Goal: Task Accomplishment & Management: Manage account settings

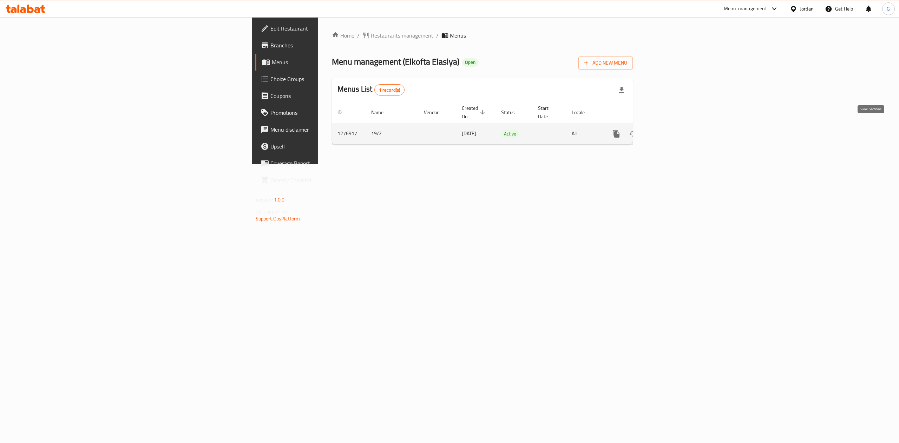
click at [671, 130] on icon "enhanced table" at bounding box center [666, 134] width 8 height 8
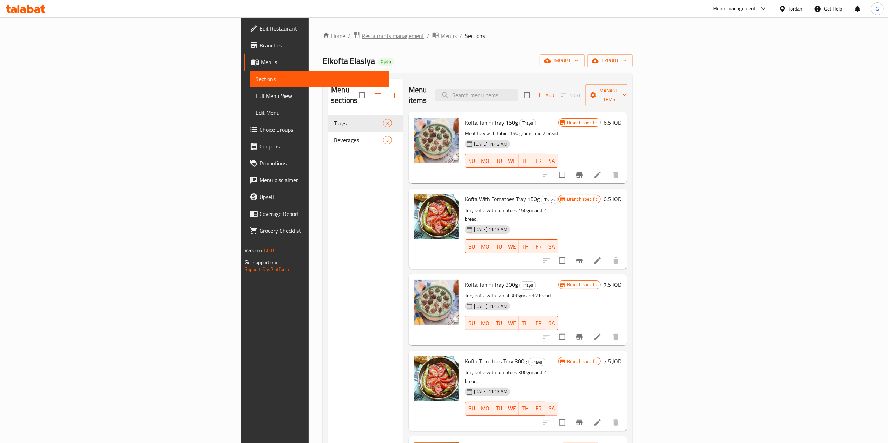
click at [362, 32] on span "Restaurants management" at bounding box center [393, 36] width 62 height 8
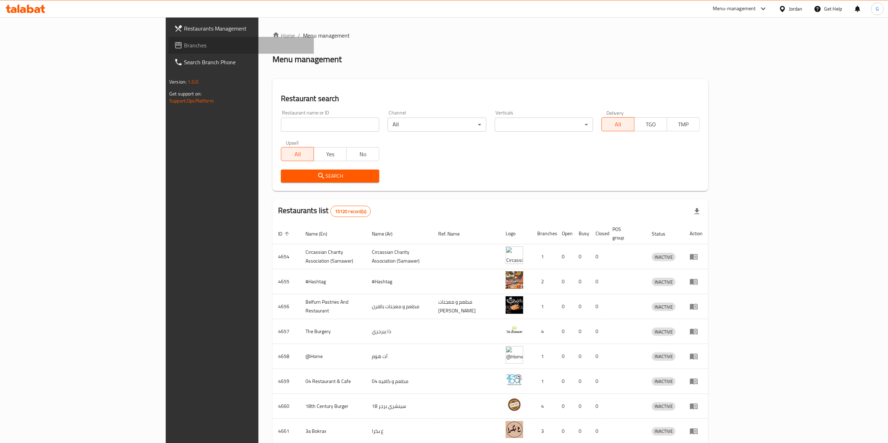
click at [184, 45] on span "Branches" at bounding box center [246, 45] width 124 height 8
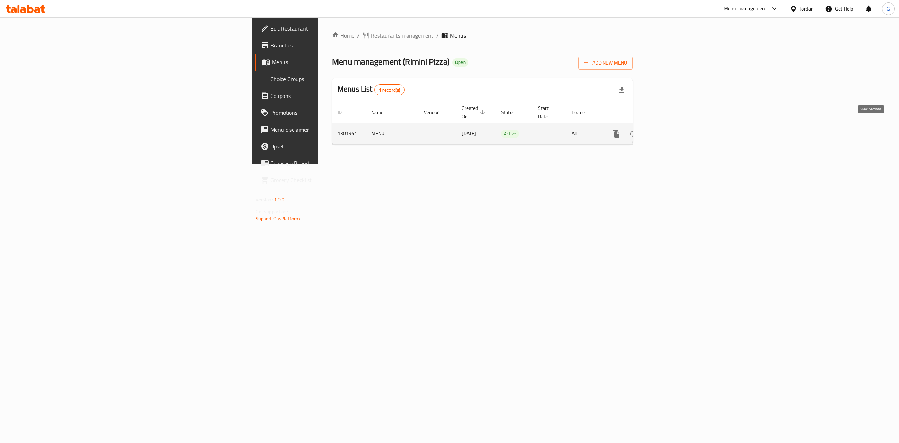
click at [675, 132] on link "enhanced table" at bounding box center [666, 133] width 17 height 17
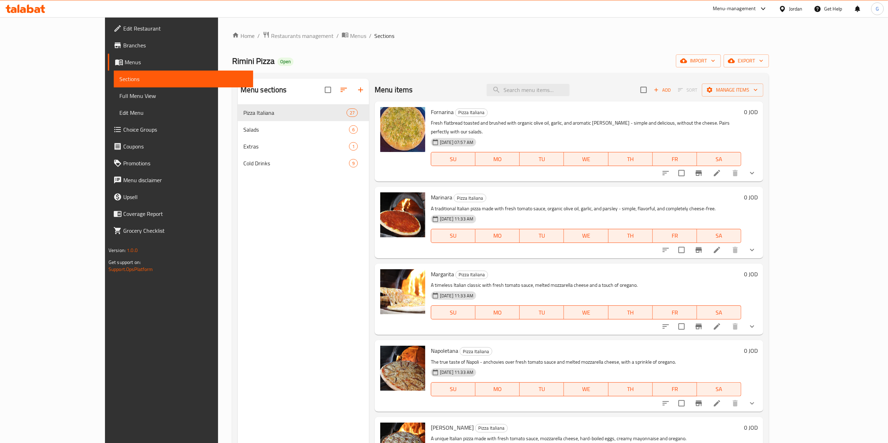
click at [769, 43] on div "Home / Restaurants management / Menus / Sections Rimini Pizza Open import expor…" at bounding box center [500, 279] width 537 height 496
click at [271, 34] on span "Restaurants management" at bounding box center [302, 36] width 62 height 8
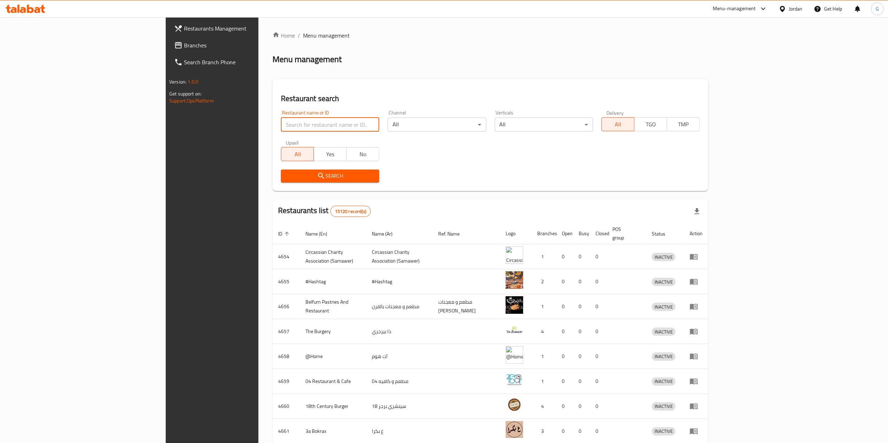
click at [281, 120] on input "search" at bounding box center [330, 125] width 98 height 14
type input "salma"
click button "Search" at bounding box center [330, 176] width 98 height 13
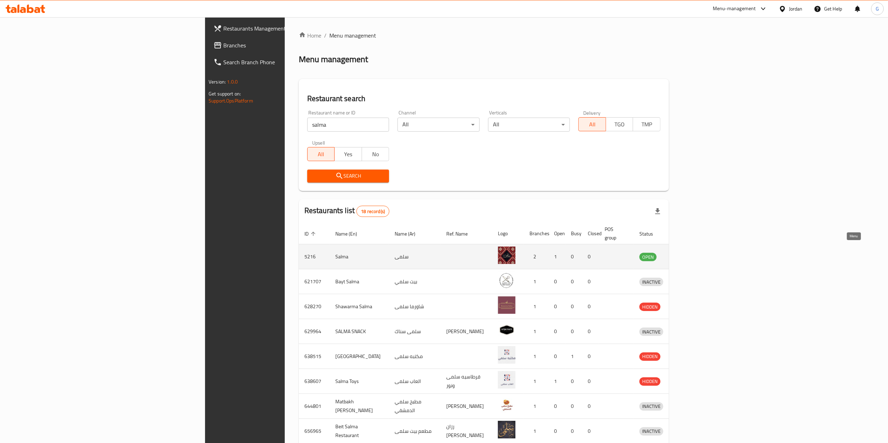
click at [685, 252] on icon "enhanced table" at bounding box center [681, 256] width 8 height 8
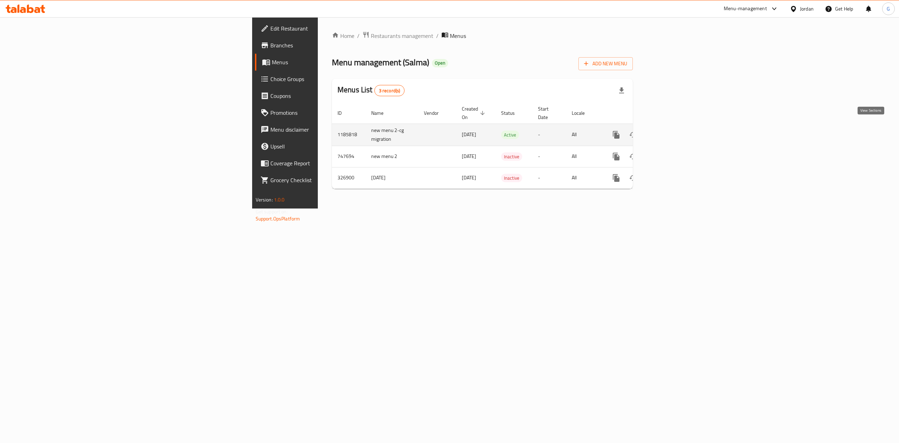
click at [671, 131] on icon "enhanced table" at bounding box center [666, 135] width 8 height 8
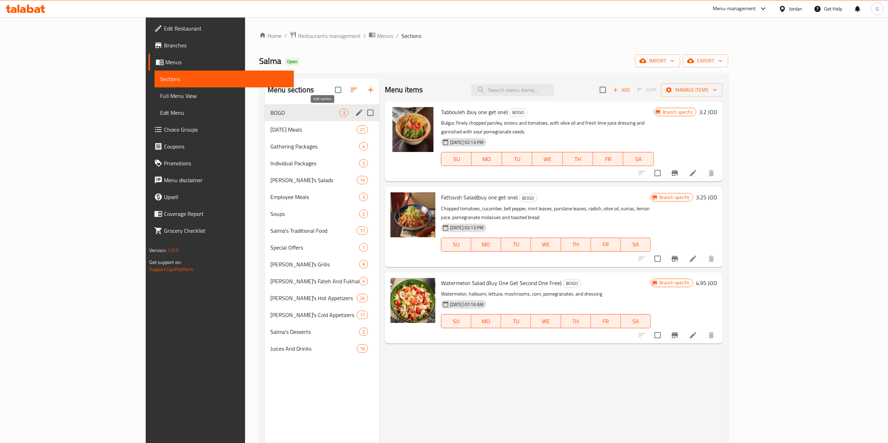
click at [355, 112] on icon "edit" at bounding box center [359, 112] width 8 height 8
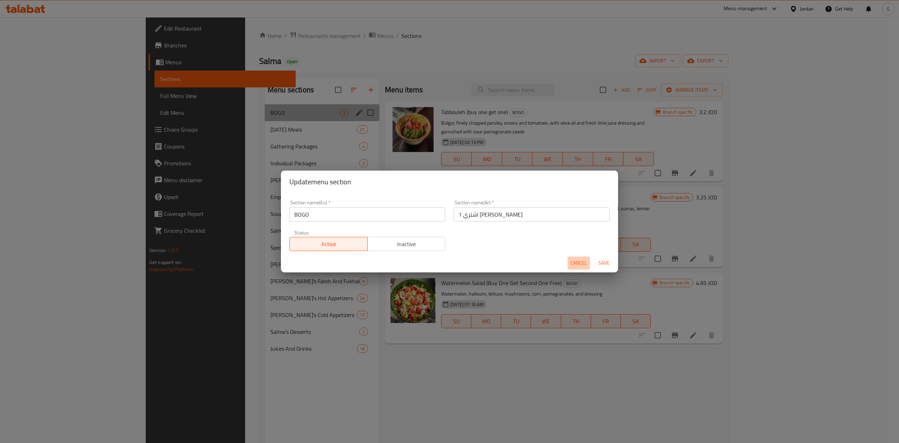
click at [571, 266] on span "Cancel" at bounding box center [578, 263] width 17 height 9
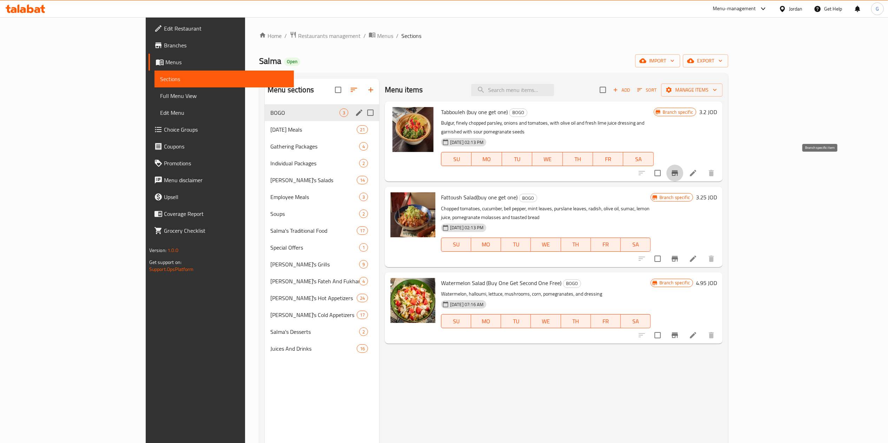
click at [679, 169] on icon "Branch-specific-item" at bounding box center [674, 173] width 8 height 8
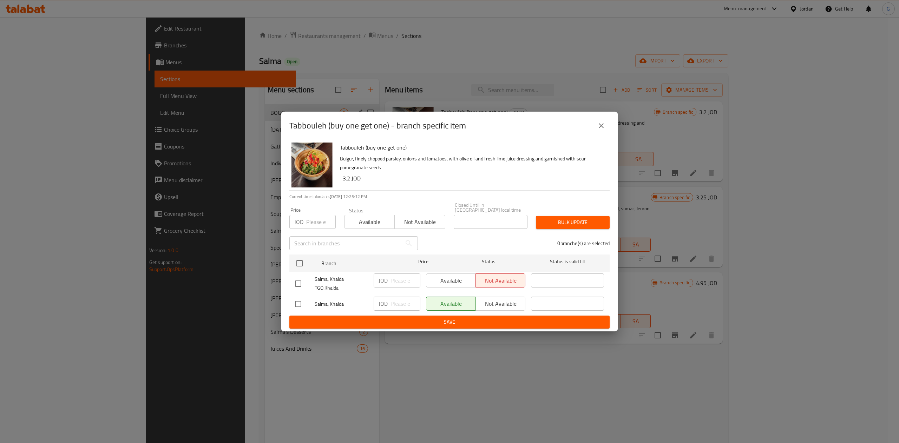
click at [299, 282] on input "checkbox" at bounding box center [298, 283] width 15 height 15
checkbox input "true"
click at [454, 283] on span "Available" at bounding box center [451, 281] width 44 height 10
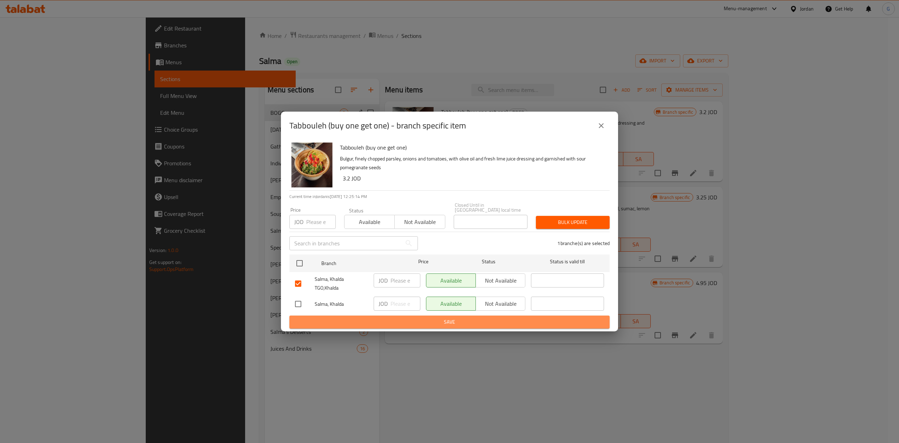
click at [456, 322] on span "Save" at bounding box center [449, 322] width 309 height 9
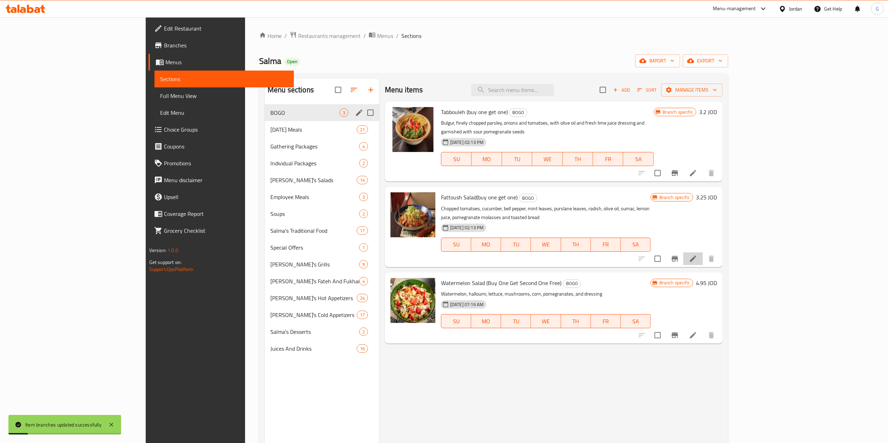
click at [703, 252] on li at bounding box center [693, 258] width 20 height 13
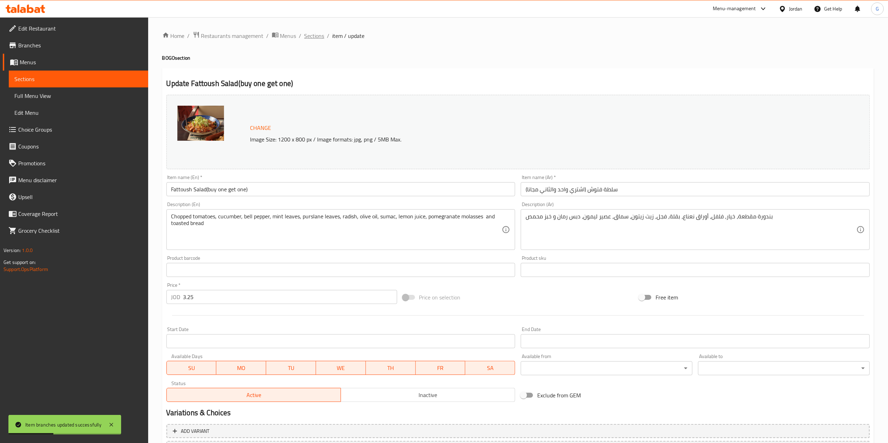
click at [318, 37] on span "Sections" at bounding box center [314, 36] width 20 height 8
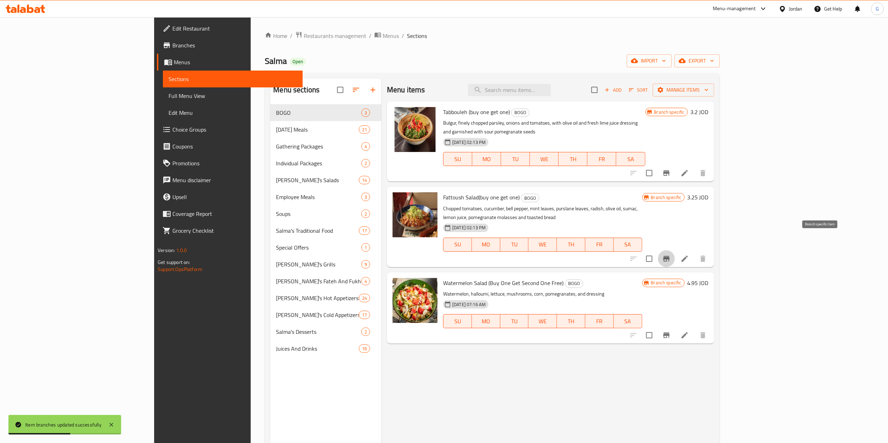
click at [670, 254] on icon "Branch-specific-item" at bounding box center [666, 258] width 8 height 8
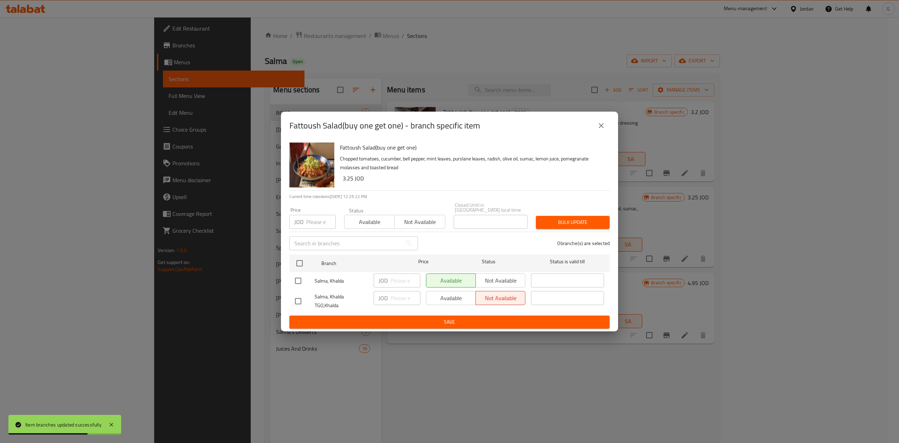
click at [453, 292] on div "Available Not available" at bounding box center [475, 298] width 99 height 14
click at [299, 298] on input "checkbox" at bounding box center [298, 301] width 15 height 15
checkbox input "true"
click at [449, 298] on span "Available" at bounding box center [451, 298] width 44 height 10
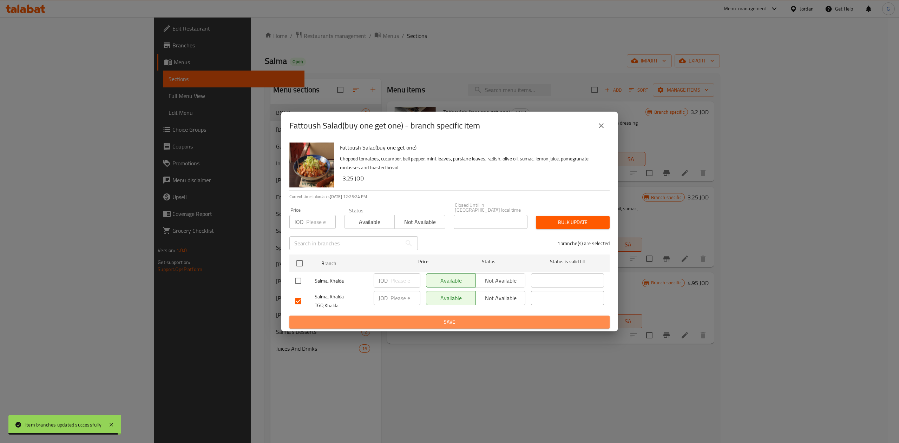
click at [449, 321] on span "Save" at bounding box center [449, 322] width 309 height 9
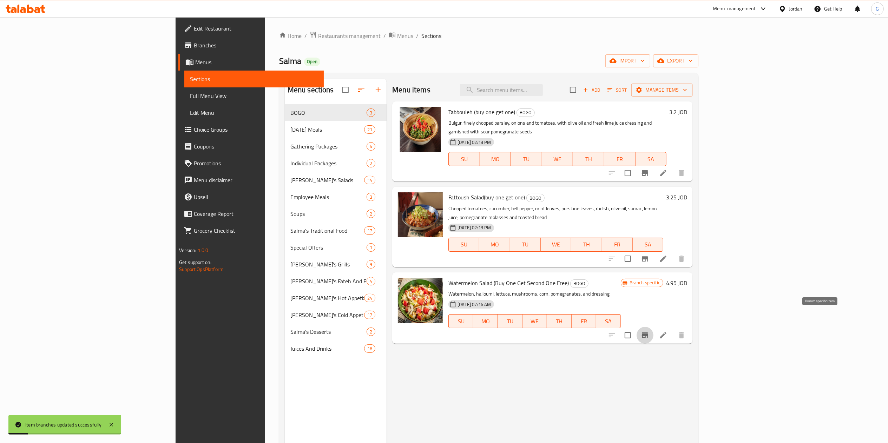
click at [648, 332] on icon "Branch-specific-item" at bounding box center [645, 335] width 6 height 6
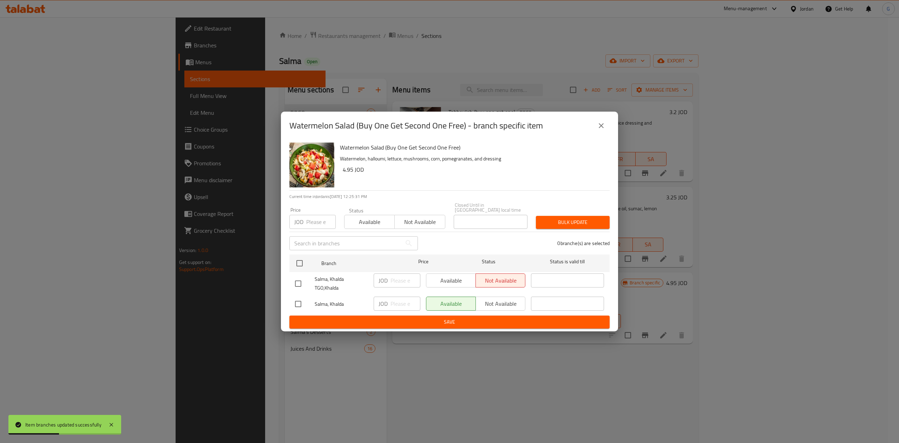
click at [302, 282] on input "checkbox" at bounding box center [298, 283] width 15 height 15
checkbox input "true"
click at [436, 273] on button "Available" at bounding box center [451, 280] width 50 height 14
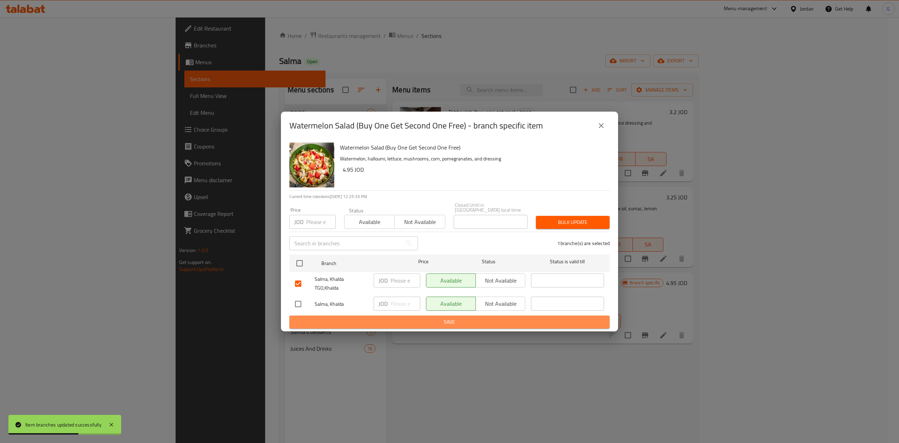
click at [449, 318] on span "Save" at bounding box center [449, 322] width 309 height 9
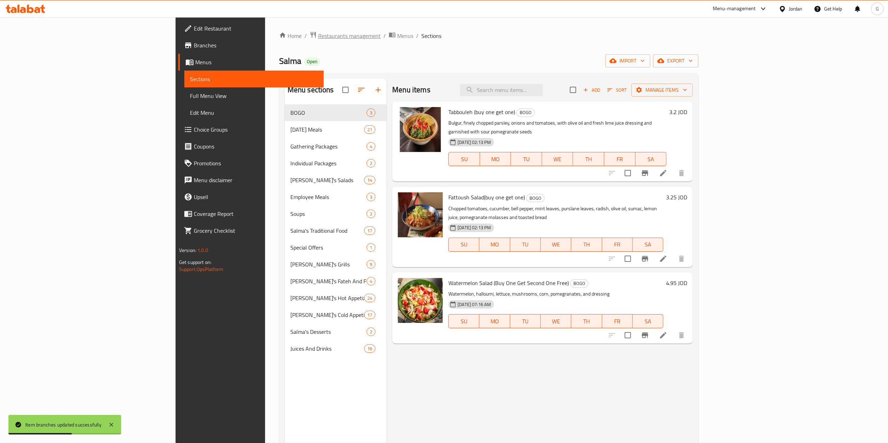
click at [318, 35] on span "Restaurants management" at bounding box center [349, 36] width 62 height 8
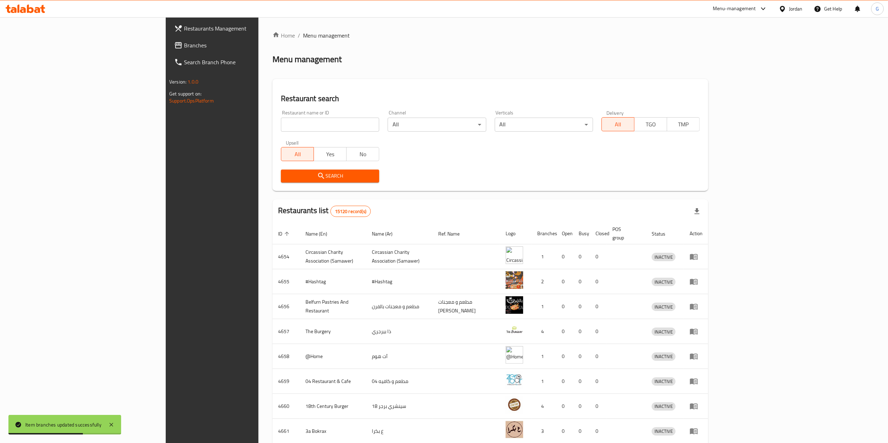
click at [281, 123] on input "search" at bounding box center [330, 125] width 98 height 14
type input "cozy pizza"
click at [317, 175] on icon "submit" at bounding box center [321, 176] width 8 height 8
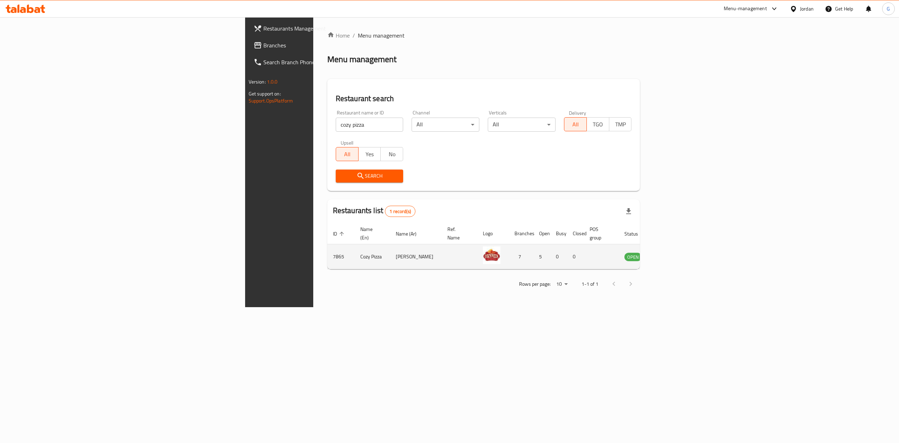
click at [680, 252] on td "enhanced table" at bounding box center [667, 256] width 24 height 25
click at [669, 254] on icon "enhanced table" at bounding box center [665, 257] width 8 height 6
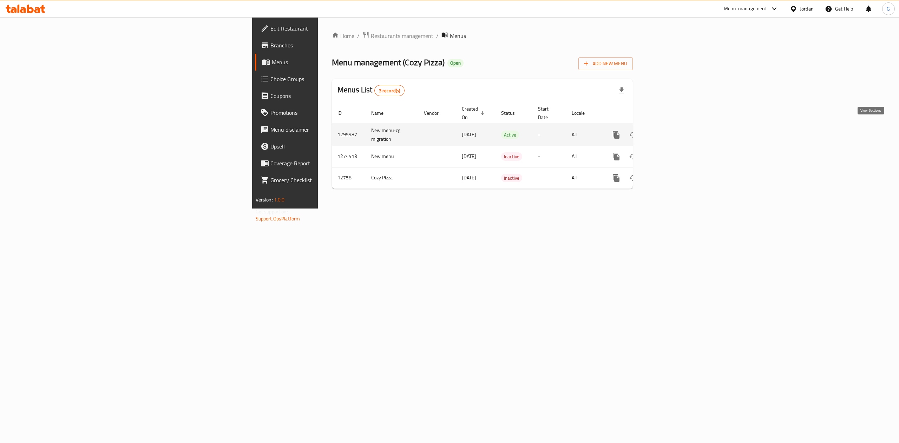
click at [671, 131] on icon "enhanced table" at bounding box center [666, 135] width 8 height 8
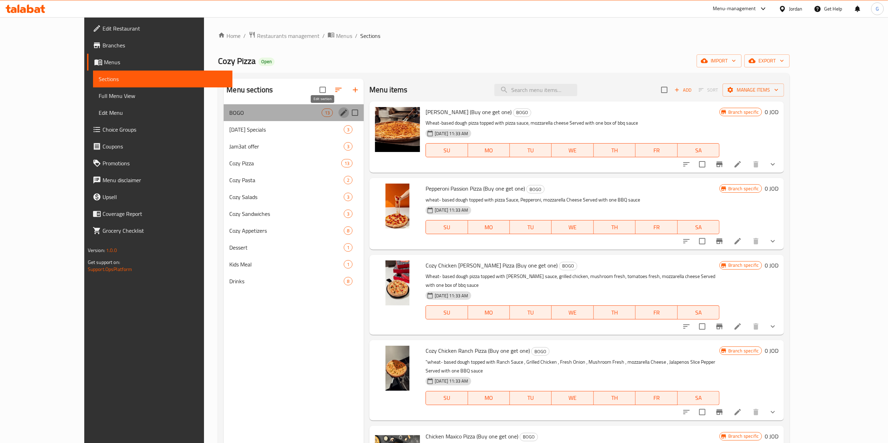
click at [340, 113] on icon "edit" at bounding box center [343, 113] width 6 height 6
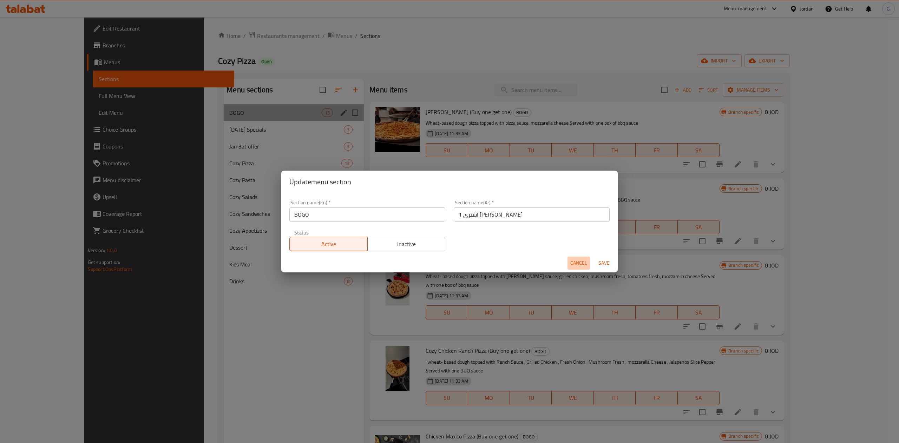
click at [577, 267] on span "Cancel" at bounding box center [578, 263] width 17 height 9
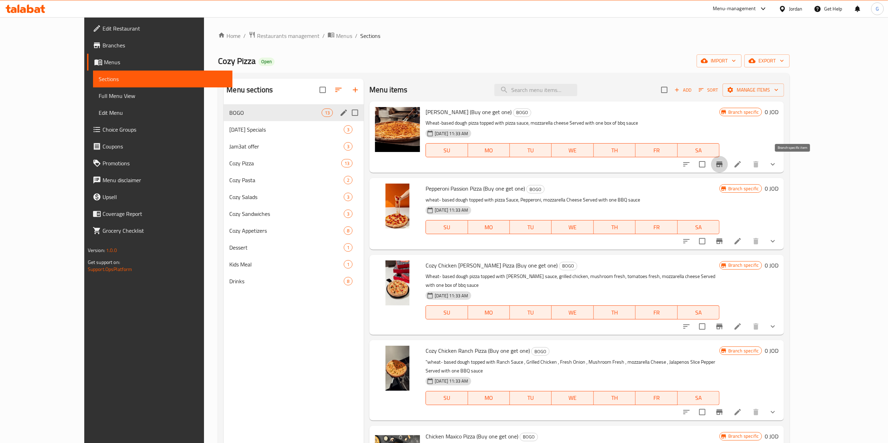
click at [722, 166] on icon "Branch-specific-item" at bounding box center [719, 164] width 6 height 6
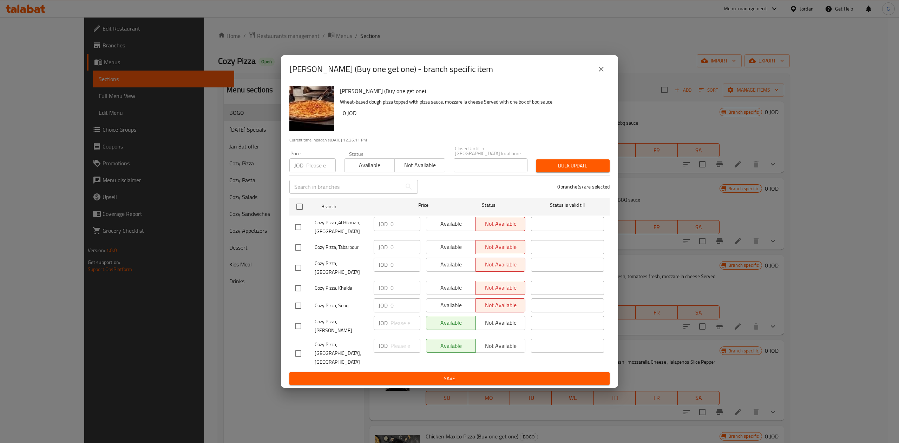
drag, startPoint x: 451, startPoint y: 233, endPoint x: 459, endPoint y: 226, distance: 11.0
click at [459, 226] on div "Available Not available" at bounding box center [475, 224] width 99 height 14
click at [297, 232] on input "checkbox" at bounding box center [298, 227] width 15 height 15
checkbox input "true"
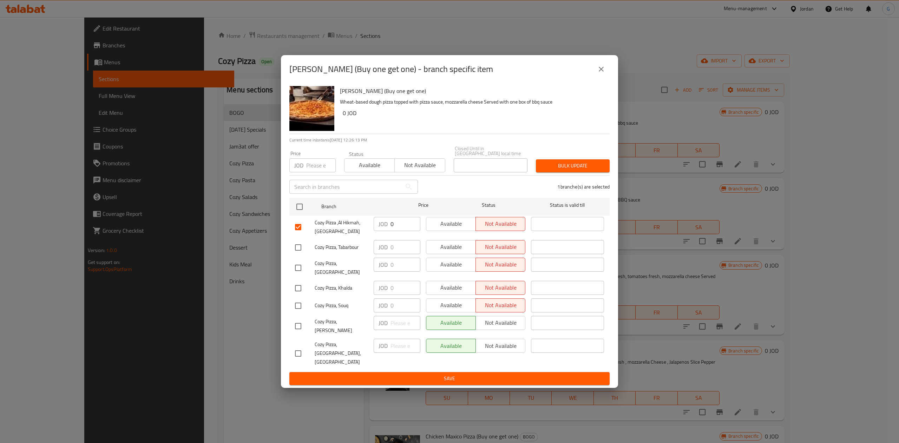
click at [444, 229] on span "Available" at bounding box center [451, 224] width 44 height 10
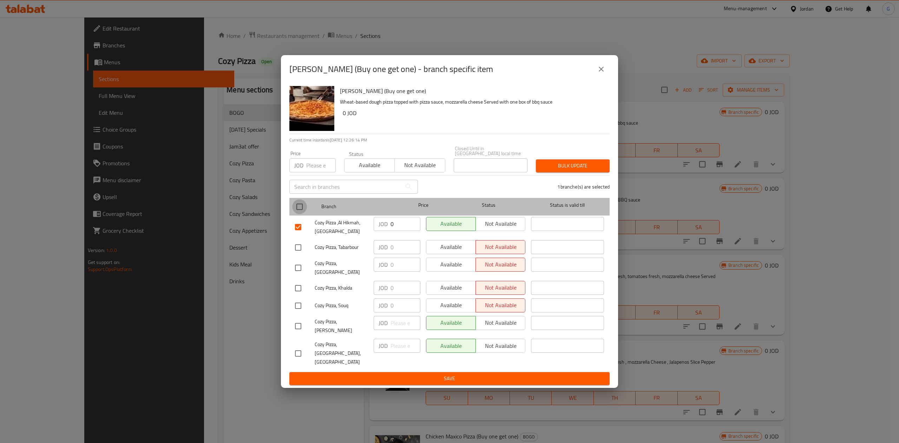
click at [300, 213] on input "checkbox" at bounding box center [299, 206] width 15 height 15
checkbox input "true"
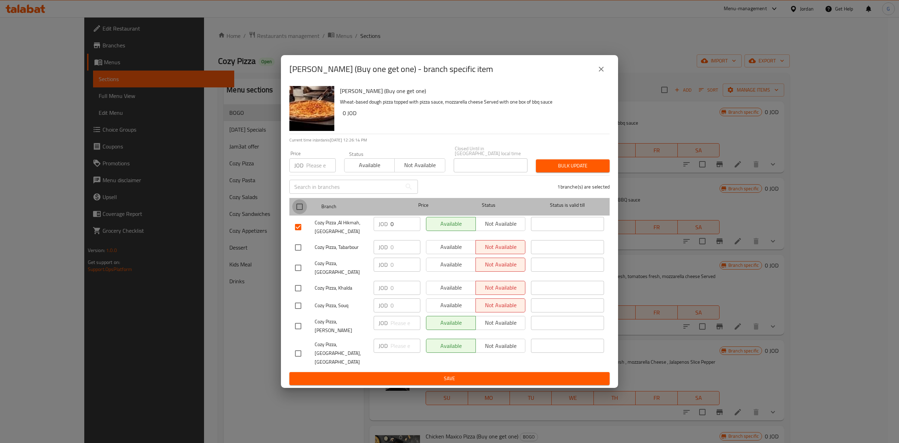
checkbox input "true"
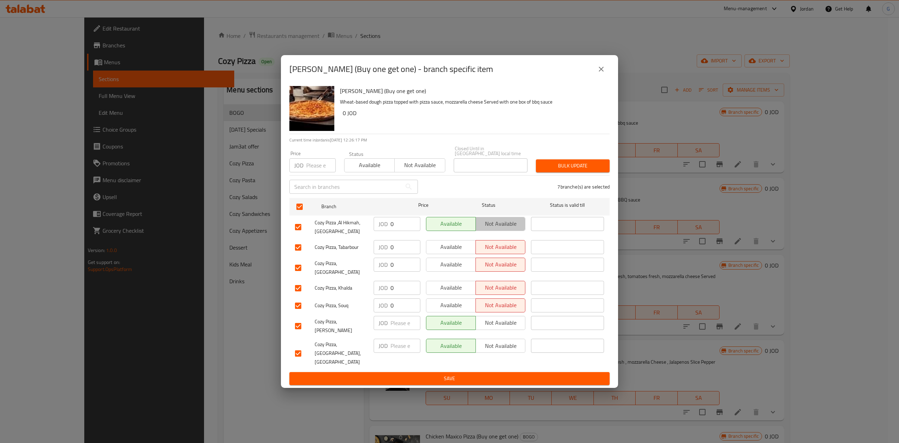
click at [491, 225] on span "Not available" at bounding box center [500, 224] width 44 height 10
click at [461, 226] on span "Available" at bounding box center [451, 224] width 44 height 10
click at [453, 250] on span "Available" at bounding box center [451, 247] width 44 height 10
click at [452, 264] on span "Available" at bounding box center [451, 264] width 44 height 10
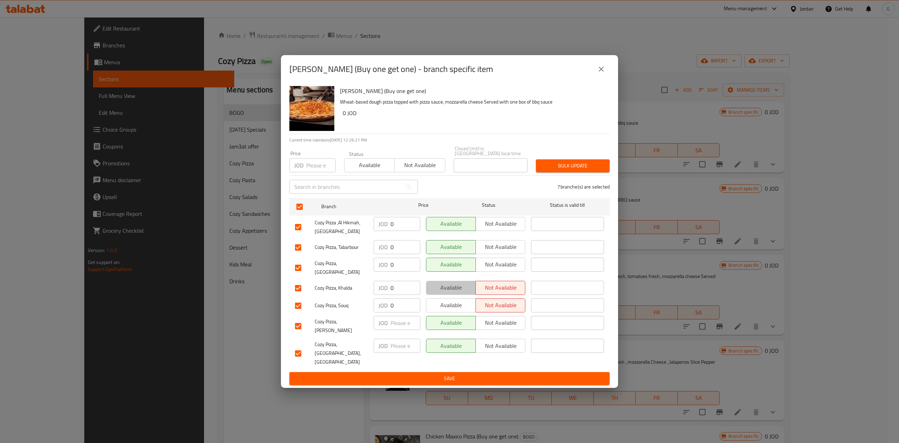
click at [451, 283] on span "Available" at bounding box center [451, 288] width 44 height 10
click at [451, 307] on span "Available" at bounding box center [451, 305] width 44 height 10
click at [507, 374] on span "Save" at bounding box center [449, 378] width 309 height 9
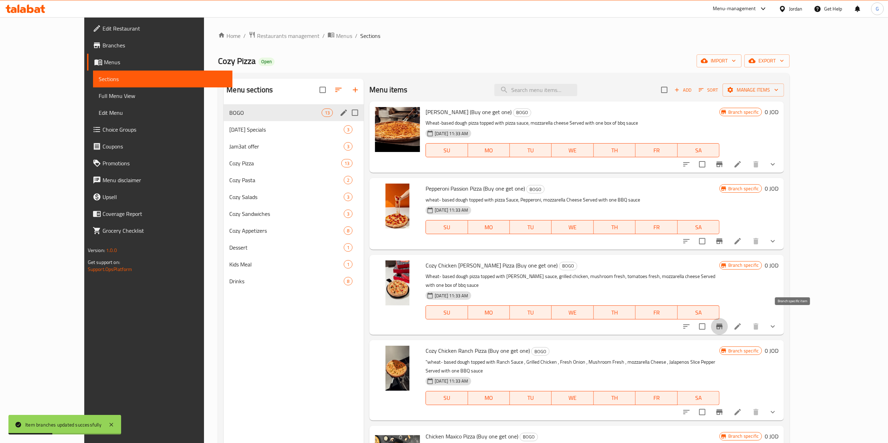
click at [722, 324] on icon "Branch-specific-item" at bounding box center [719, 327] width 6 height 6
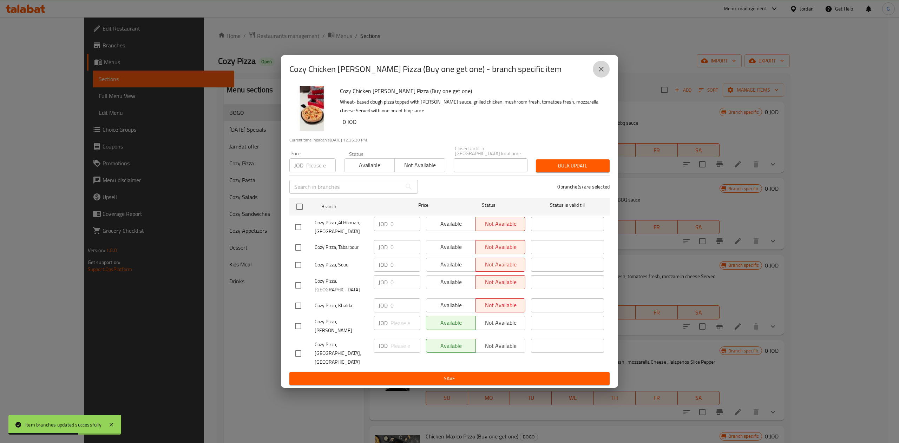
click at [601, 78] on button "close" at bounding box center [600, 69] width 17 height 17
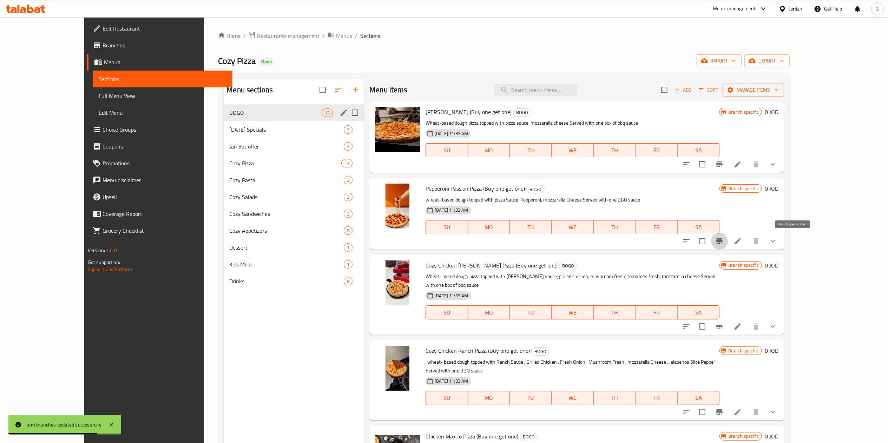
click at [722, 241] on icon "Branch-specific-item" at bounding box center [719, 241] width 6 height 6
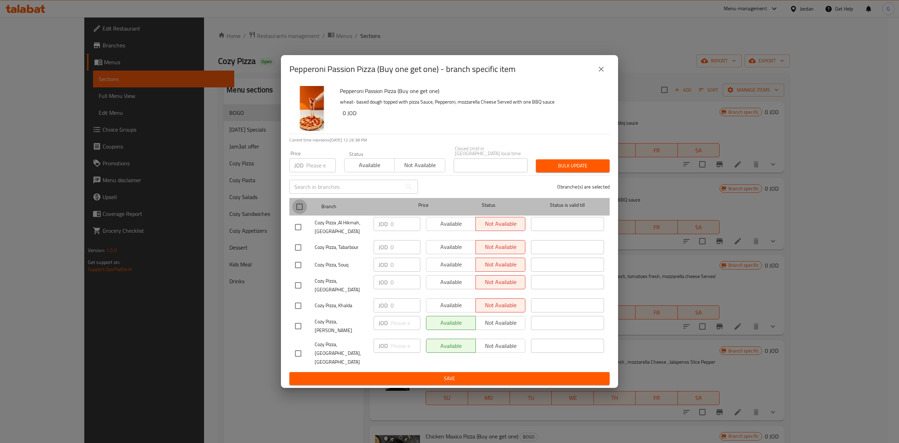
click at [298, 210] on input "checkbox" at bounding box center [299, 206] width 15 height 15
checkbox input "true"
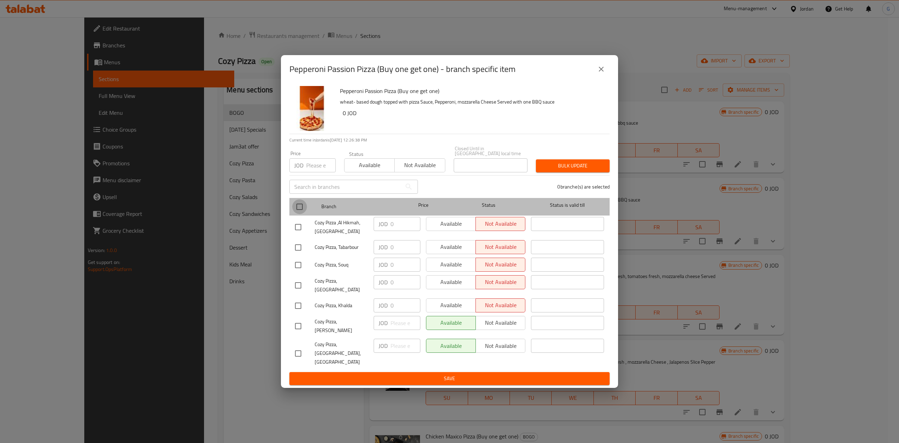
checkbox input "true"
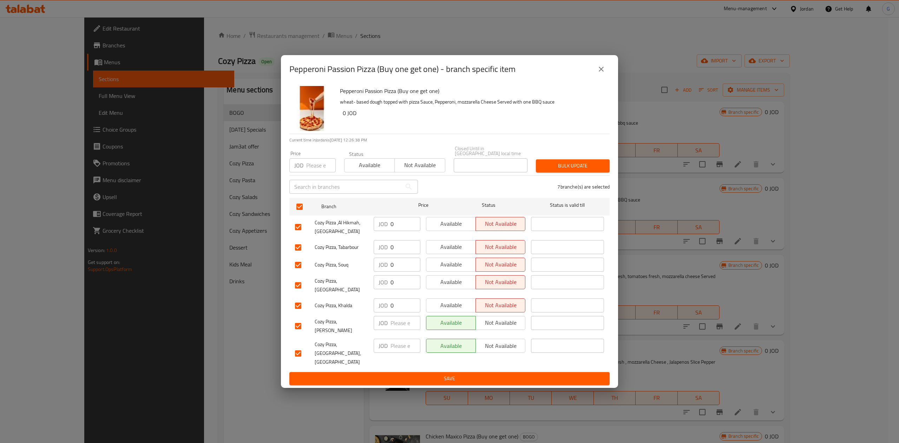
click at [460, 229] on span "Available" at bounding box center [451, 224] width 44 height 10
click at [451, 249] on span "Available" at bounding box center [451, 247] width 44 height 10
click at [451, 262] on button "Available" at bounding box center [451, 265] width 50 height 14
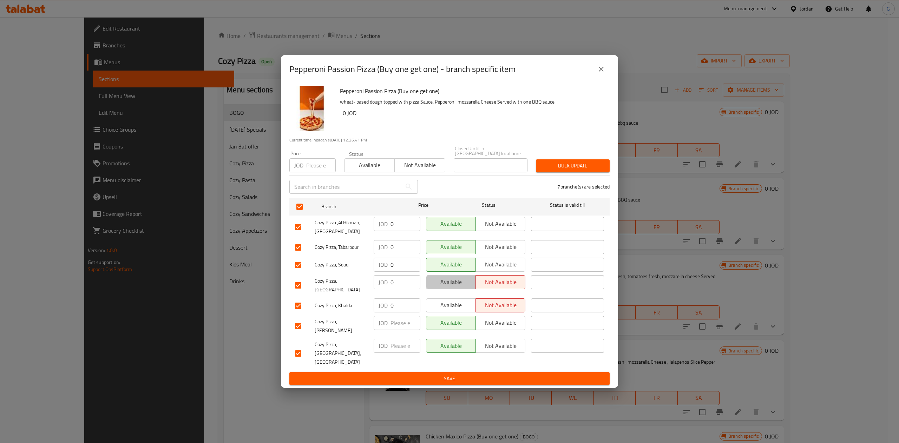
click at [453, 287] on span "Available" at bounding box center [451, 282] width 44 height 10
click at [452, 298] on button "Available" at bounding box center [451, 305] width 50 height 14
click at [454, 374] on span "Save" at bounding box center [449, 378] width 309 height 9
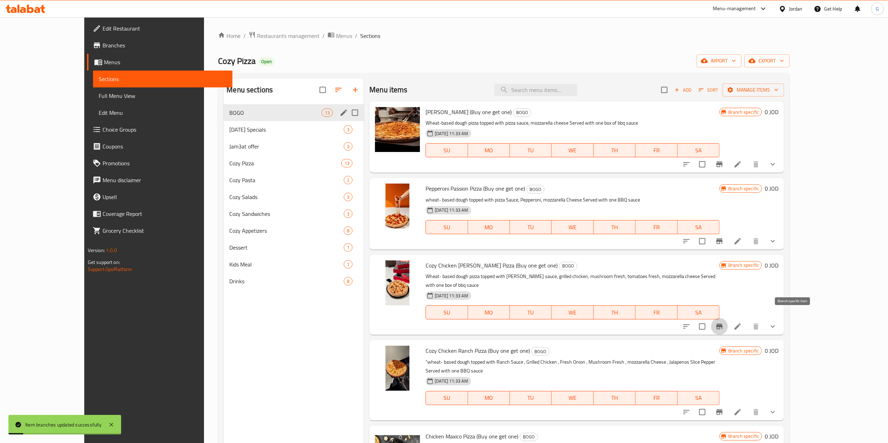
click at [728, 323] on button "Branch-specific-item" at bounding box center [719, 326] width 17 height 17
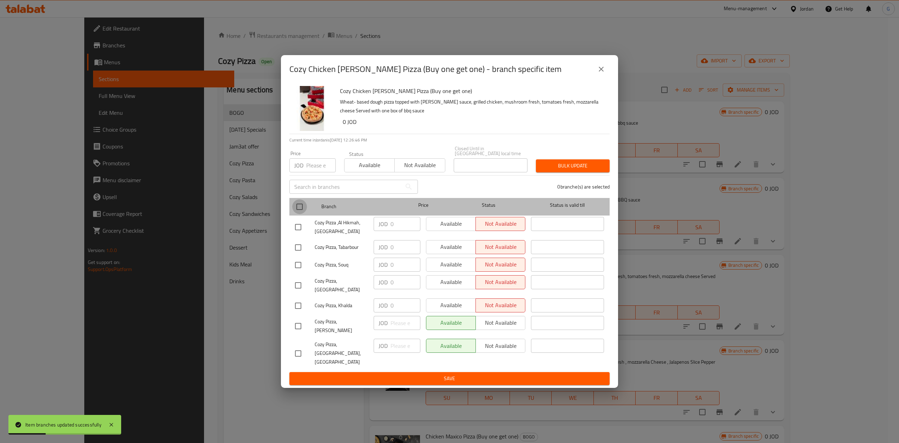
click at [297, 211] on input "checkbox" at bounding box center [299, 206] width 15 height 15
checkbox input "true"
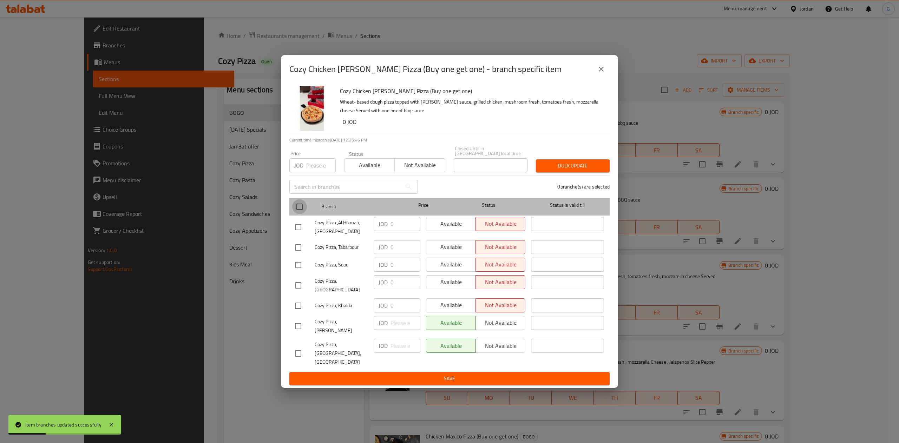
checkbox input "true"
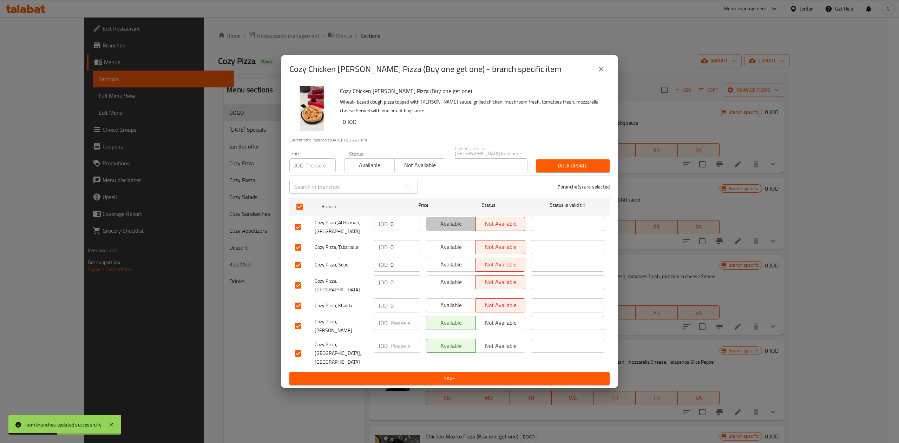
click at [445, 229] on span "Available" at bounding box center [451, 224] width 44 height 10
click at [449, 252] on span "Available" at bounding box center [451, 247] width 44 height 10
click at [450, 270] on span "Available" at bounding box center [451, 264] width 44 height 10
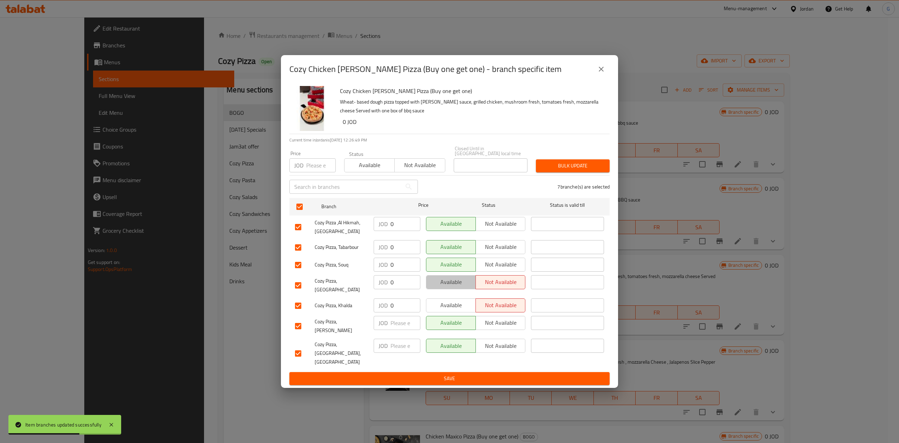
drag, startPoint x: 451, startPoint y: 285, endPoint x: 450, endPoint y: 301, distance: 16.9
click at [450, 301] on ul "Branch Price Status Status is valid till Cozy Pizza ,Al Hikmah, Irbid JOD 0 ​ A…" at bounding box center [449, 283] width 320 height 177
click at [450, 301] on span "Available" at bounding box center [451, 305] width 44 height 10
click at [448, 283] on span "Available" at bounding box center [451, 282] width 44 height 10
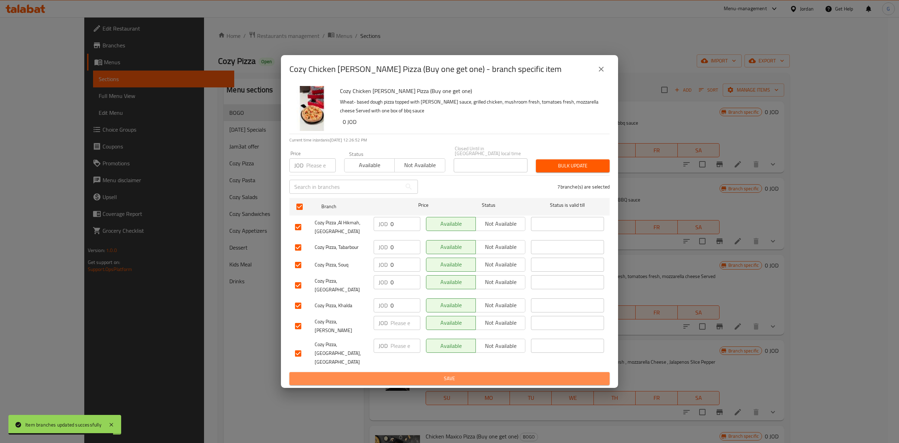
click at [486, 374] on span "Save" at bounding box center [449, 378] width 309 height 9
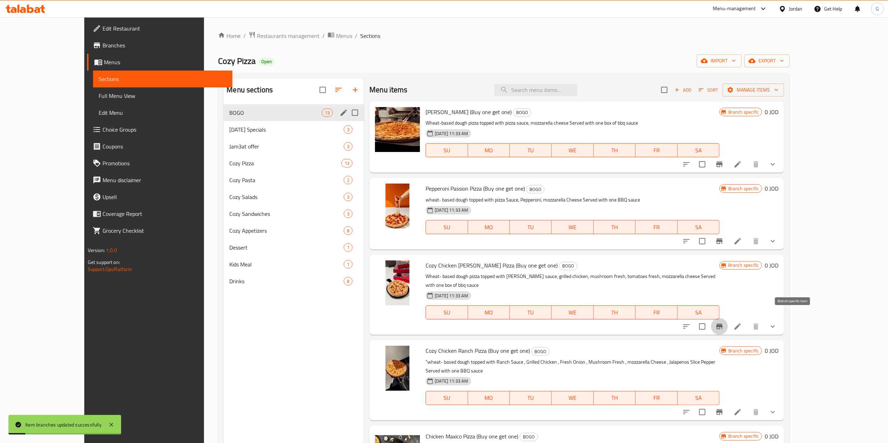
click at [723, 322] on icon "Branch-specific-item" at bounding box center [719, 326] width 8 height 8
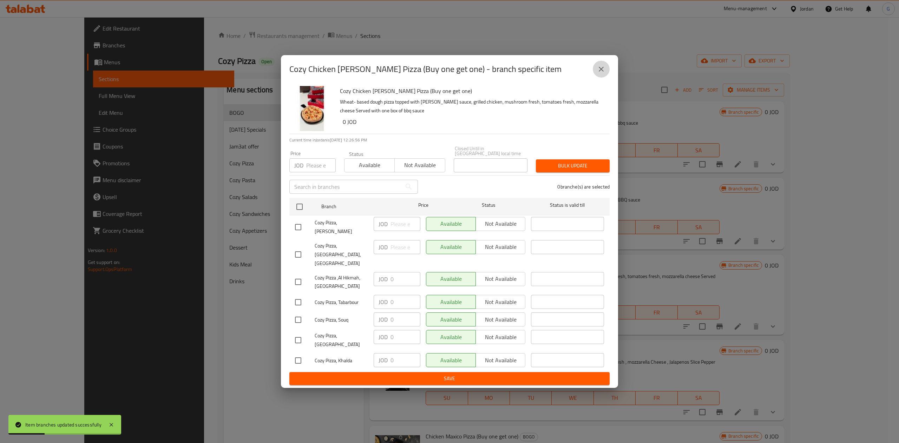
click at [604, 73] on icon "close" at bounding box center [601, 69] width 8 height 8
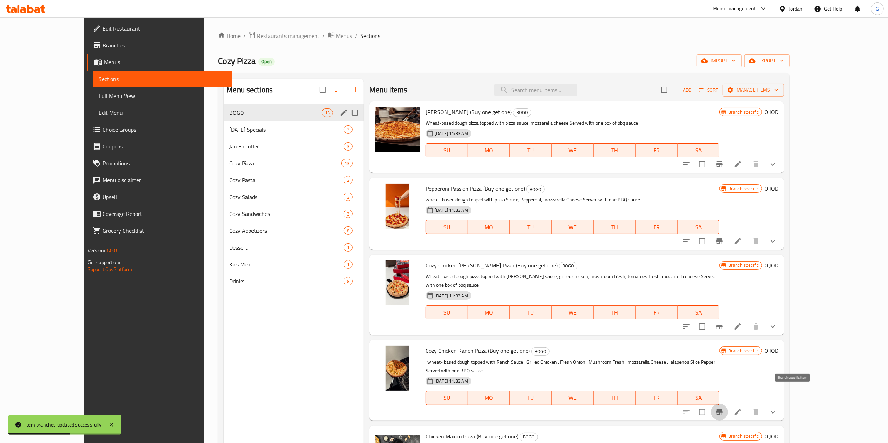
click at [722, 409] on icon "Branch-specific-item" at bounding box center [719, 412] width 6 height 6
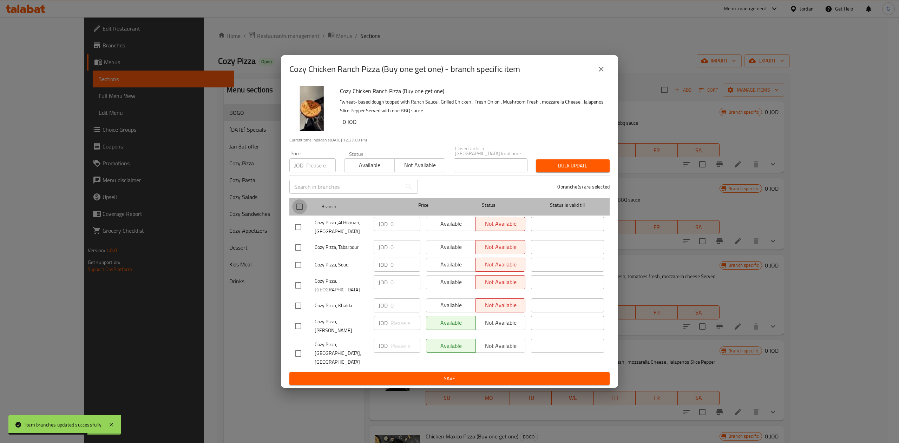
click at [298, 214] on input "checkbox" at bounding box center [299, 206] width 15 height 15
checkbox input "true"
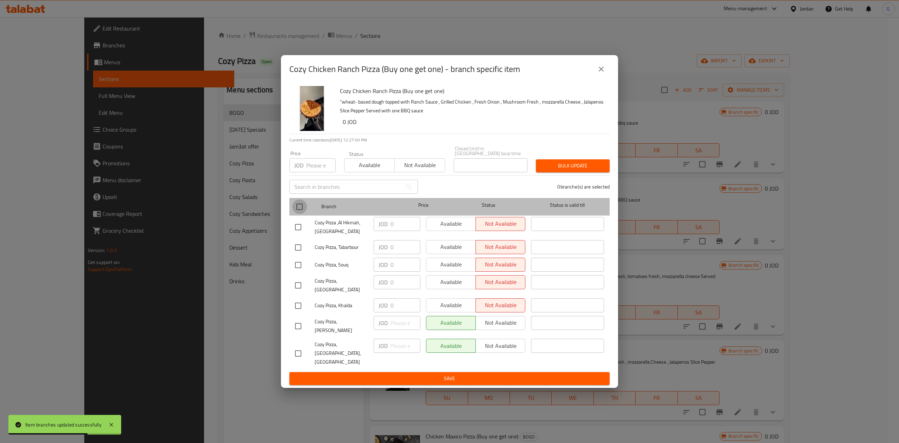
checkbox input "true"
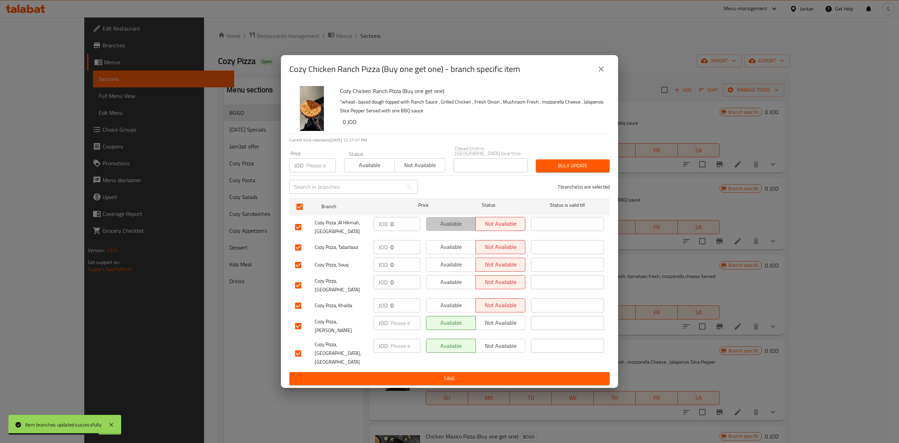
click at [440, 227] on span "Available" at bounding box center [451, 224] width 44 height 10
click at [449, 250] on span "Available" at bounding box center [451, 247] width 44 height 10
click at [449, 263] on div "Available Not available" at bounding box center [475, 265] width 105 height 20
click at [449, 263] on button "Available" at bounding box center [451, 265] width 50 height 14
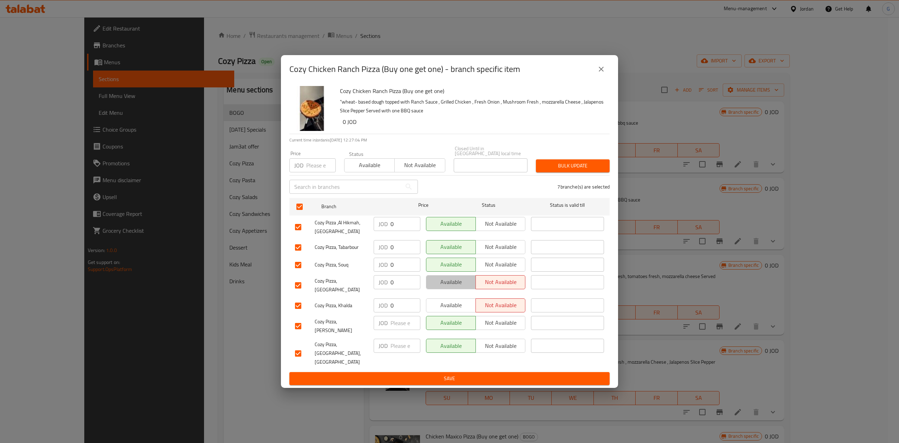
click at [451, 283] on span "Available" at bounding box center [451, 282] width 44 height 10
click at [450, 306] on span "Available" at bounding box center [451, 305] width 44 height 10
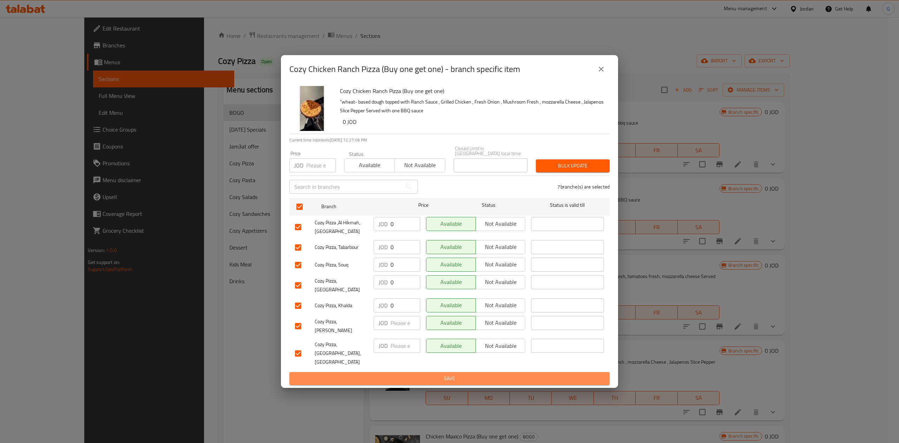
click at [456, 374] on span "Save" at bounding box center [449, 378] width 309 height 9
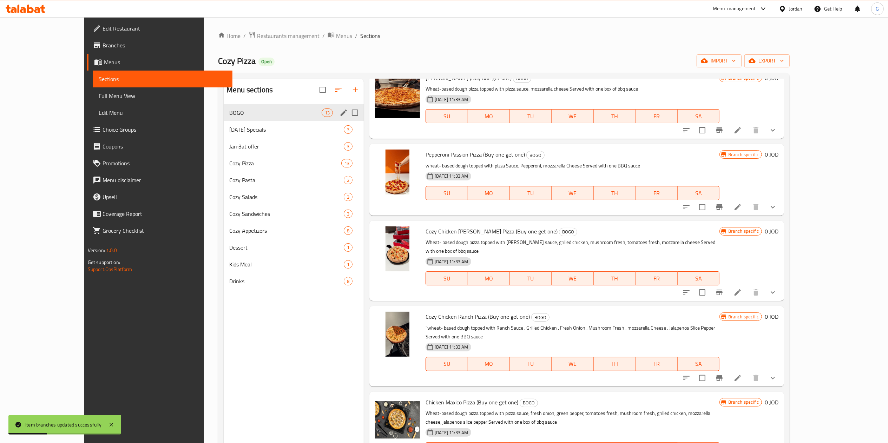
scroll to position [37, 0]
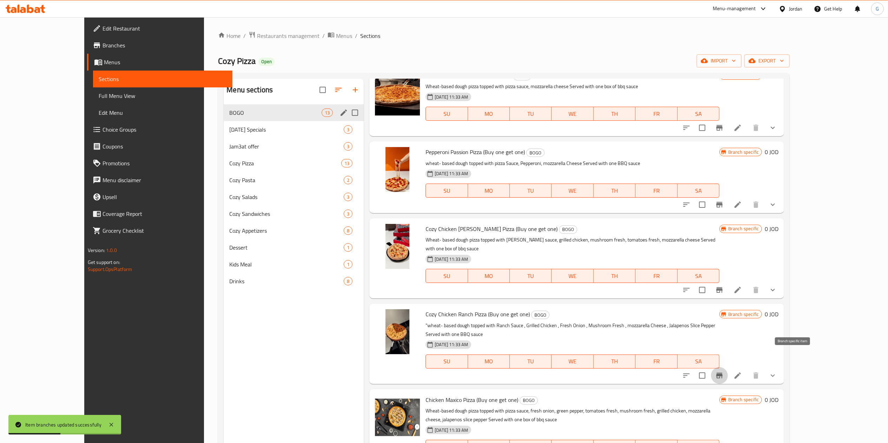
click at [723, 371] on icon "Branch-specific-item" at bounding box center [719, 375] width 8 height 8
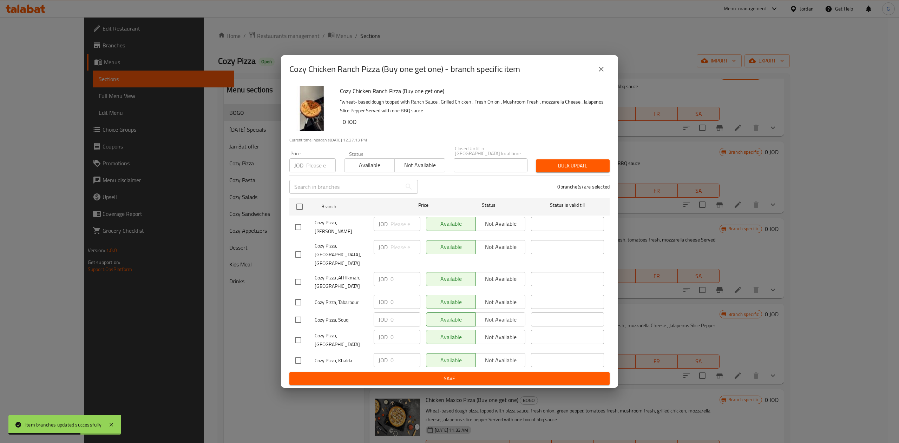
click at [734, 270] on div "Cozy Chicken Ranch Pizza (Buy one get one) - branch specific item Cozy Chicken …" at bounding box center [449, 221] width 899 height 443
click at [608, 78] on button "close" at bounding box center [600, 69] width 17 height 17
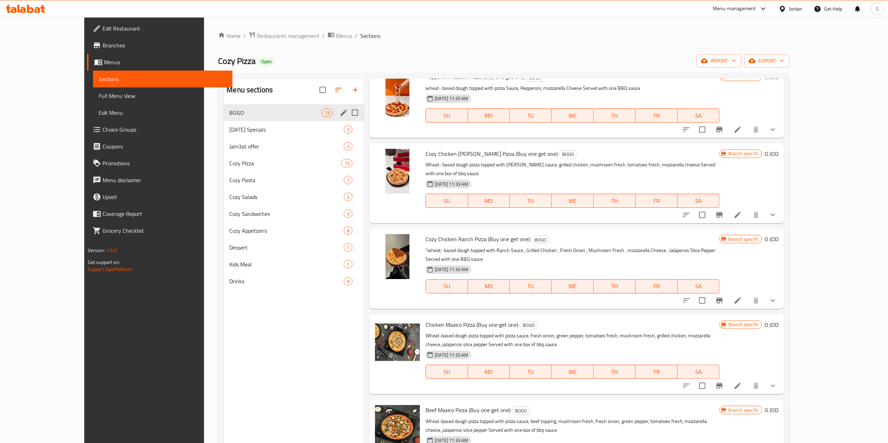
scroll to position [113, 0]
click at [728, 376] on button "Branch-specific-item" at bounding box center [719, 384] width 17 height 17
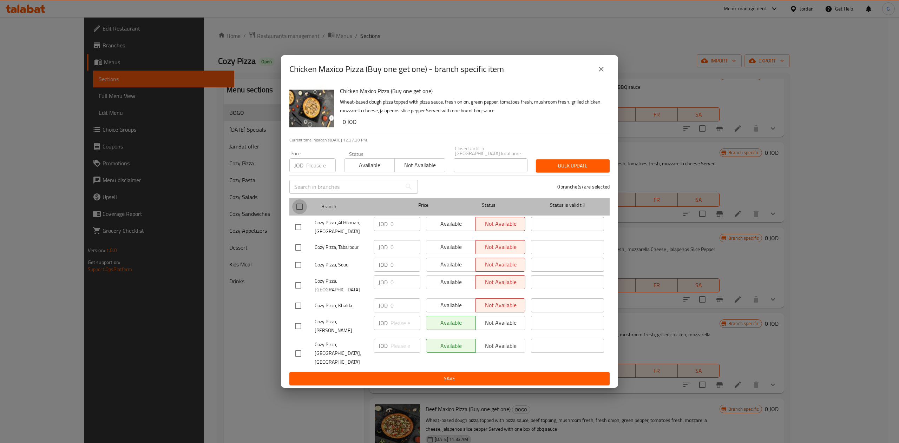
click at [298, 212] on input "checkbox" at bounding box center [299, 206] width 15 height 15
checkbox input "true"
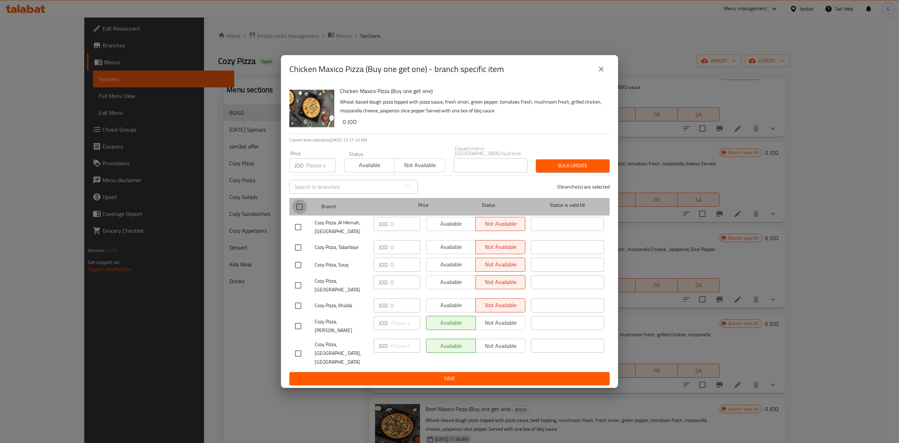
checkbox input "true"
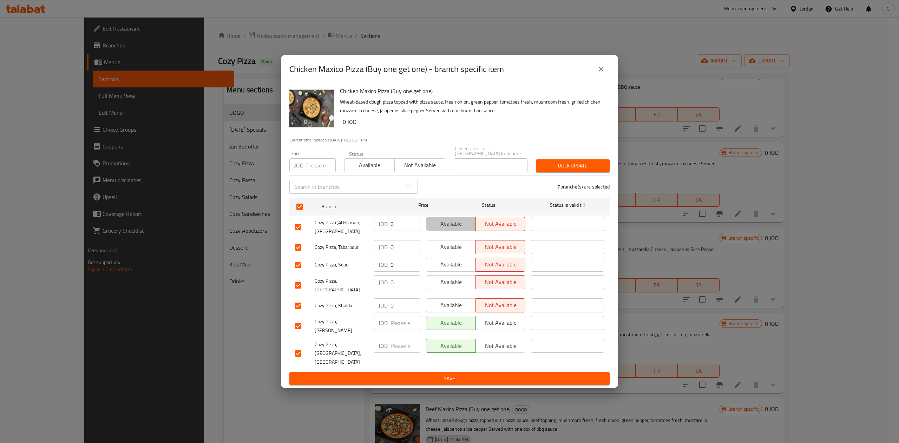
click at [445, 229] on span "Available" at bounding box center [451, 224] width 44 height 10
drag, startPoint x: 446, startPoint y: 241, endPoint x: 447, endPoint y: 246, distance: 5.4
click at [447, 246] on ul "Branch Price Status Status is valid till Cozy Pizza ,Al Hikmah, Irbid JOD 0 ​ A…" at bounding box center [449, 283] width 320 height 177
click at [447, 246] on span "Available" at bounding box center [451, 247] width 44 height 10
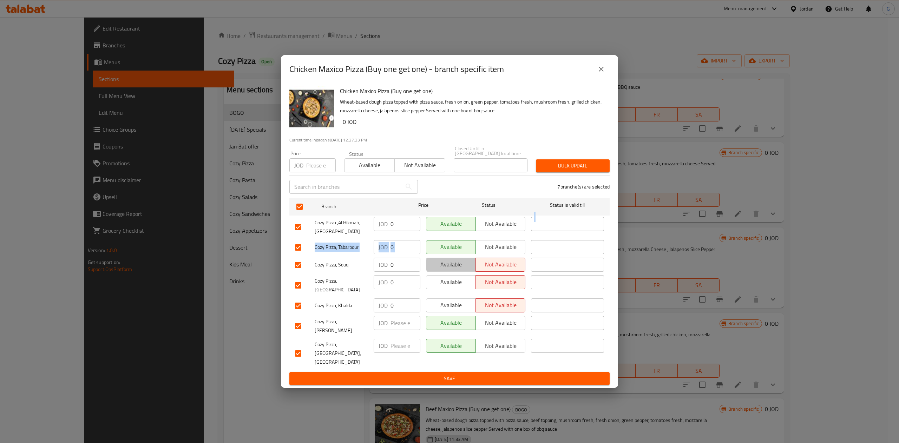
click at [449, 265] on span "Available" at bounding box center [451, 264] width 44 height 10
drag, startPoint x: 450, startPoint y: 277, endPoint x: 451, endPoint y: 291, distance: 13.4
click at [451, 291] on div "Available Not available" at bounding box center [475, 285] width 105 height 26
drag, startPoint x: 451, startPoint y: 291, endPoint x: 451, endPoint y: 301, distance: 10.5
click at [451, 301] on ul "Branch Price Status Status is valid till Cozy Pizza ,Al Hikmah, Irbid JOD 0 ​ A…" at bounding box center [449, 283] width 320 height 177
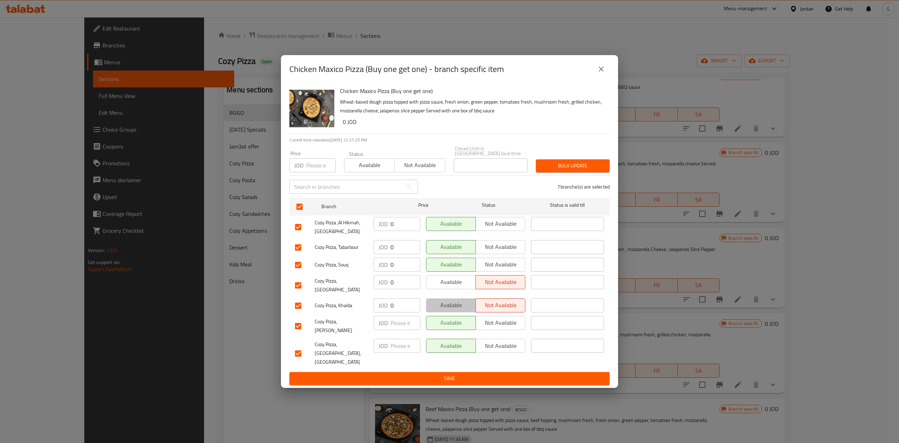
click at [451, 301] on span "Available" at bounding box center [451, 305] width 44 height 10
click at [448, 284] on span "Available" at bounding box center [451, 282] width 44 height 10
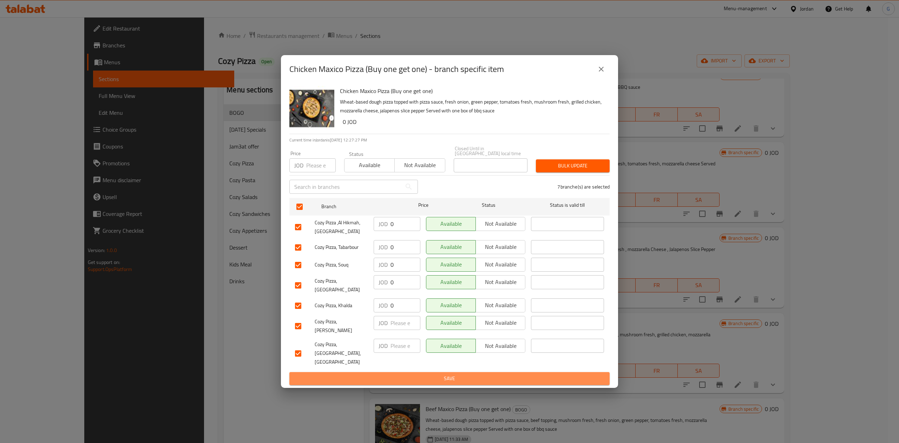
click at [469, 372] on button "Save" at bounding box center [449, 378] width 320 height 13
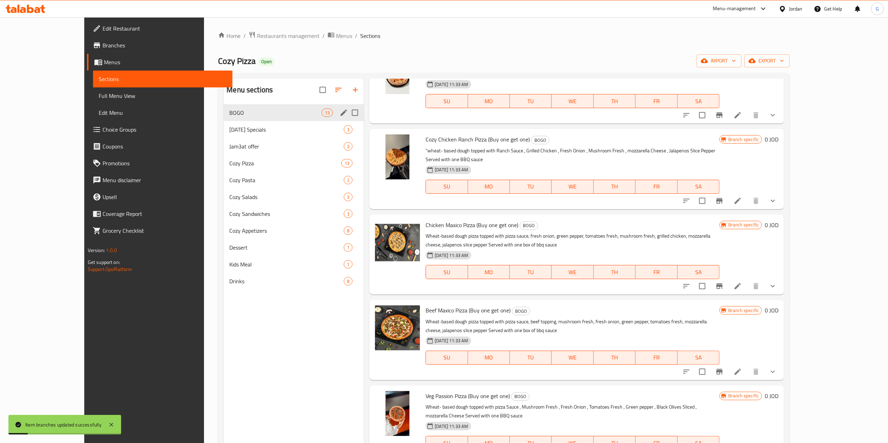
scroll to position [212, 0]
click at [781, 362] on div at bounding box center [729, 370] width 103 height 17
click at [722, 368] on icon "Branch-specific-item" at bounding box center [719, 371] width 6 height 6
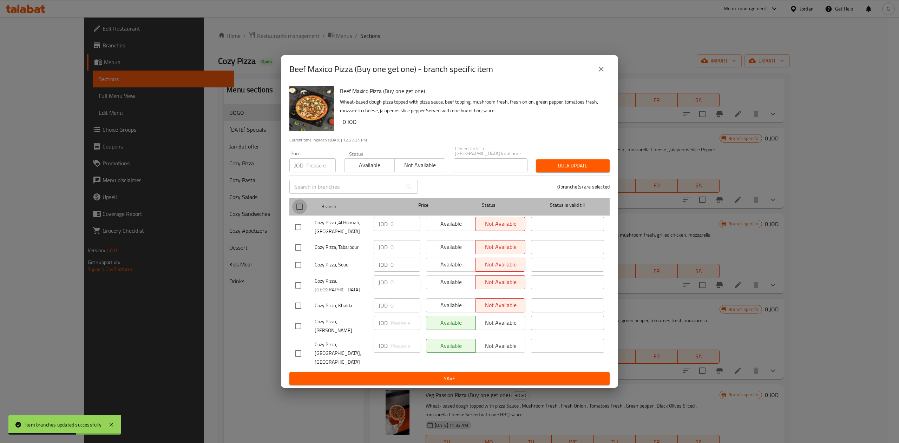
click at [302, 211] on input "checkbox" at bounding box center [299, 206] width 15 height 15
checkbox input "true"
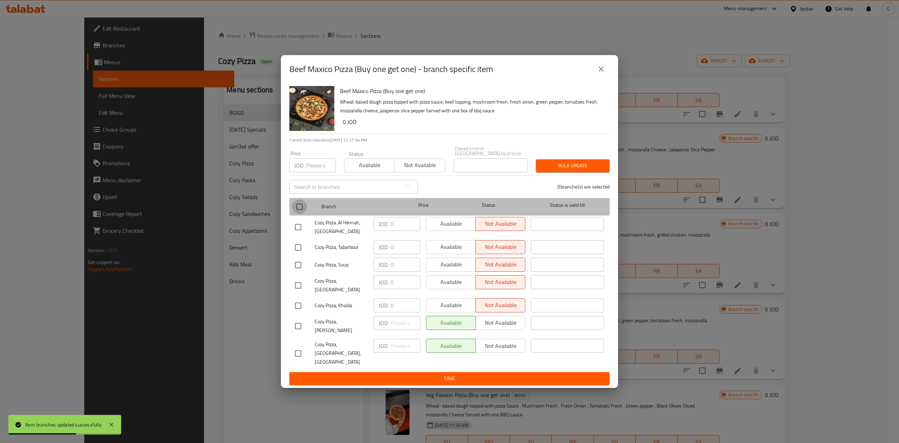
checkbox input "true"
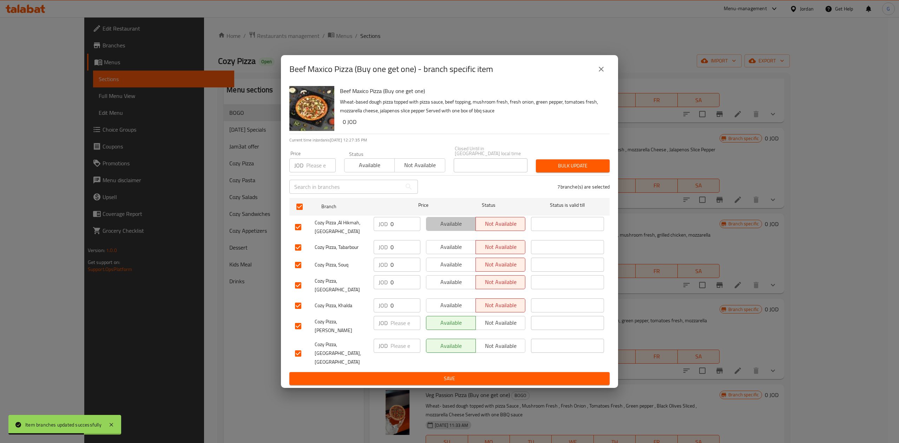
click at [444, 225] on span "Available" at bounding box center [451, 224] width 44 height 10
drag, startPoint x: 452, startPoint y: 248, endPoint x: 451, endPoint y: 274, distance: 25.3
click at [451, 274] on ul "Branch Price Status Status is valid till Cozy Pizza ,Al Hikmah, Irbid JOD 0 ​ A…" at bounding box center [449, 283] width 320 height 177
click at [451, 270] on span "Available" at bounding box center [451, 264] width 44 height 10
click at [451, 252] on span "Available" at bounding box center [451, 247] width 44 height 10
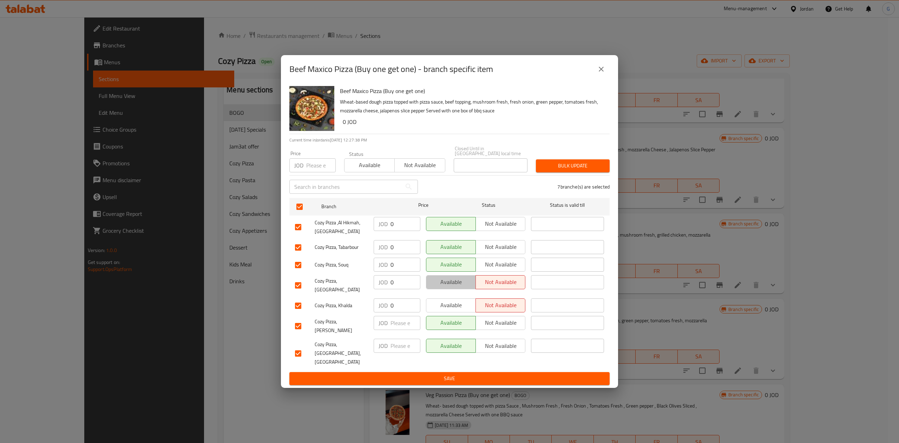
click at [445, 283] on span "Available" at bounding box center [451, 282] width 44 height 10
drag, startPoint x: 445, startPoint y: 295, endPoint x: 446, endPoint y: 303, distance: 8.1
click at [446, 303] on div "Available Not available" at bounding box center [475, 306] width 105 height 20
click at [446, 303] on span "Available" at bounding box center [451, 305] width 44 height 10
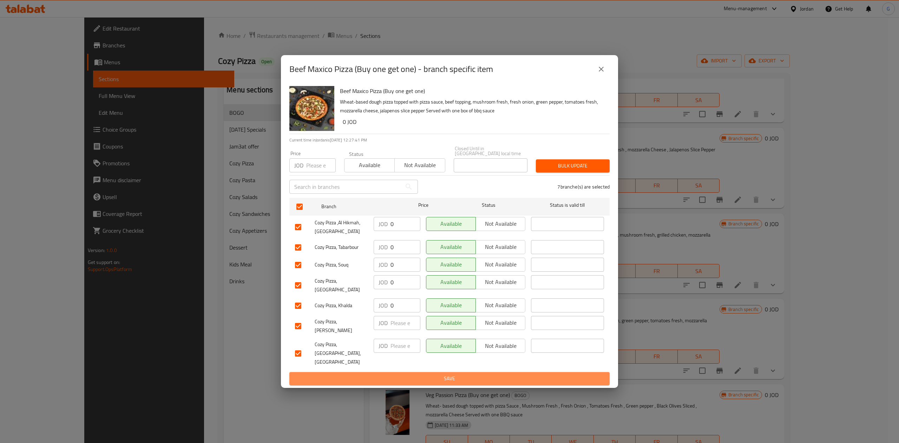
click at [477, 372] on button "Save" at bounding box center [449, 378] width 320 height 13
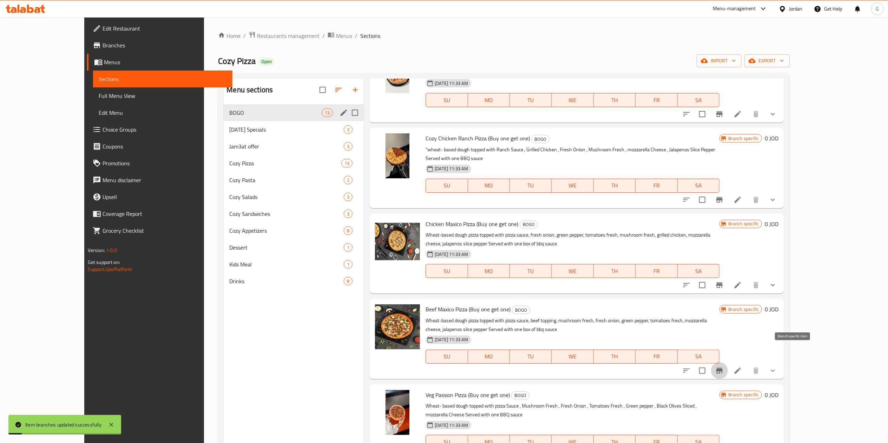
click at [723, 366] on icon "Branch-specific-item" at bounding box center [719, 370] width 8 height 8
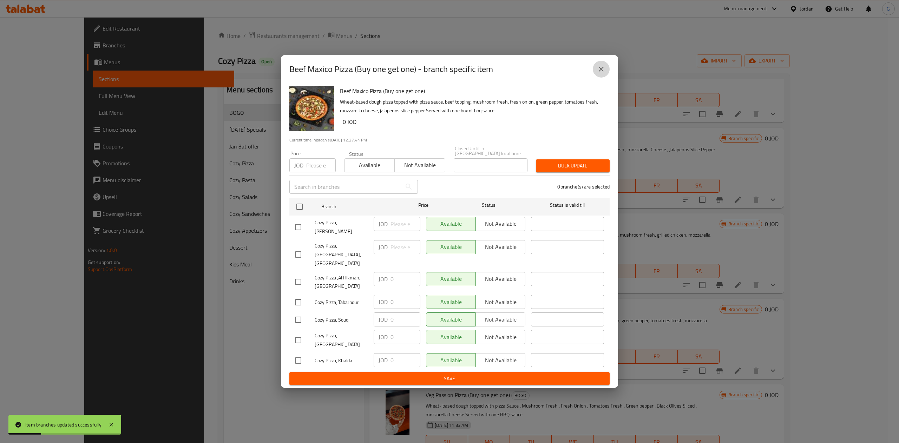
click at [604, 78] on button "close" at bounding box center [600, 69] width 17 height 17
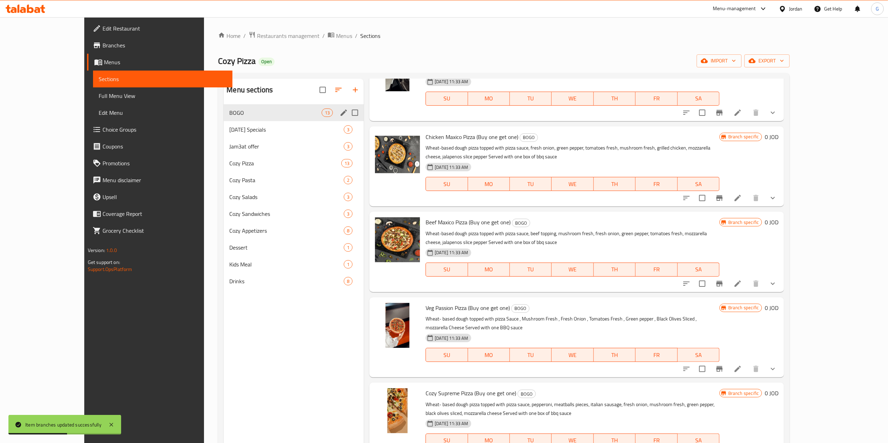
scroll to position [306, 0]
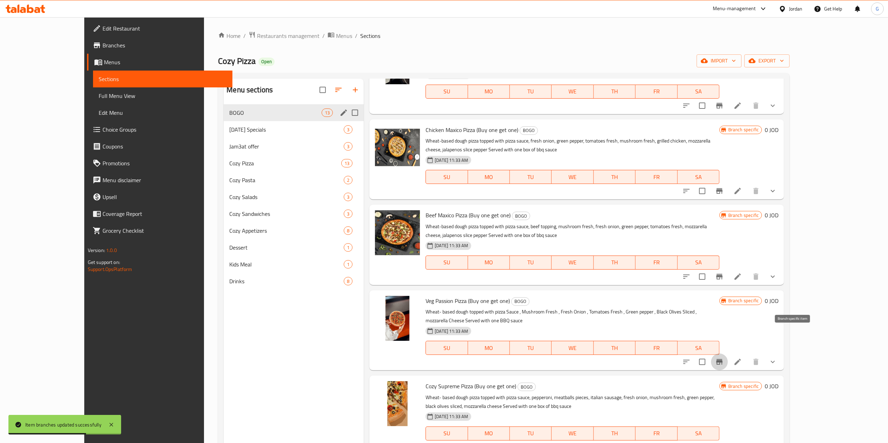
click at [722, 359] on icon "Branch-specific-item" at bounding box center [719, 362] width 6 height 6
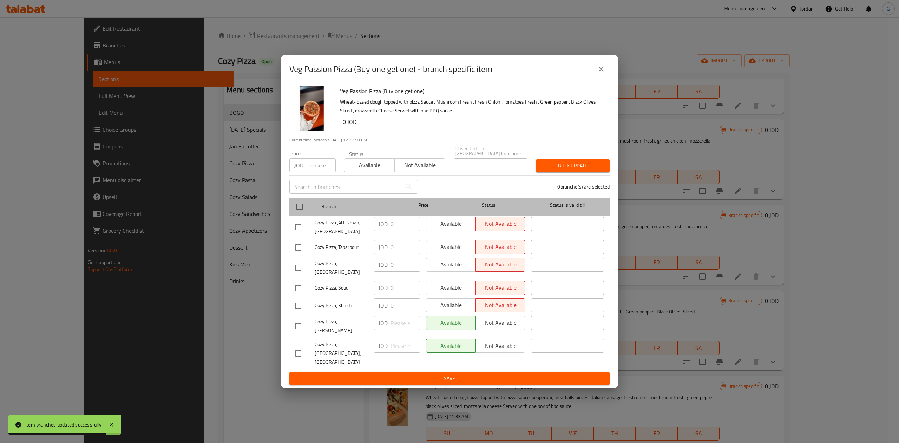
click at [308, 209] on div at bounding box center [305, 207] width 26 height 20
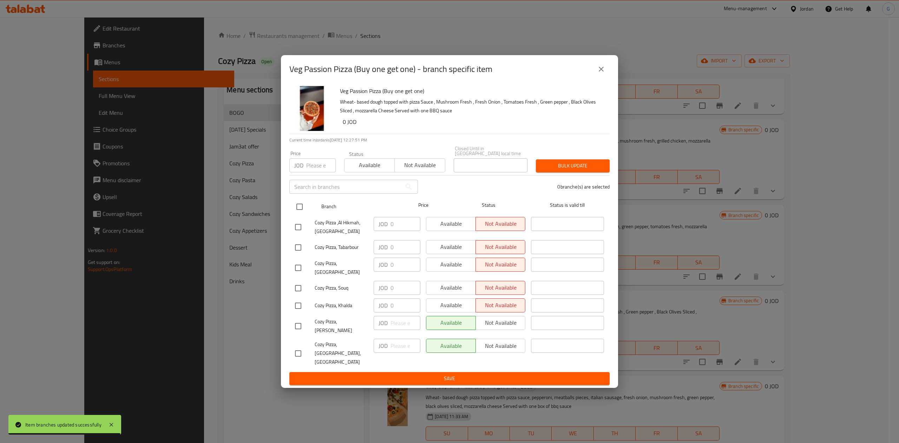
click at [298, 212] on input "checkbox" at bounding box center [299, 206] width 15 height 15
checkbox input "true"
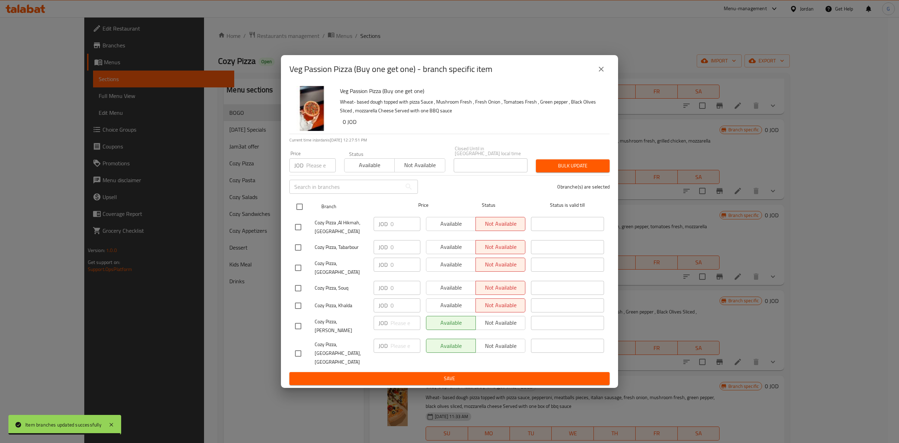
checkbox input "true"
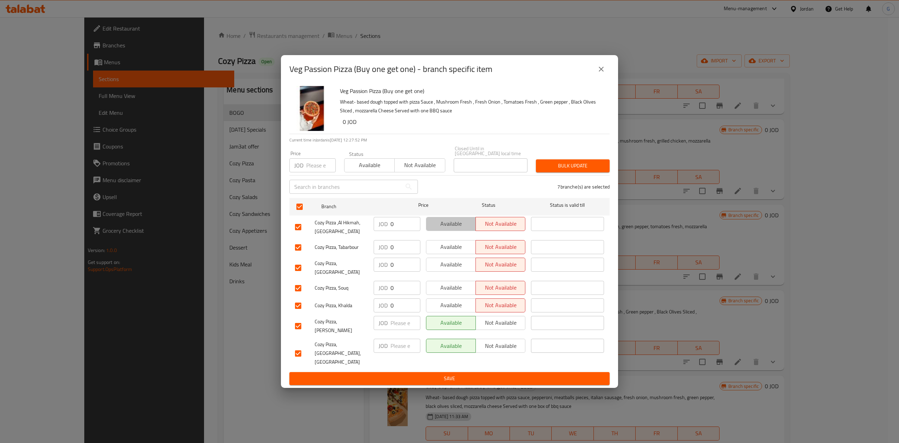
click at [445, 229] on span "Available" at bounding box center [451, 224] width 44 height 10
click at [450, 249] on span "Available" at bounding box center [451, 247] width 44 height 10
click at [450, 260] on div "Available Not available" at bounding box center [475, 268] width 105 height 26
click at [450, 262] on div "Available Not available" at bounding box center [475, 268] width 105 height 26
click at [450, 270] on span "Available" at bounding box center [451, 264] width 44 height 10
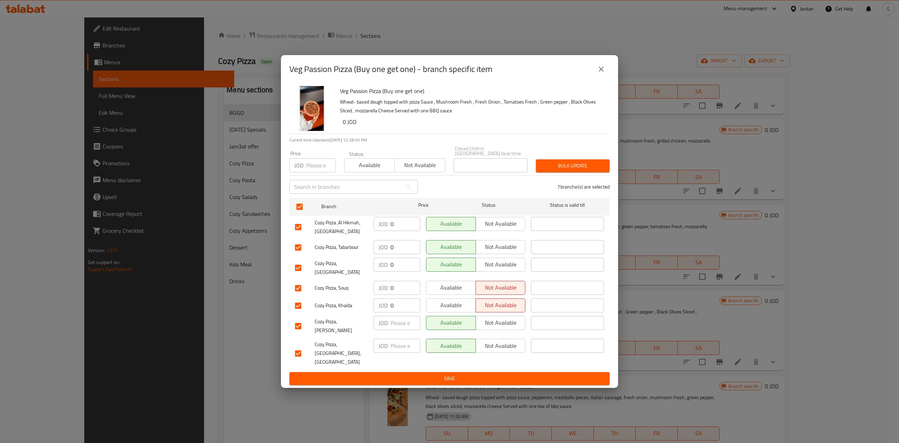
click at [451, 281] on button "Available" at bounding box center [451, 288] width 50 height 14
click at [451, 300] on span "Available" at bounding box center [451, 305] width 44 height 10
click at [464, 372] on button "Save" at bounding box center [449, 378] width 320 height 13
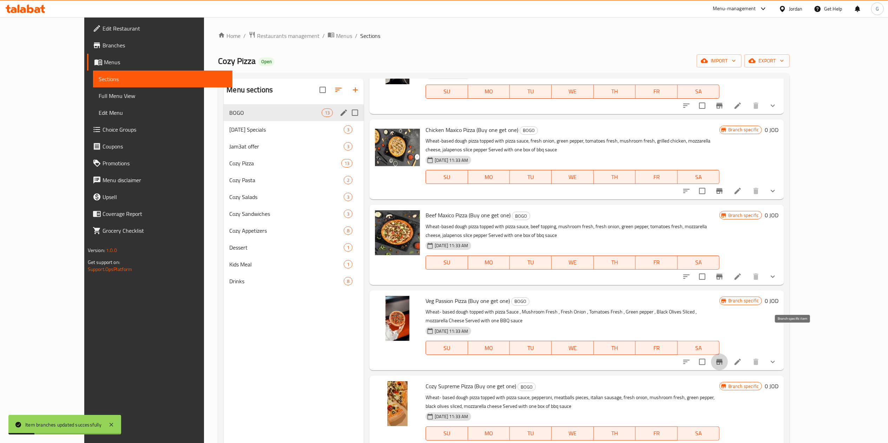
click at [728, 353] on button "Branch-specific-item" at bounding box center [719, 361] width 17 height 17
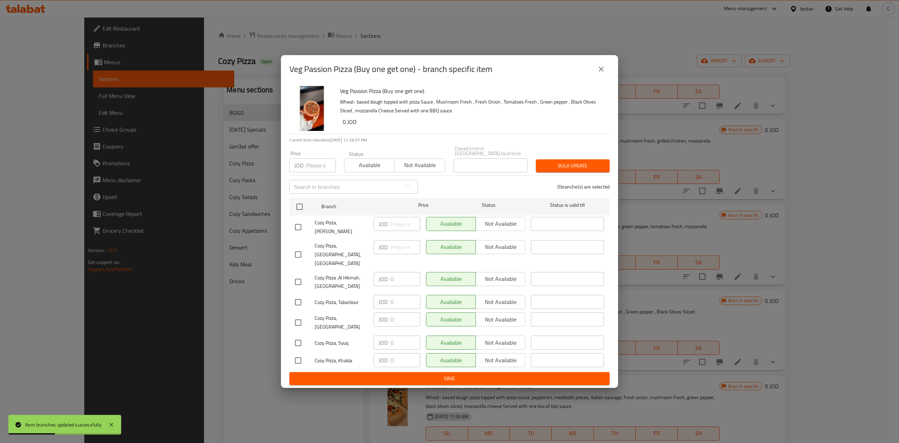
click at [598, 73] on icon "close" at bounding box center [601, 69] width 8 height 8
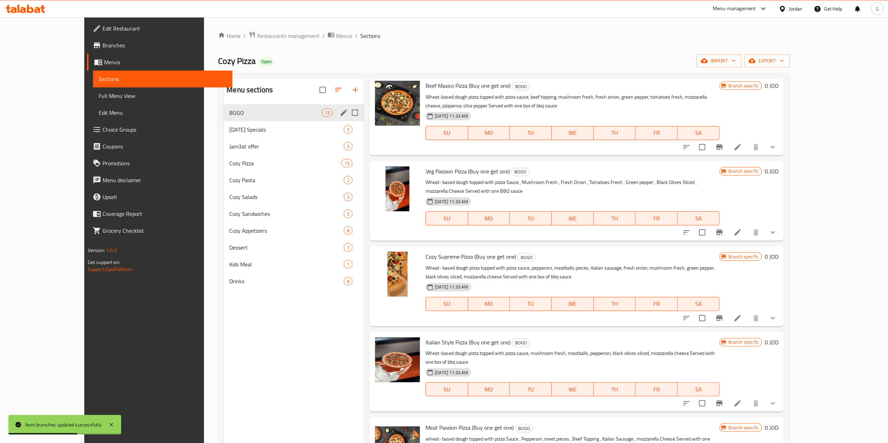
scroll to position [454, 0]
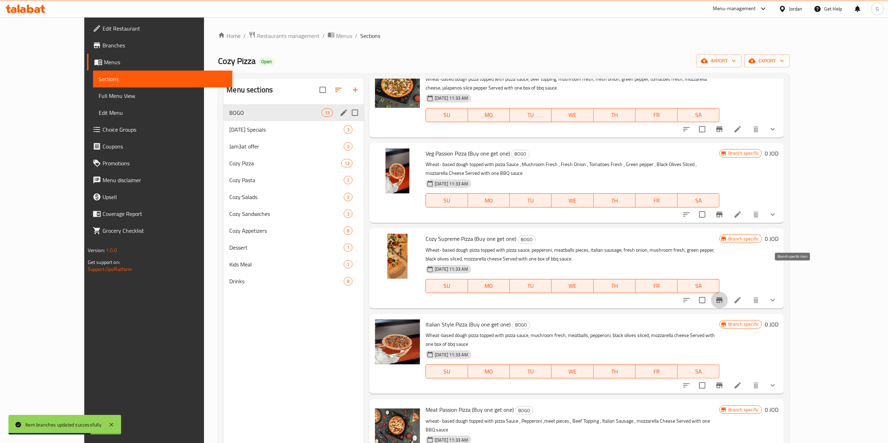
click at [723, 296] on icon "Branch-specific-item" at bounding box center [719, 300] width 8 height 8
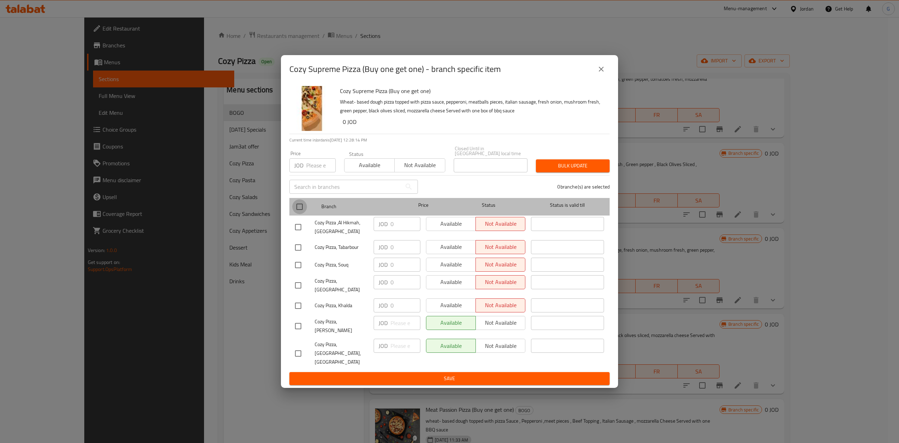
click at [303, 210] on input "checkbox" at bounding box center [299, 206] width 15 height 15
checkbox input "true"
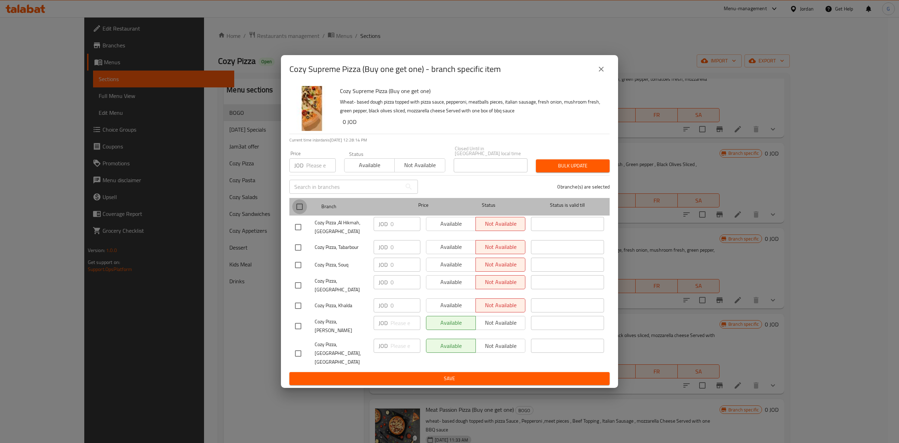
checkbox input "true"
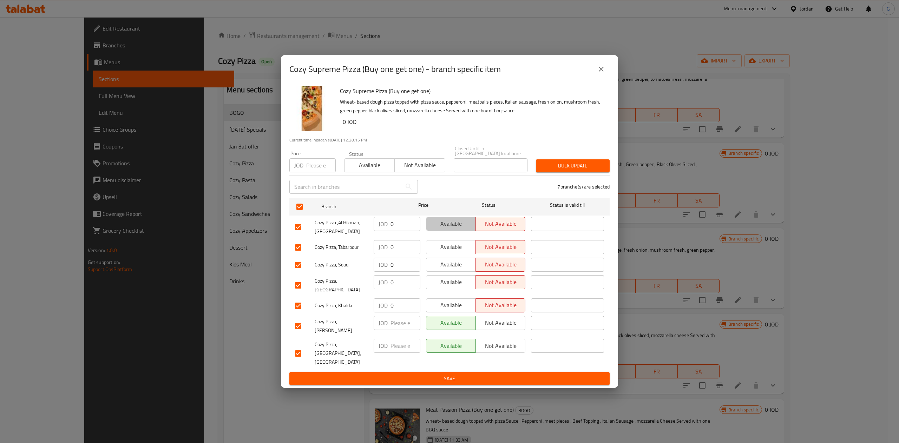
click at [450, 229] on span "Available" at bounding box center [451, 224] width 44 height 10
click at [450, 250] on span "Available" at bounding box center [451, 247] width 44 height 10
click at [450, 268] on span "Available" at bounding box center [451, 264] width 44 height 10
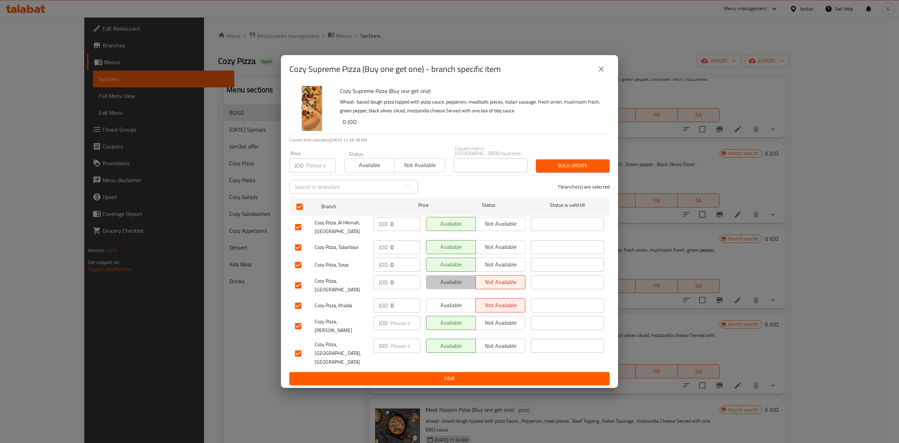
click at [450, 284] on span "Available" at bounding box center [451, 282] width 44 height 10
click at [448, 300] on span "Available" at bounding box center [451, 305] width 44 height 10
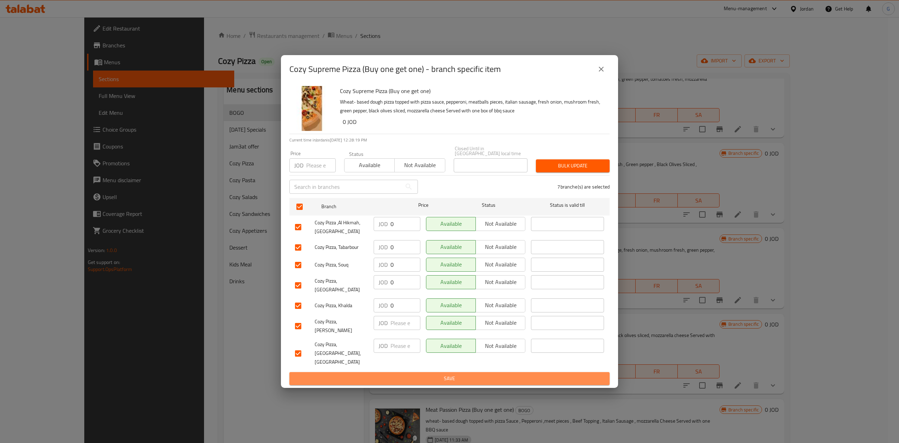
click at [444, 374] on span "Save" at bounding box center [449, 378] width 309 height 9
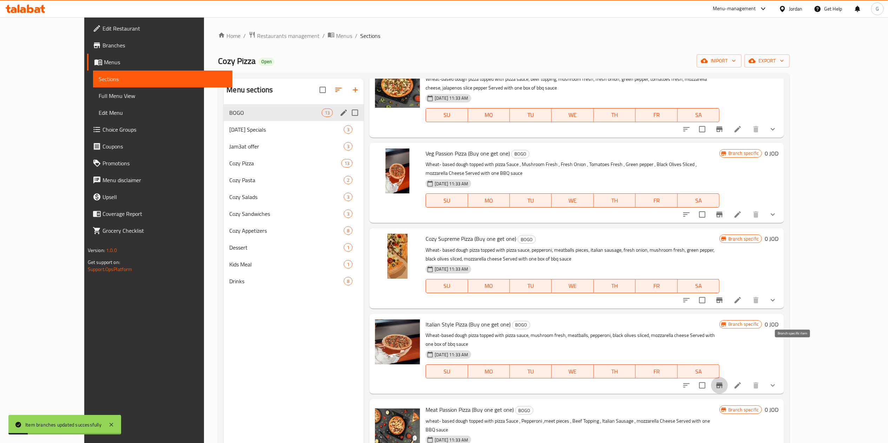
click at [723, 381] on icon "Branch-specific-item" at bounding box center [719, 385] width 8 height 8
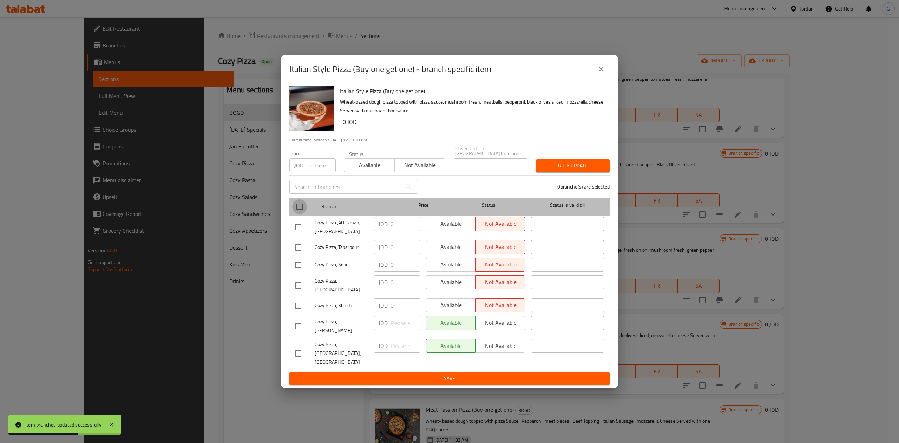
click at [296, 211] on input "checkbox" at bounding box center [299, 206] width 15 height 15
checkbox input "true"
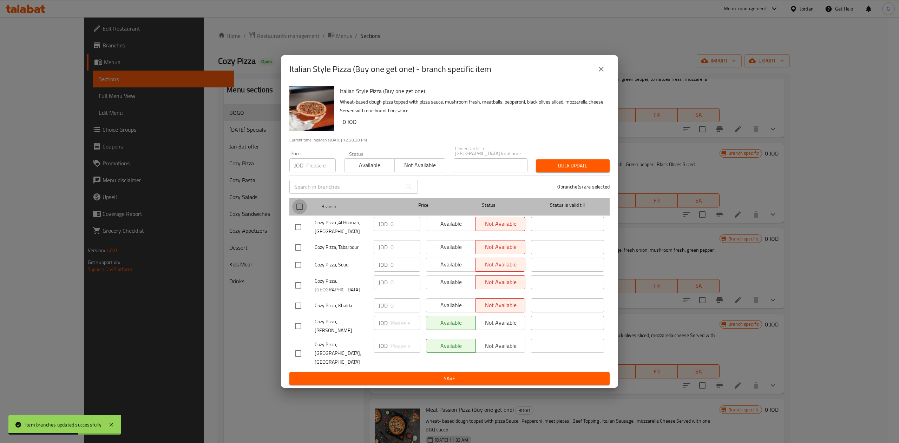
checkbox input "true"
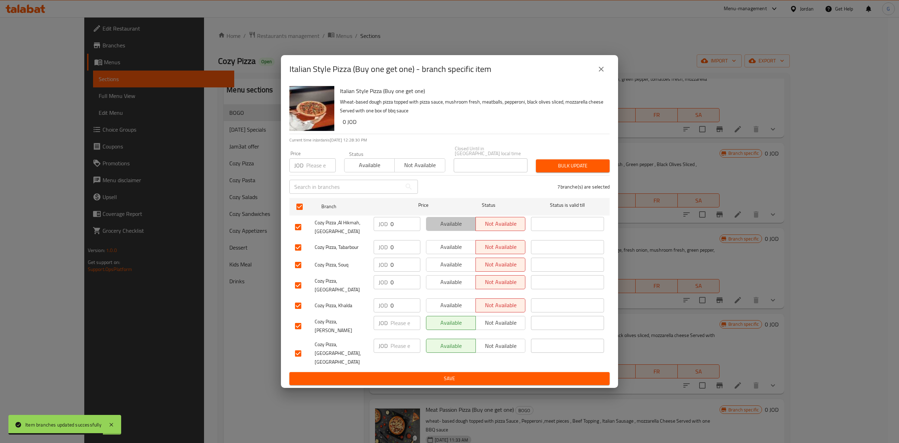
click at [448, 229] on span "Available" at bounding box center [451, 224] width 44 height 10
click at [447, 249] on span "Available" at bounding box center [451, 247] width 44 height 10
click at [447, 264] on span "Available" at bounding box center [451, 264] width 44 height 10
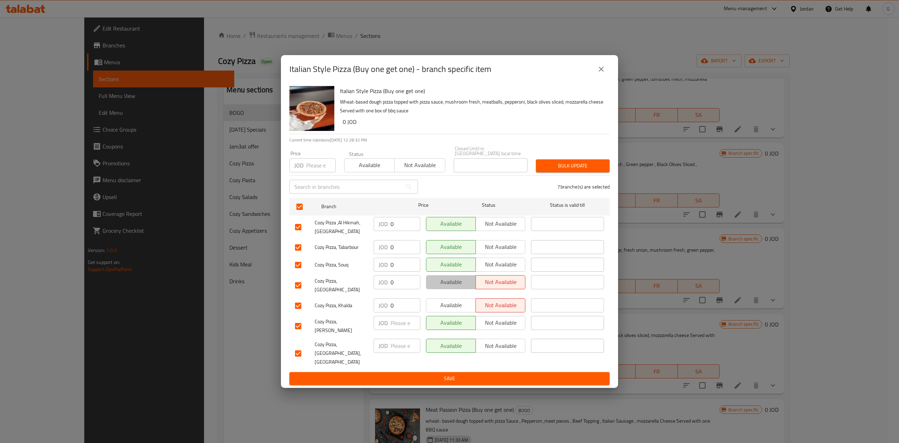
click at [448, 285] on span "Available" at bounding box center [451, 282] width 44 height 10
click at [449, 307] on span "Available" at bounding box center [451, 305] width 44 height 10
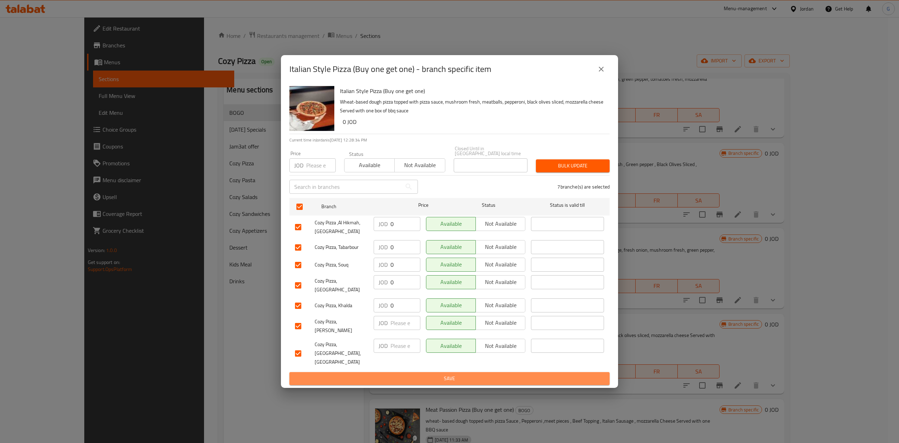
click at [453, 374] on span "Save" at bounding box center [449, 378] width 309 height 9
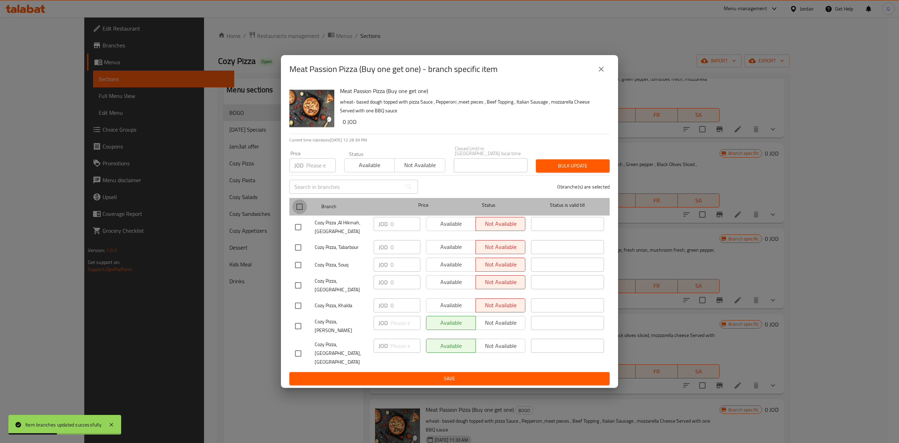
click at [302, 211] on input "checkbox" at bounding box center [299, 206] width 15 height 15
checkbox input "true"
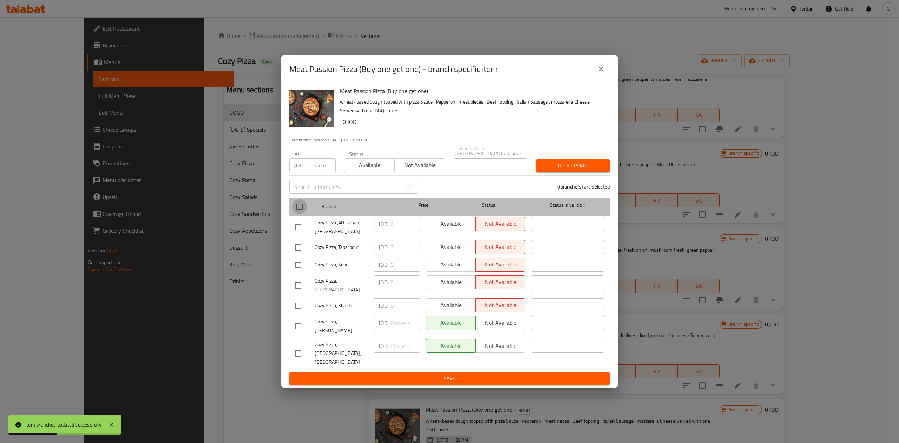
checkbox input "true"
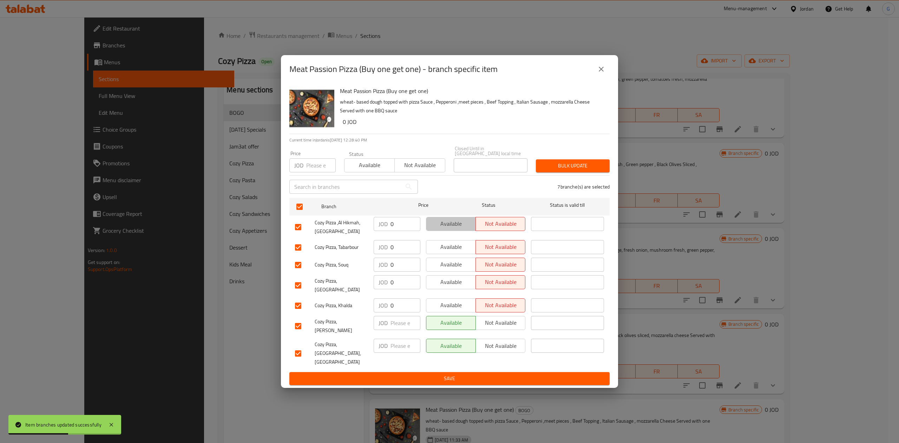
click at [443, 226] on span "Available" at bounding box center [451, 224] width 44 height 10
click at [448, 247] on span "Available" at bounding box center [451, 247] width 44 height 10
click at [448, 270] on span "Available" at bounding box center [451, 264] width 44 height 10
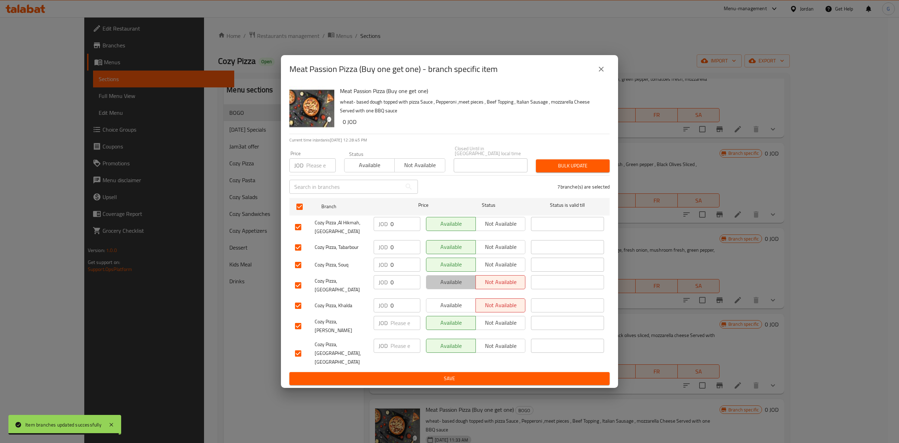
click at [449, 287] on span "Available" at bounding box center [451, 282] width 44 height 10
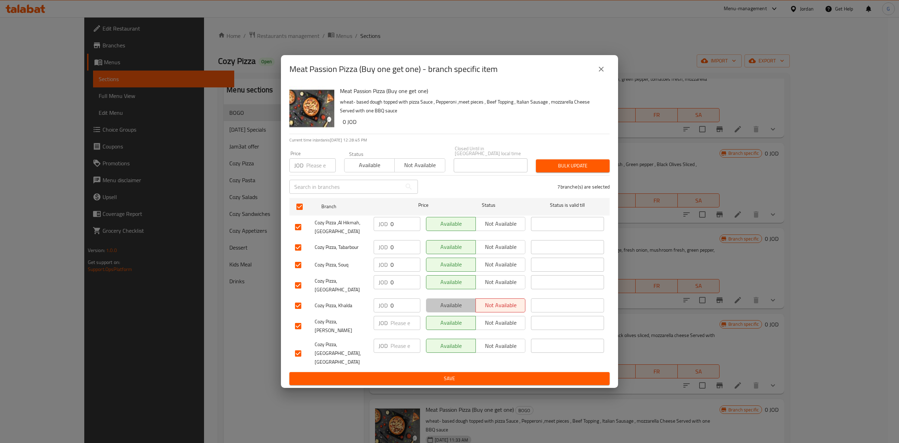
click at [455, 307] on span "Available" at bounding box center [451, 305] width 44 height 10
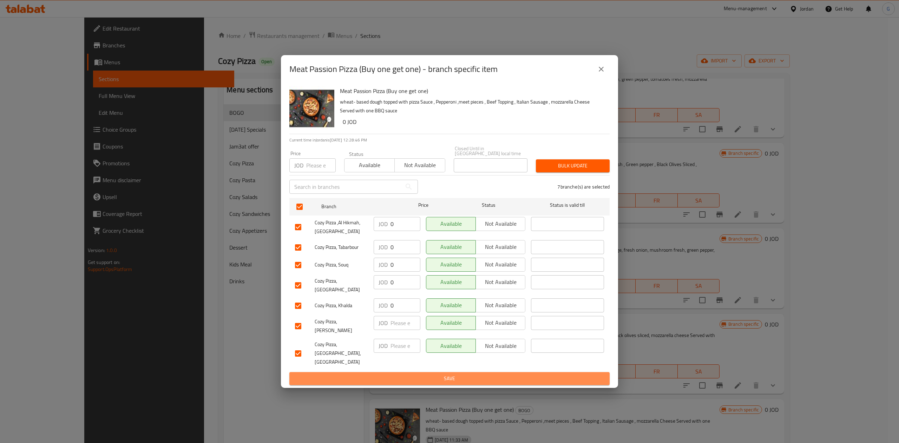
click at [453, 374] on span "Save" at bounding box center [449, 378] width 309 height 9
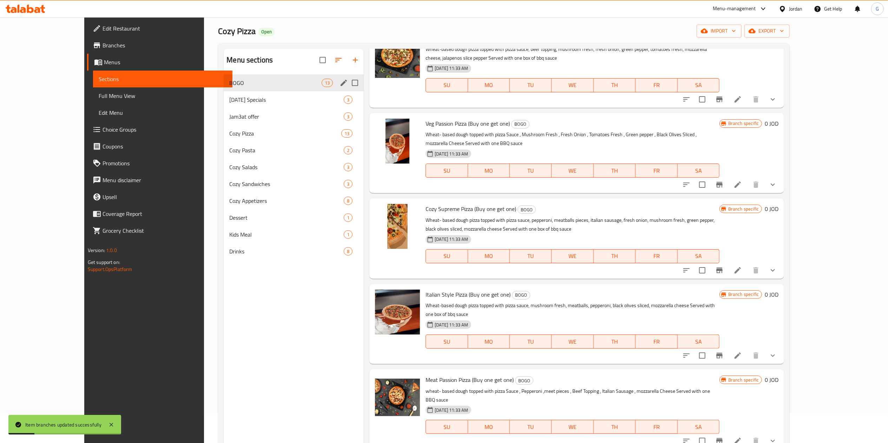
scroll to position [41, 0]
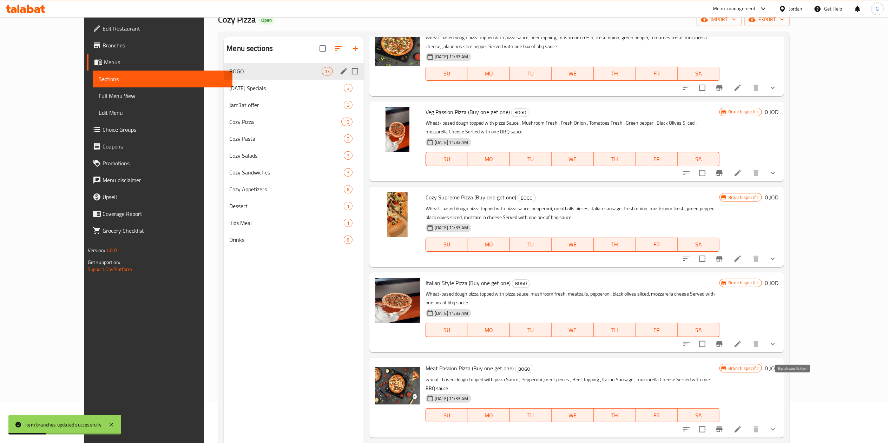
click at [728, 421] on button "Branch-specific-item" at bounding box center [719, 429] width 17 height 17
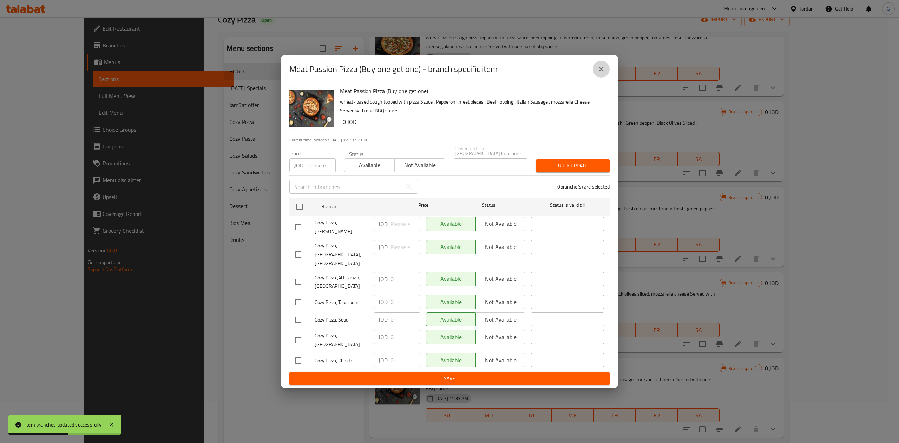
click at [598, 73] on icon "close" at bounding box center [601, 69] width 8 height 8
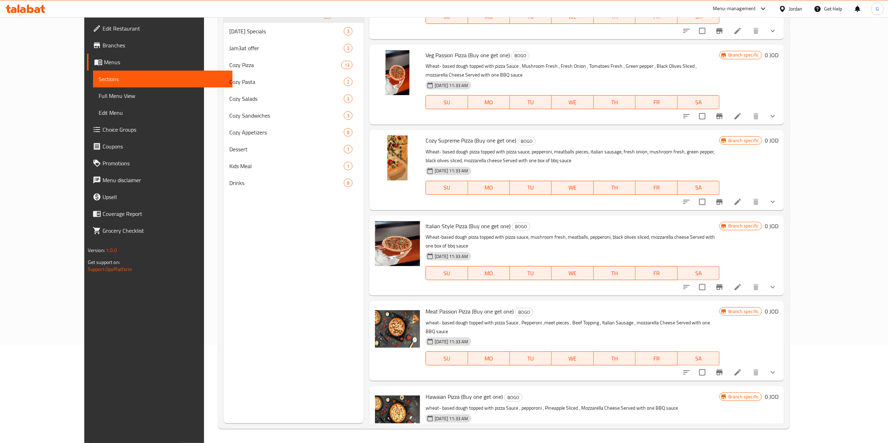
scroll to position [99, 0]
click at [728, 364] on button "Branch-specific-item" at bounding box center [719, 372] width 17 height 17
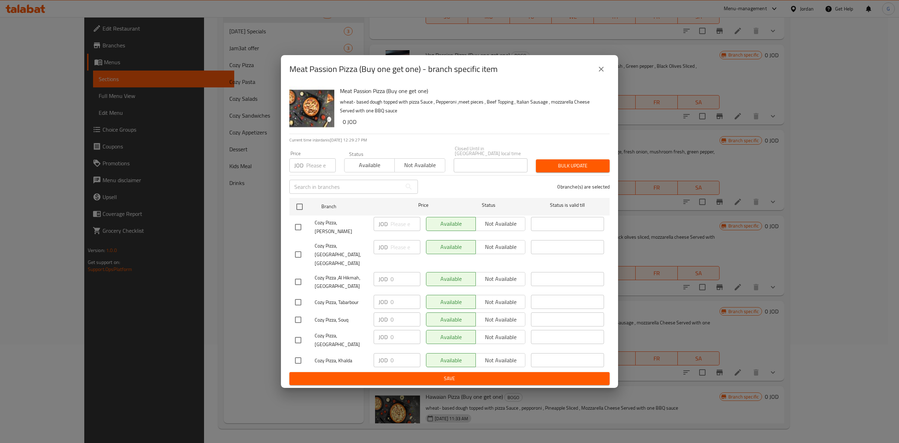
click at [604, 73] on icon "close" at bounding box center [601, 69] width 8 height 8
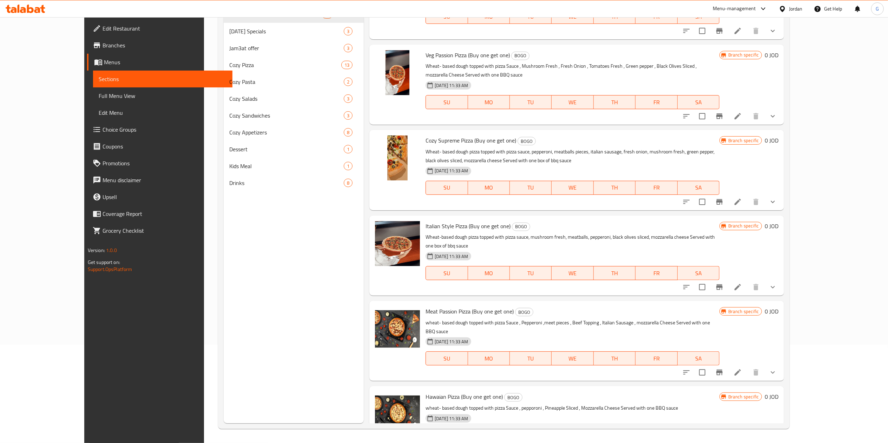
click at [719, 428] on button "SA" at bounding box center [698, 435] width 42 height 14
click at [723, 443] on icon "Branch-specific-item" at bounding box center [719, 449] width 8 height 8
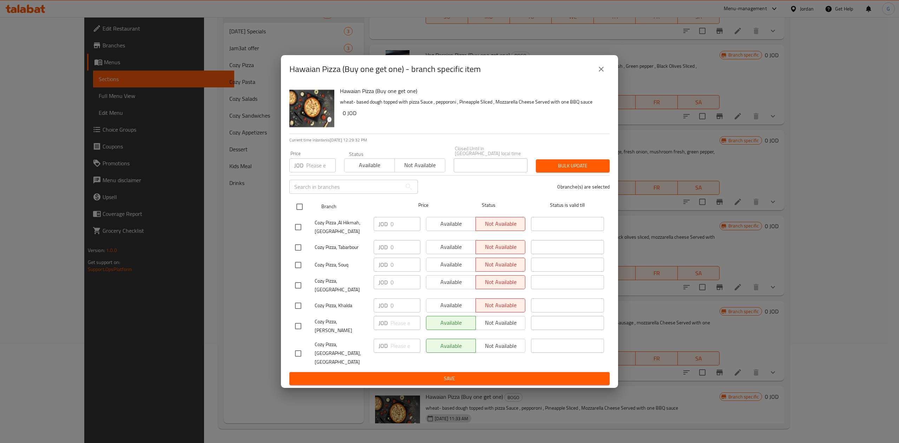
click at [302, 214] on input "checkbox" at bounding box center [299, 206] width 15 height 15
checkbox input "true"
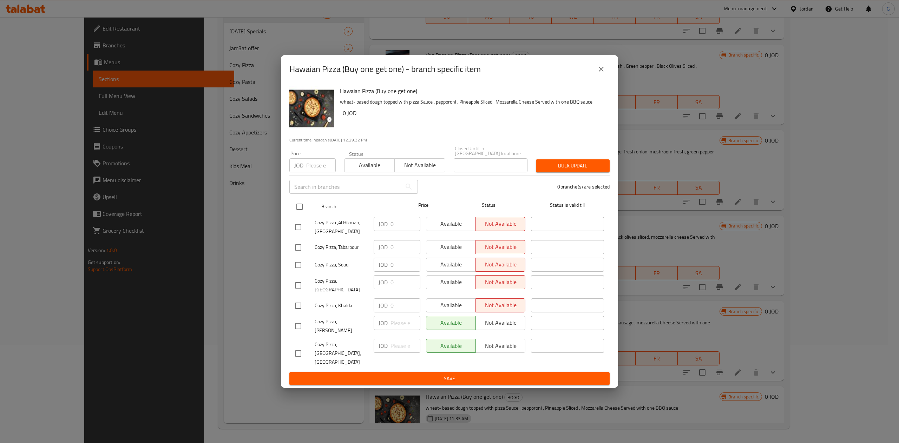
checkbox input "true"
click at [448, 224] on span "Available" at bounding box center [451, 224] width 44 height 10
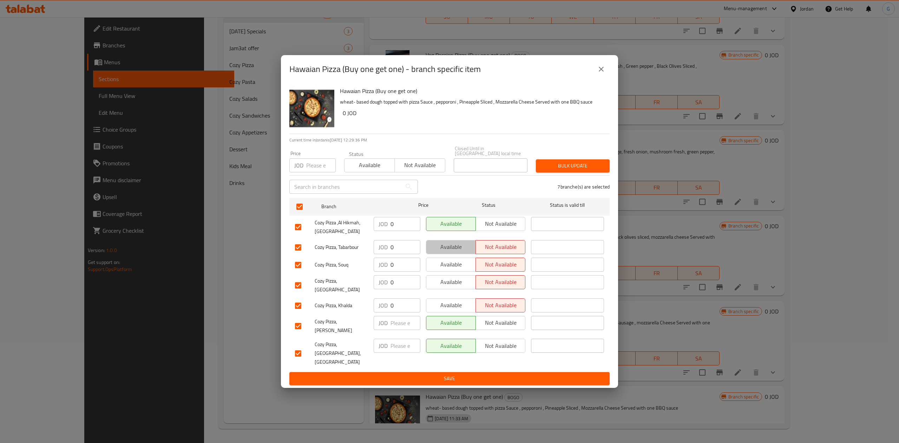
click at [450, 244] on button "Available" at bounding box center [451, 247] width 50 height 14
click at [451, 265] on span "Available" at bounding box center [451, 264] width 44 height 10
click at [453, 287] on span "Available" at bounding box center [451, 282] width 44 height 10
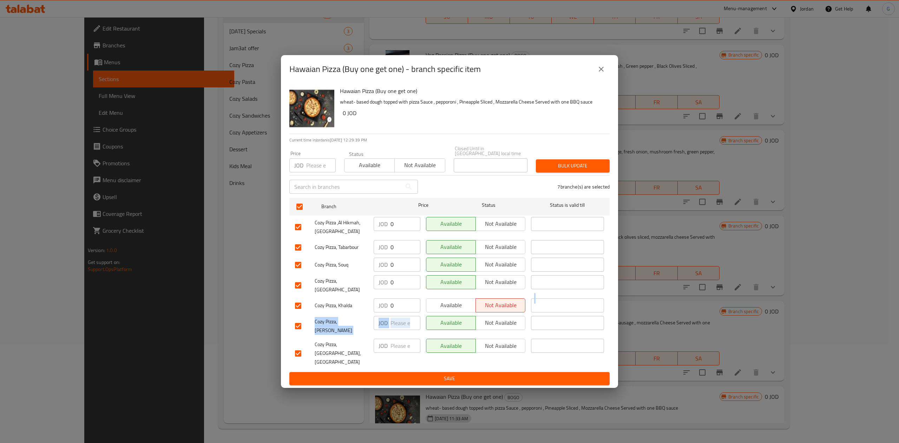
click at [454, 309] on ul "Branch Price Status Status is valid till Cozy Pizza ,Al Hikmah, Irbid JOD 0 ​ A…" at bounding box center [449, 283] width 320 height 177
click at [454, 309] on span "Available" at bounding box center [451, 305] width 44 height 10
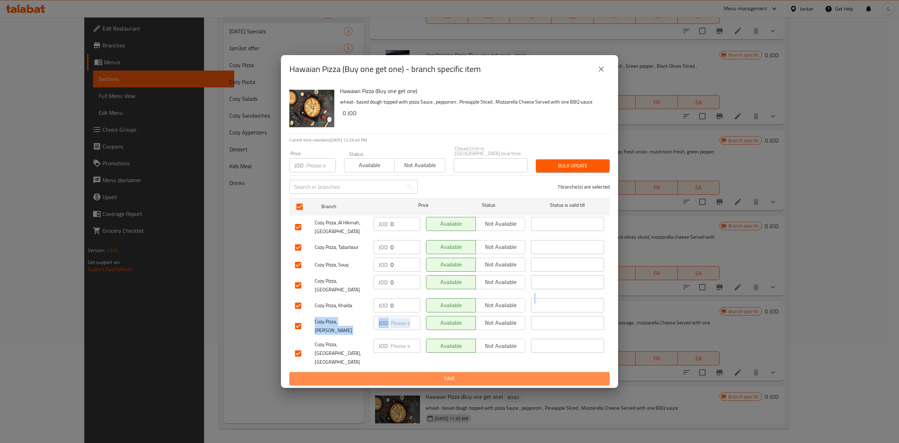
click at [459, 374] on span "Save" at bounding box center [449, 378] width 309 height 9
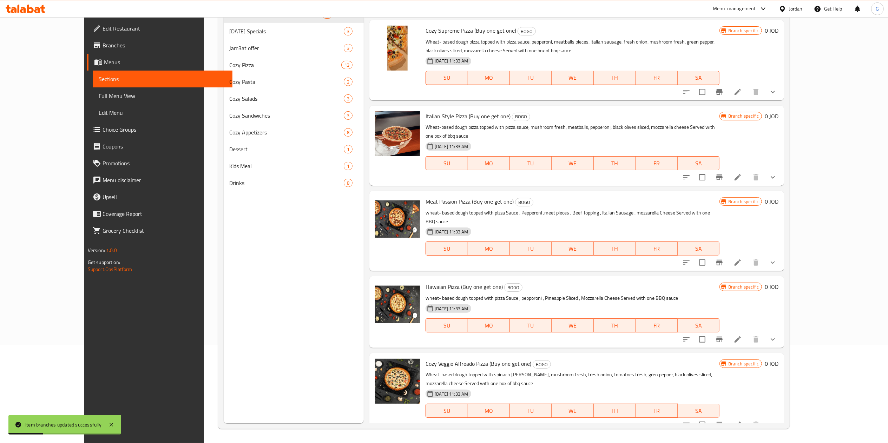
scroll to position [566, 0]
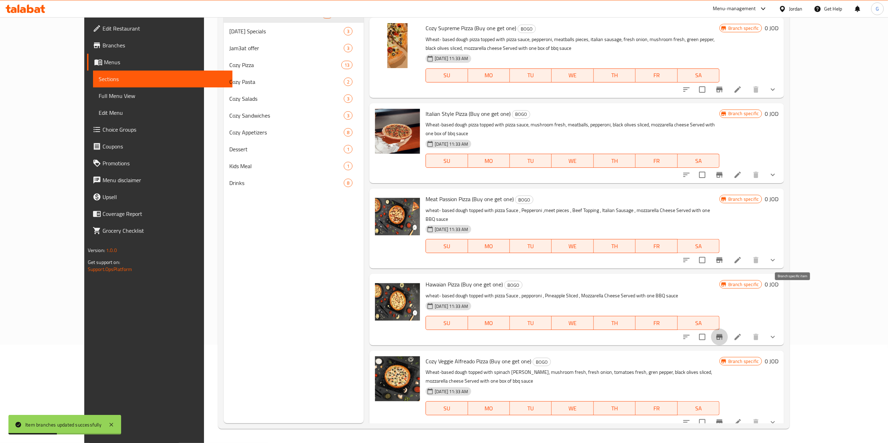
click at [723, 333] on icon "Branch-specific-item" at bounding box center [719, 337] width 8 height 8
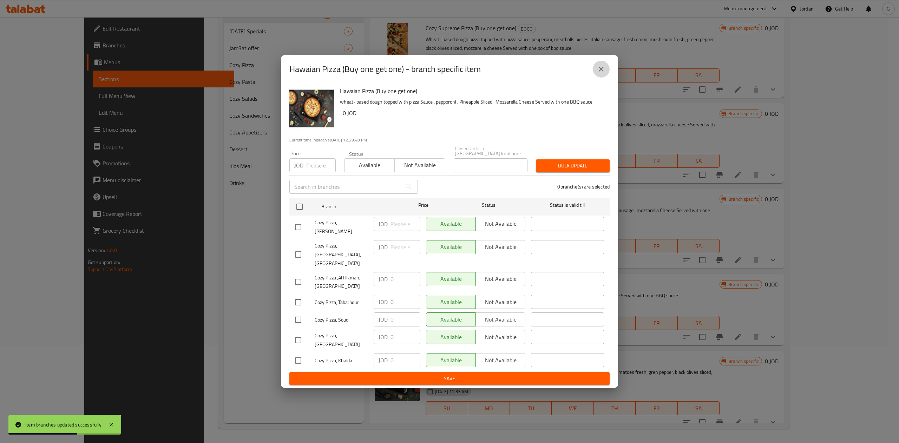
click at [601, 78] on button "close" at bounding box center [600, 69] width 17 height 17
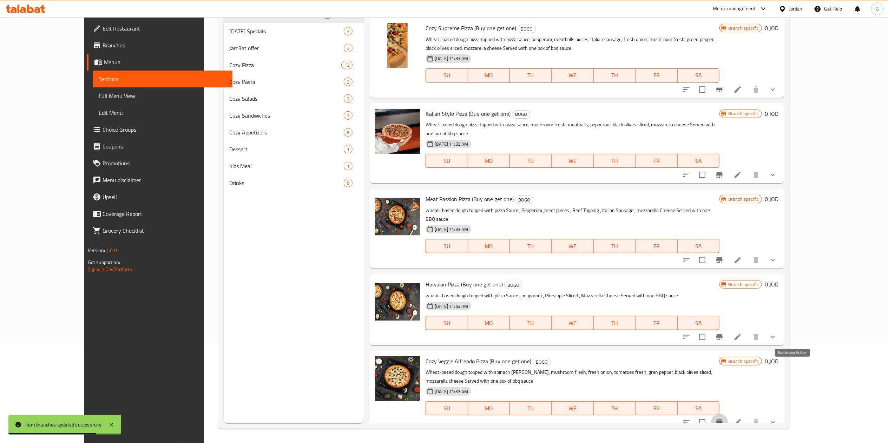
click at [728, 414] on button "Branch-specific-item" at bounding box center [719, 422] width 17 height 17
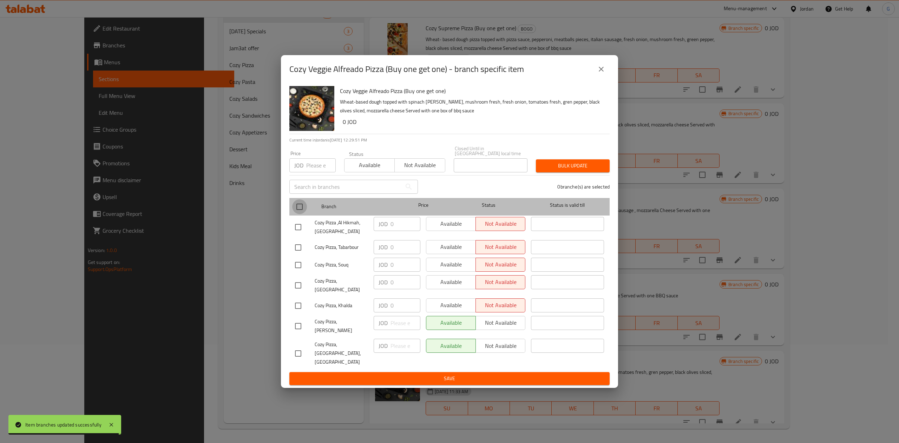
click at [298, 210] on input "checkbox" at bounding box center [299, 206] width 15 height 15
checkbox input "true"
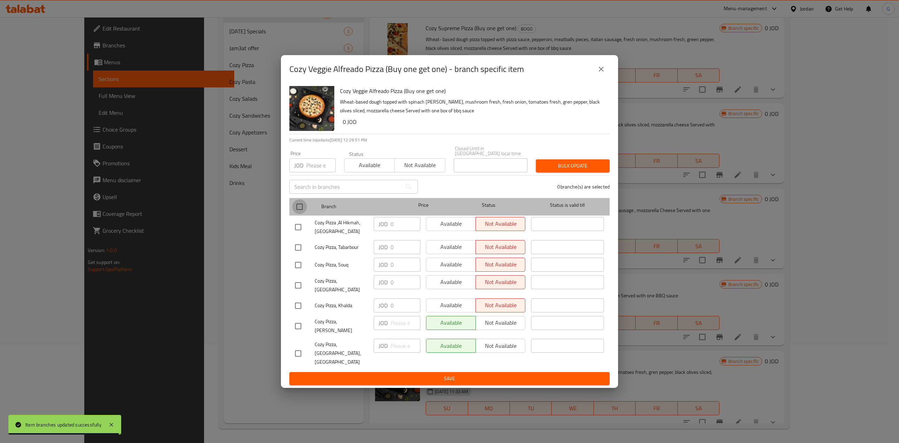
checkbox input "true"
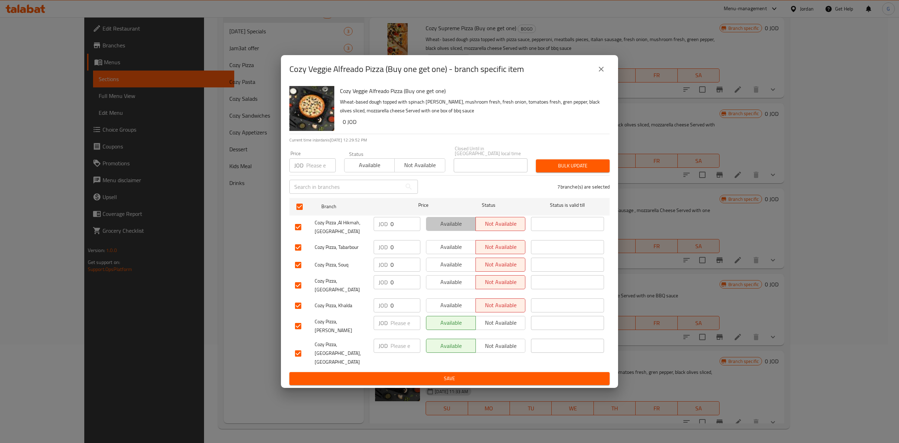
drag, startPoint x: 441, startPoint y: 230, endPoint x: 444, endPoint y: 257, distance: 26.8
click at [444, 257] on ul "Branch Price Status Status is valid till Cozy Pizza ,Al Hikmah, Irbid JOD 0 ​ A…" at bounding box center [449, 283] width 320 height 177
click at [444, 254] on button "Available" at bounding box center [451, 247] width 50 height 14
click at [444, 225] on span "Available" at bounding box center [451, 224] width 44 height 10
click at [444, 270] on span "Available" at bounding box center [451, 264] width 44 height 10
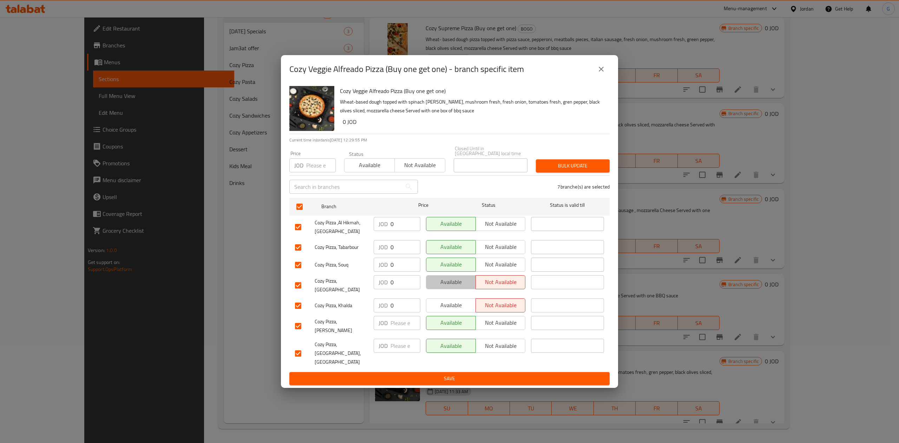
click at [449, 287] on span "Available" at bounding box center [451, 282] width 44 height 10
click at [449, 300] on span "Available" at bounding box center [451, 305] width 44 height 10
click at [469, 374] on span "Save" at bounding box center [449, 378] width 309 height 9
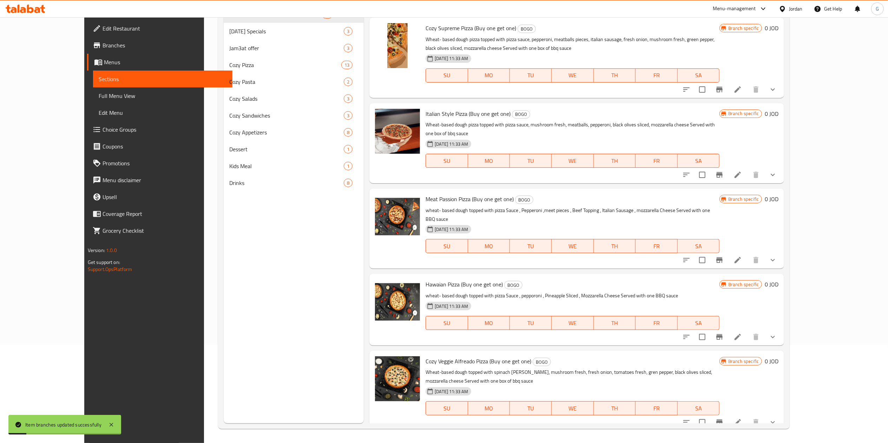
scroll to position [597, 0]
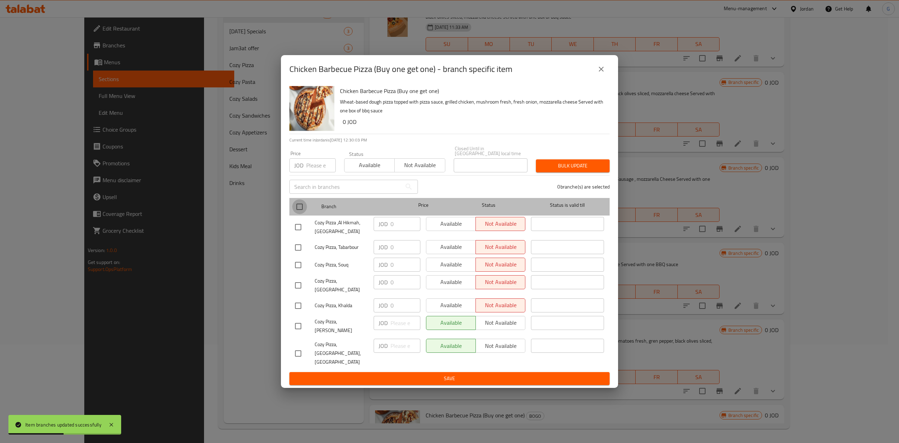
click at [297, 208] on input "checkbox" at bounding box center [299, 206] width 15 height 15
checkbox input "true"
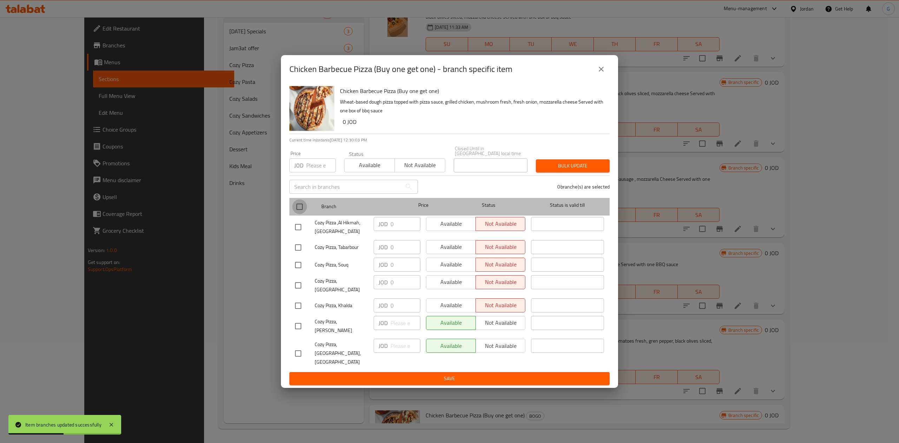
checkbox input "true"
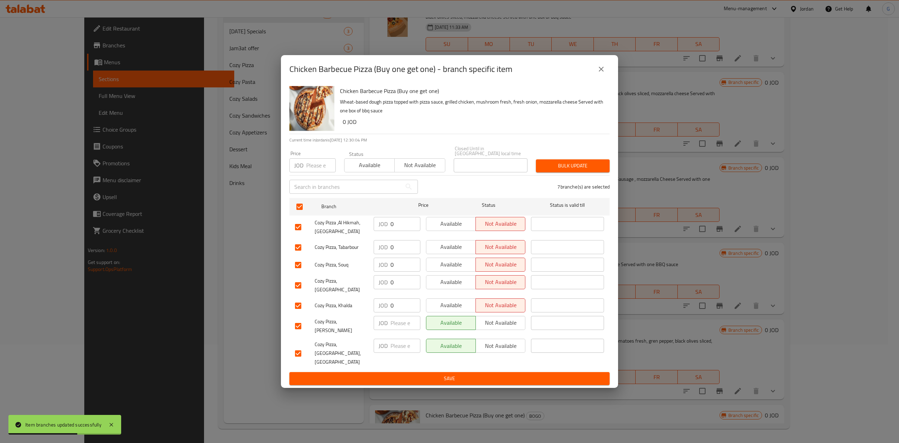
click at [446, 226] on span "Available" at bounding box center [451, 224] width 44 height 10
click at [448, 249] on span "Available" at bounding box center [451, 247] width 44 height 10
click at [447, 265] on span "Available" at bounding box center [451, 264] width 44 height 10
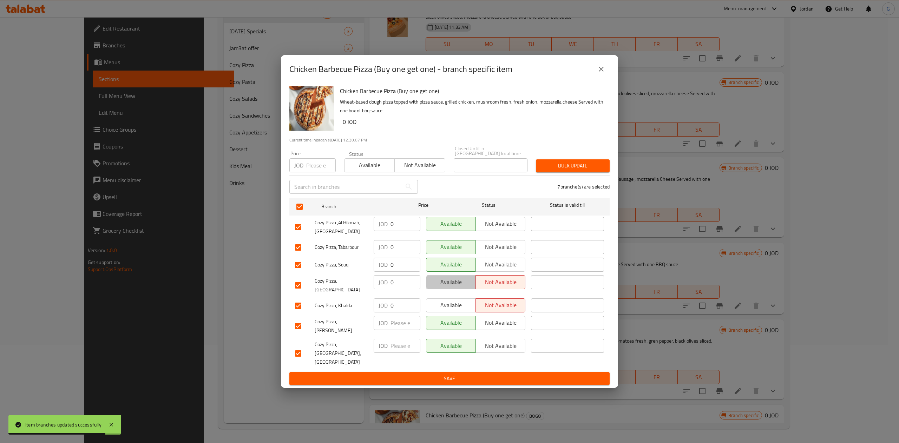
click at [444, 287] on span "Available" at bounding box center [451, 282] width 44 height 10
click at [444, 301] on span "Available" at bounding box center [451, 305] width 44 height 10
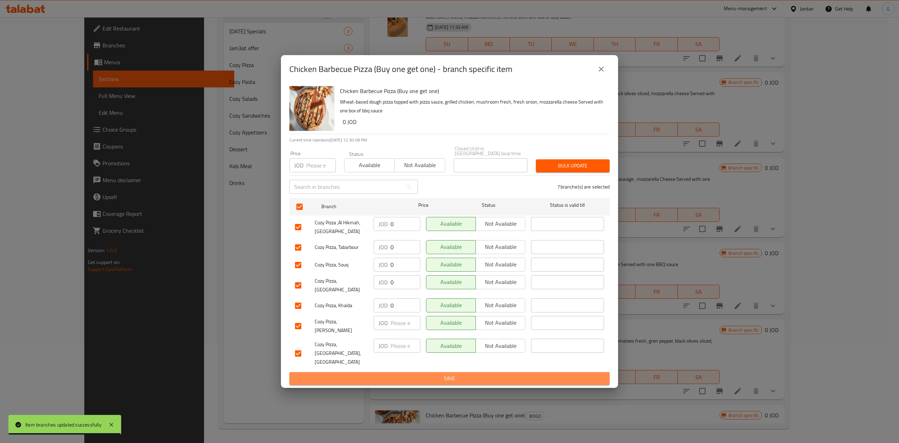
click at [451, 374] on button "Save" at bounding box center [449, 378] width 320 height 13
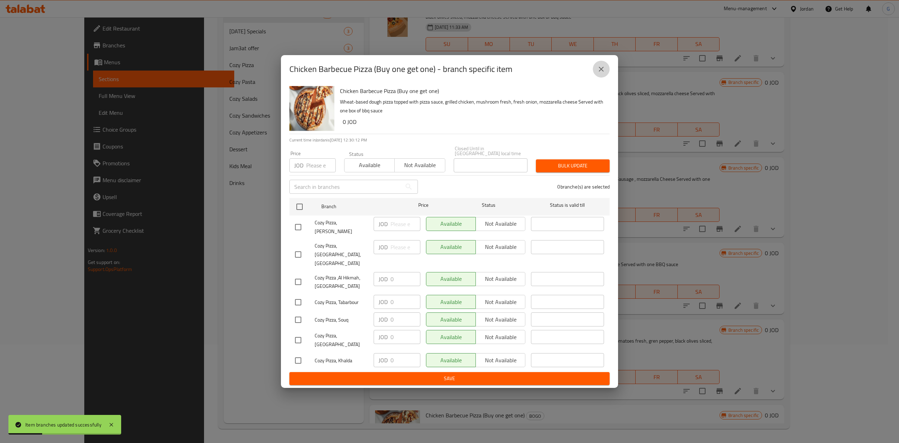
click at [600, 78] on button "close" at bounding box center [600, 69] width 17 height 17
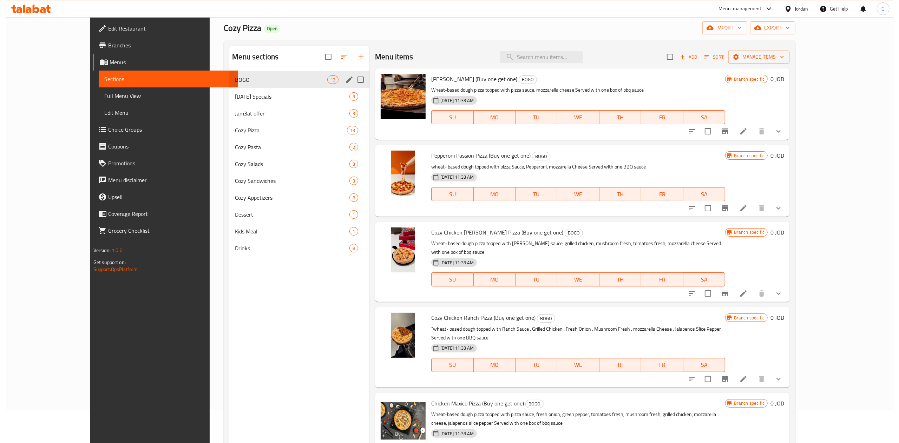
scroll to position [0, 0]
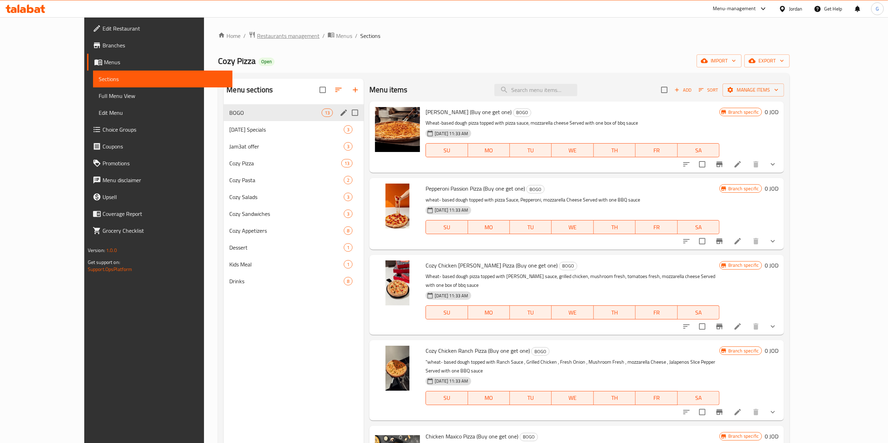
click at [257, 33] on span "Restaurants management" at bounding box center [288, 36] width 62 height 8
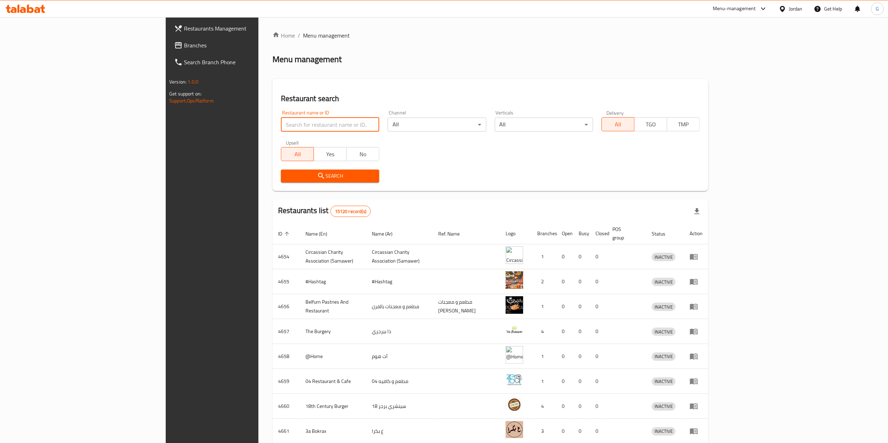
click at [281, 124] on input "search" at bounding box center [330, 125] width 98 height 14
type input "sizzle grill"
click at [286, 178] on span "Search" at bounding box center [329, 176] width 87 height 9
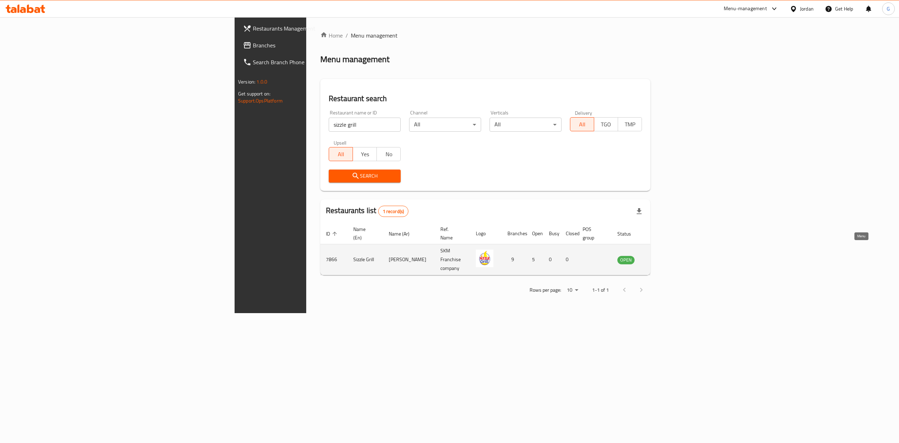
click at [662, 256] on icon "enhanced table" at bounding box center [658, 260] width 8 height 8
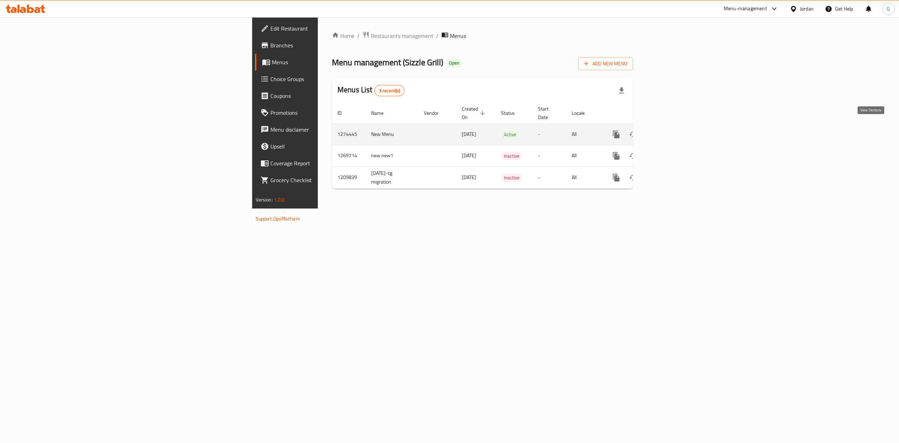
click at [675, 133] on link "enhanced table" at bounding box center [666, 134] width 17 height 17
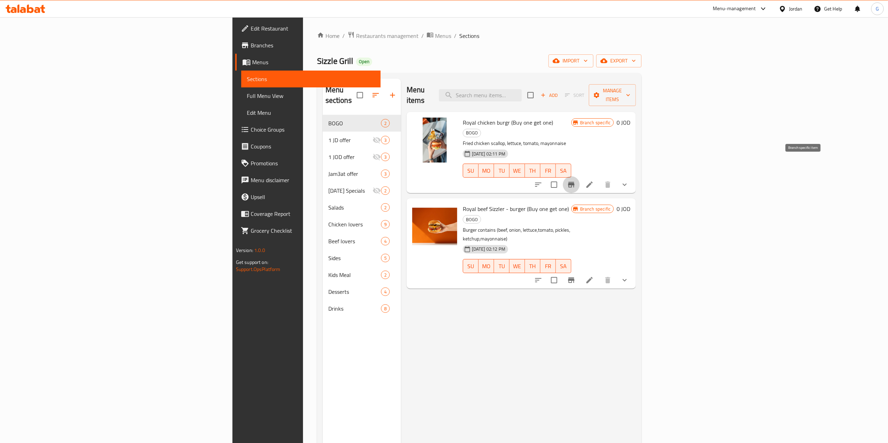
click at [579, 176] on button "Branch-specific-item" at bounding box center [571, 184] width 17 height 17
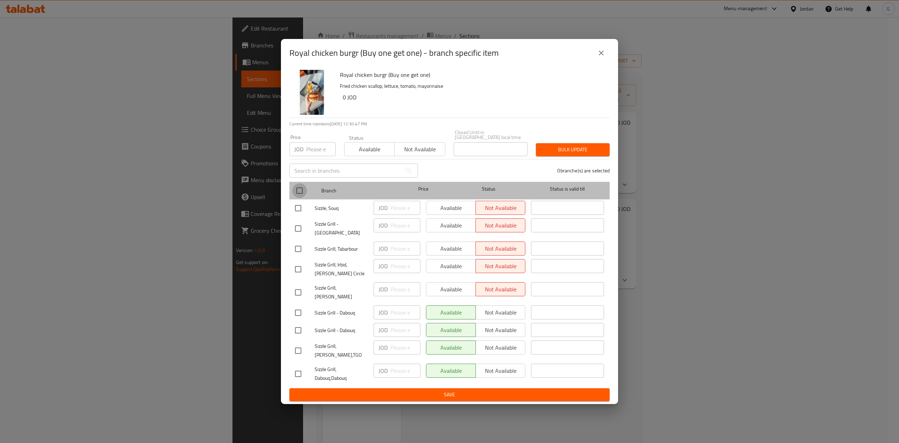
click at [296, 188] on input "checkbox" at bounding box center [299, 190] width 15 height 15
checkbox input "true"
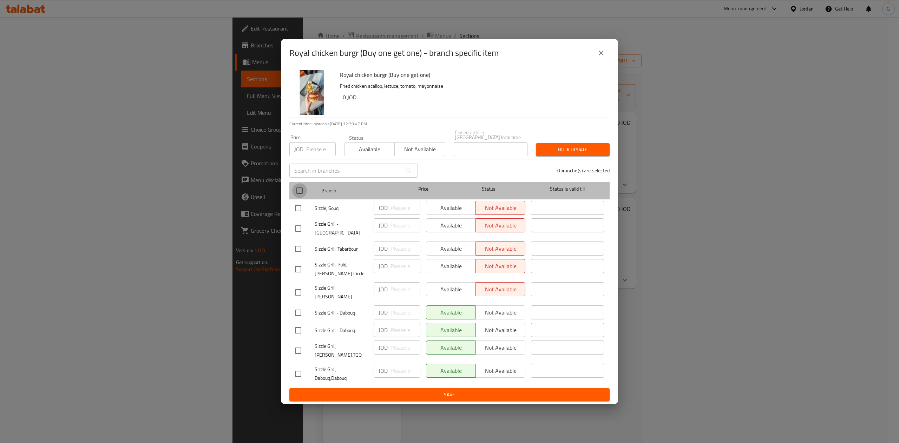
checkbox input "true"
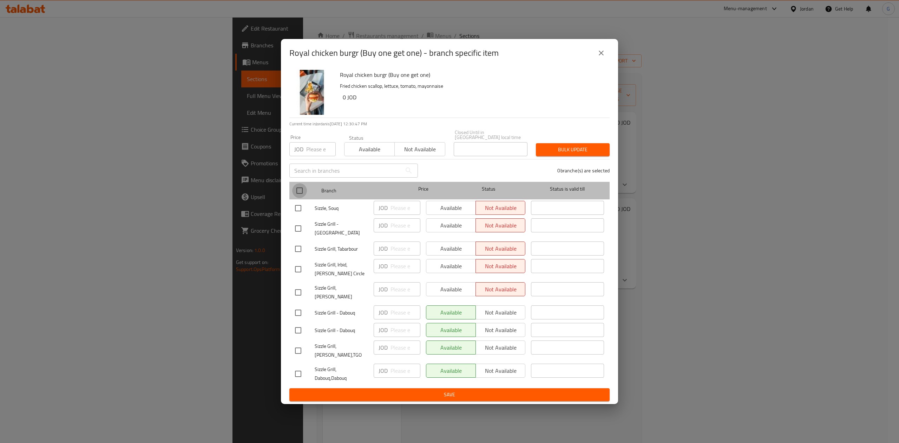
checkbox input "true"
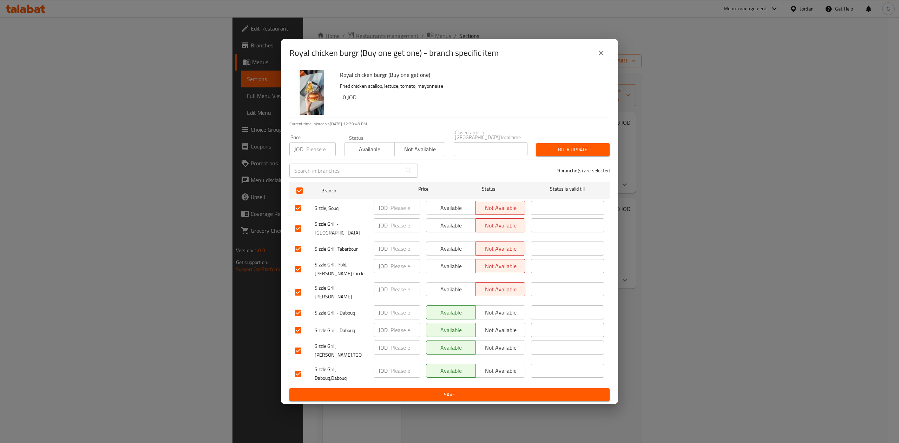
drag, startPoint x: 455, startPoint y: 206, endPoint x: 440, endPoint y: 223, distance: 22.6
click at [440, 223] on ul "Branch Price Status Status is valid till Sizzle, Souq JOD ​ Available Not avail…" at bounding box center [449, 283] width 320 height 209
click at [440, 223] on button "Available" at bounding box center [451, 225] width 50 height 14
click at [448, 213] on span "Available" at bounding box center [451, 208] width 44 height 10
click at [446, 252] on span "Available" at bounding box center [451, 249] width 44 height 10
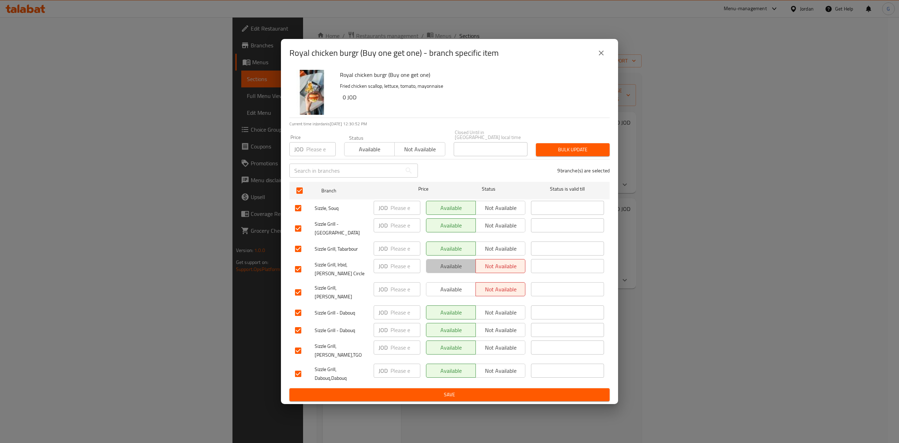
click at [445, 265] on span "Available" at bounding box center [451, 266] width 44 height 10
click at [444, 286] on button "Available" at bounding box center [451, 289] width 50 height 14
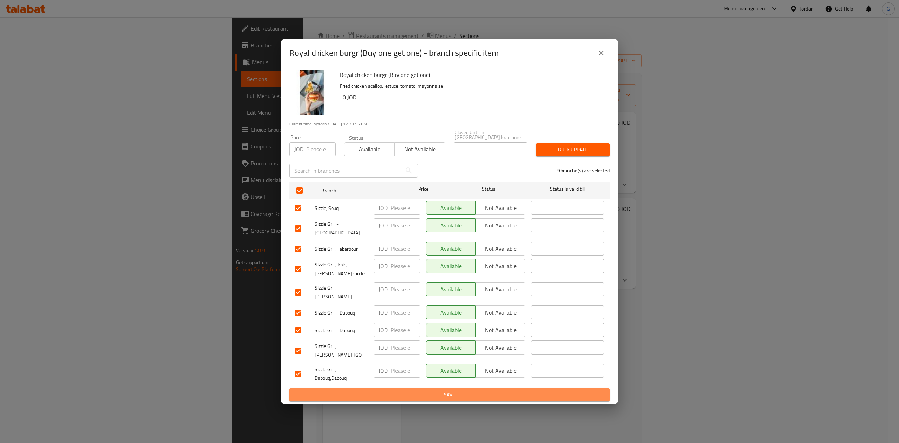
click at [461, 391] on span "Save" at bounding box center [449, 394] width 309 height 9
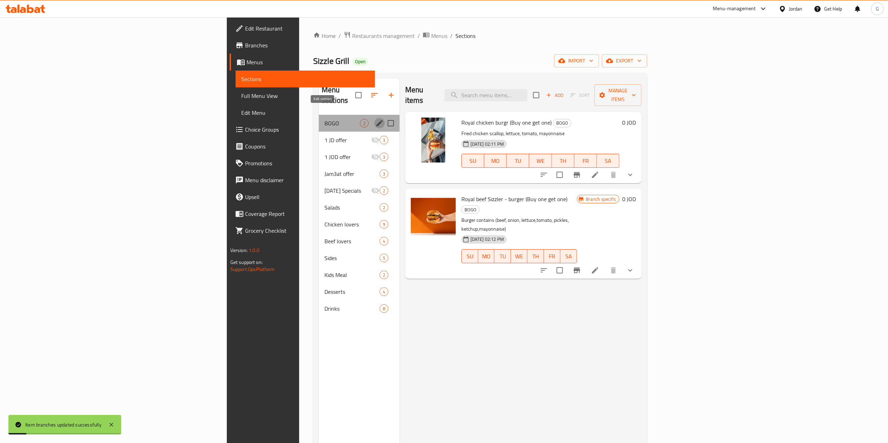
click at [375, 119] on icon "edit" at bounding box center [379, 123] width 8 height 8
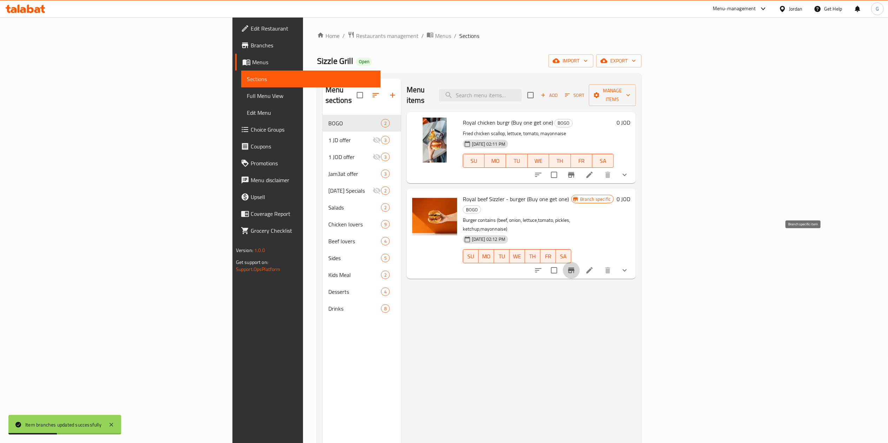
click at [579, 262] on button "Branch-specific-item" at bounding box center [571, 270] width 17 height 17
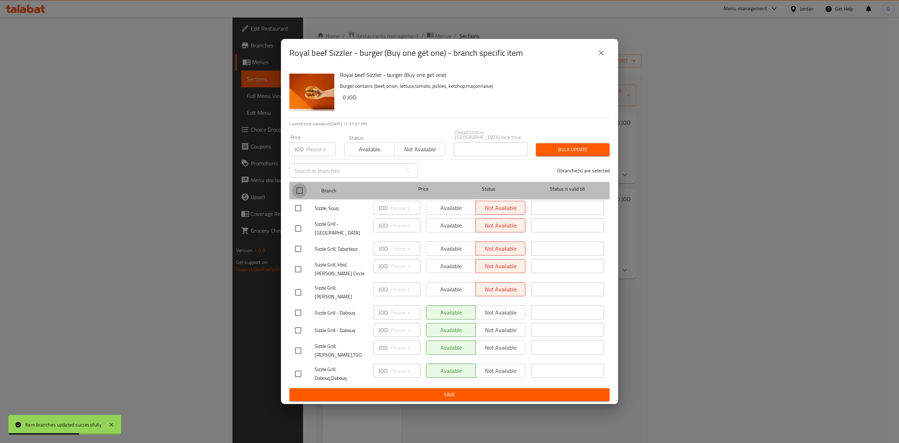
click at [305, 192] on input "checkbox" at bounding box center [299, 190] width 15 height 15
checkbox input "true"
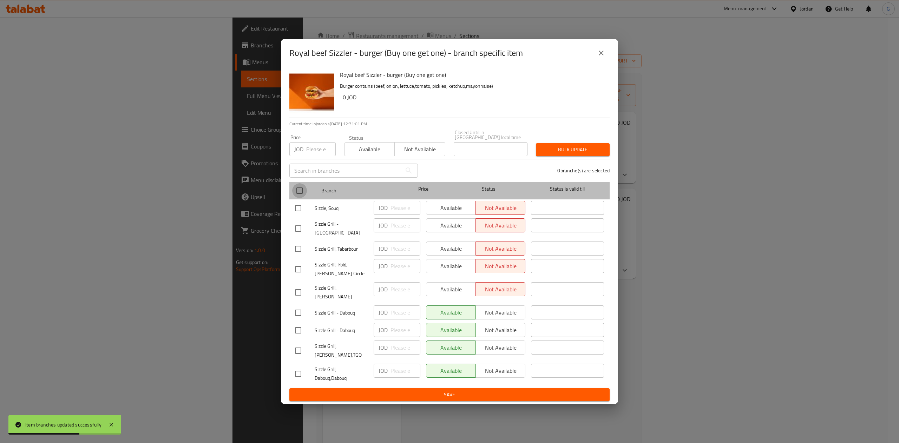
checkbox input "true"
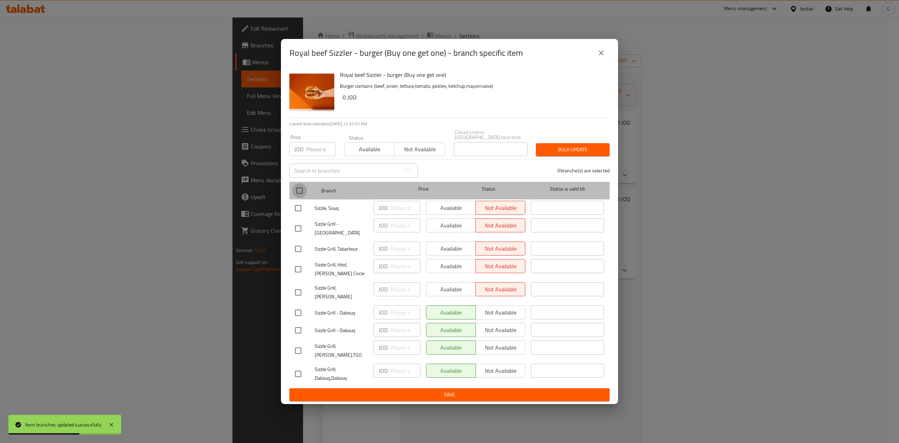
checkbox input "true"
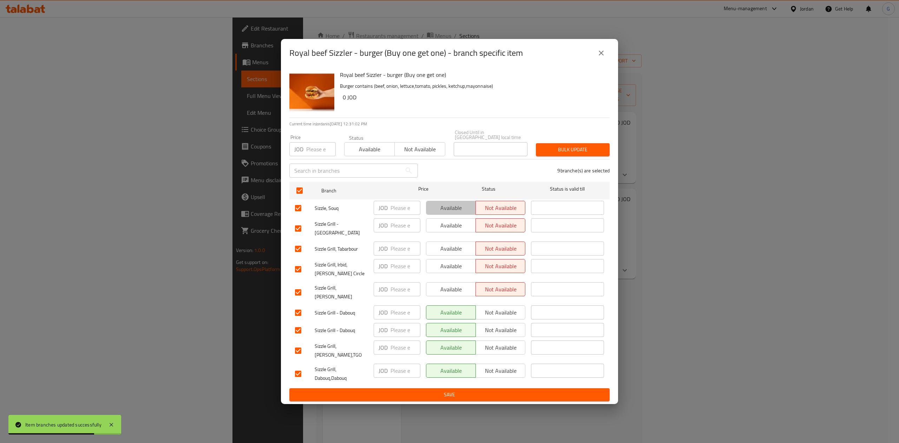
click at [441, 211] on span "Available" at bounding box center [451, 208] width 44 height 10
click at [439, 230] on span "Available" at bounding box center [451, 225] width 44 height 10
drag, startPoint x: 439, startPoint y: 241, endPoint x: 439, endPoint y: 247, distance: 5.3
click at [439, 247] on div "Available Not available" at bounding box center [475, 249] width 105 height 20
click at [439, 247] on span "Available" at bounding box center [451, 249] width 44 height 10
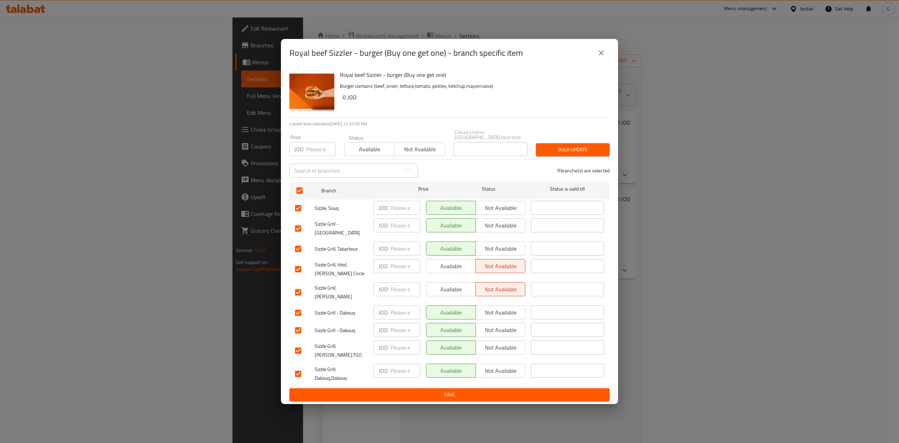
click at [443, 274] on div "Available Not available" at bounding box center [475, 269] width 105 height 26
click at [443, 271] on span "Available" at bounding box center [451, 266] width 44 height 10
click at [442, 286] on button "Available" at bounding box center [451, 289] width 50 height 14
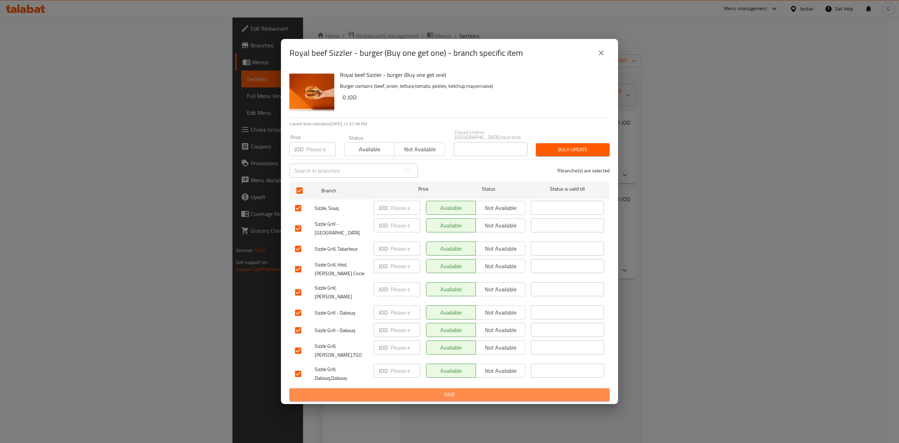
click at [472, 390] on span "Save" at bounding box center [449, 394] width 309 height 9
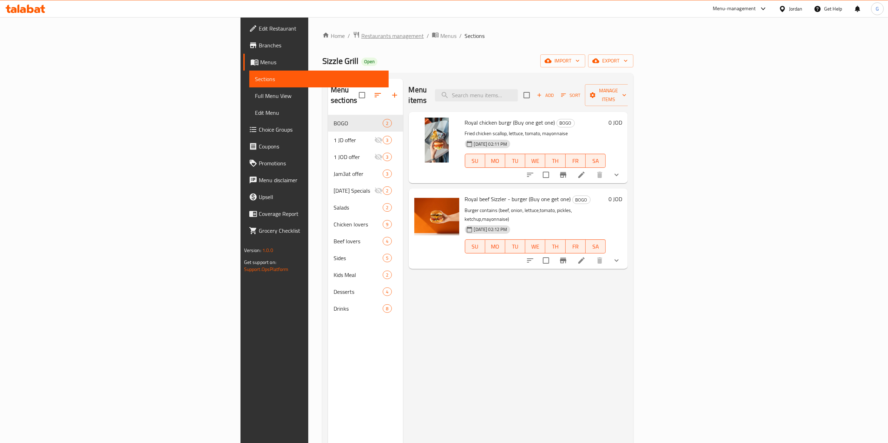
click at [361, 39] on span "Restaurants management" at bounding box center [392, 36] width 62 height 8
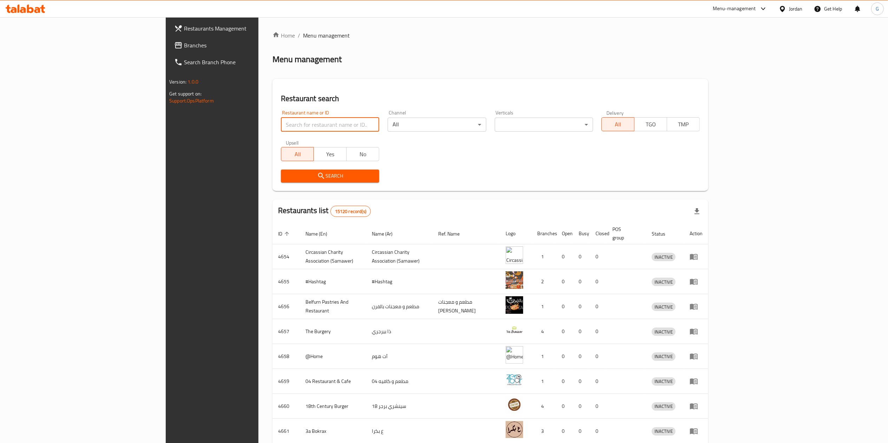
click at [292, 126] on input "search" at bounding box center [330, 125] width 98 height 14
click button "Search" at bounding box center [330, 176] width 98 height 13
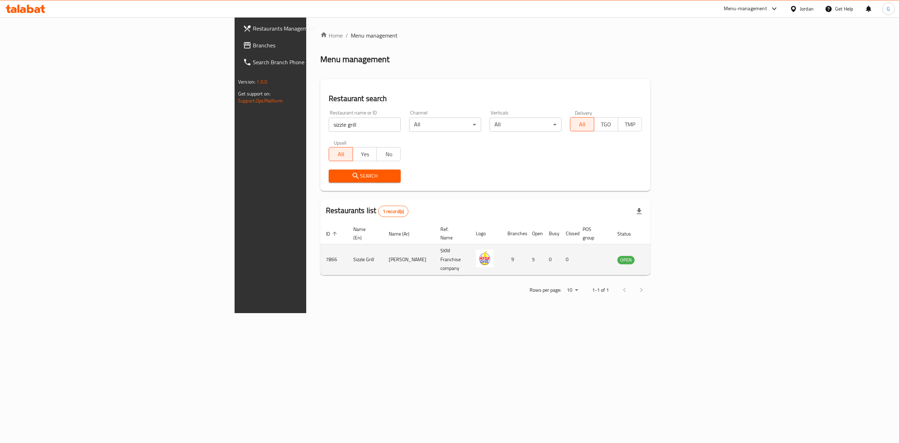
click at [320, 258] on td "7866" at bounding box center [333, 259] width 27 height 31
copy td "7866"
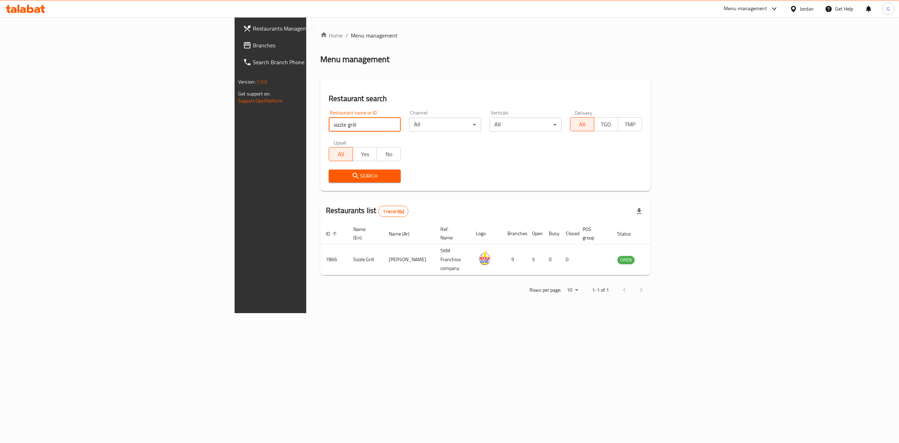
click at [329, 127] on input "sizzle grill" at bounding box center [365, 125] width 72 height 14
click button "Search" at bounding box center [365, 176] width 72 height 13
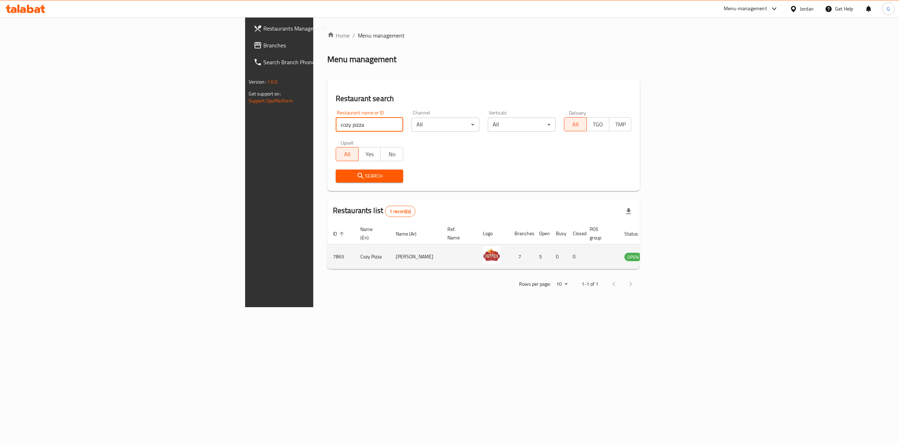
click at [327, 249] on td "7865" at bounding box center [340, 256] width 27 height 25
copy td "7865"
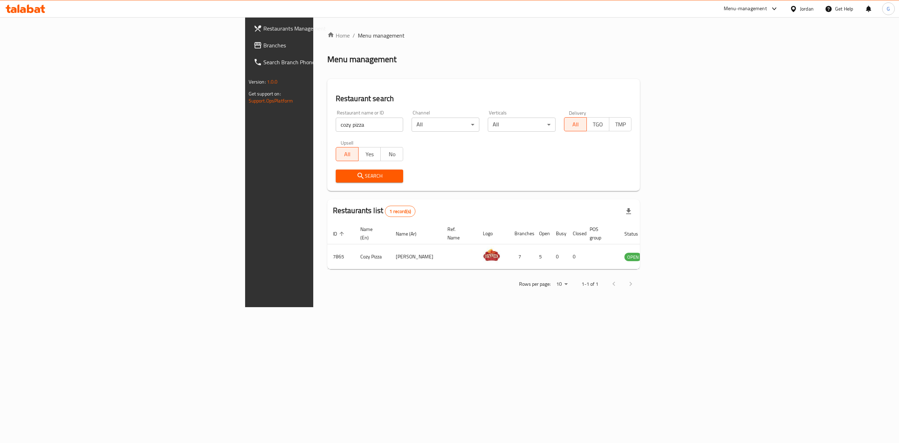
click at [336, 124] on input "cozy pizza" at bounding box center [370, 125] width 68 height 14
type input "salma"
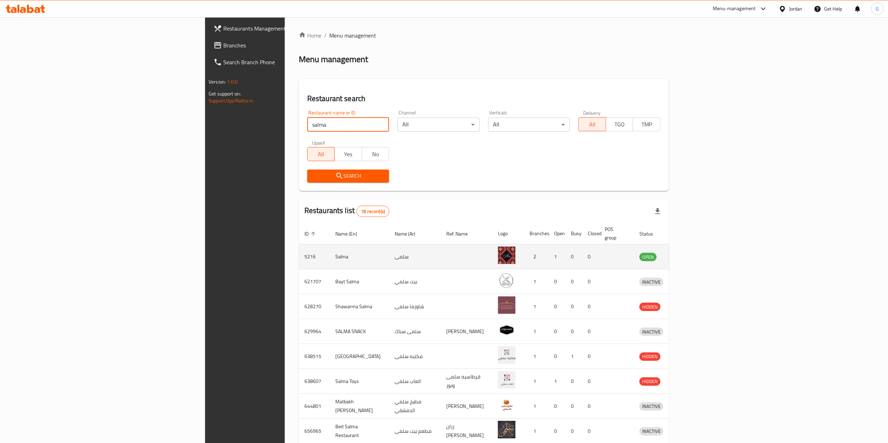
click at [299, 250] on td "5216" at bounding box center [314, 256] width 31 height 25
copy td "5216"
click at [685, 253] on icon "enhanced table" at bounding box center [681, 256] width 8 height 8
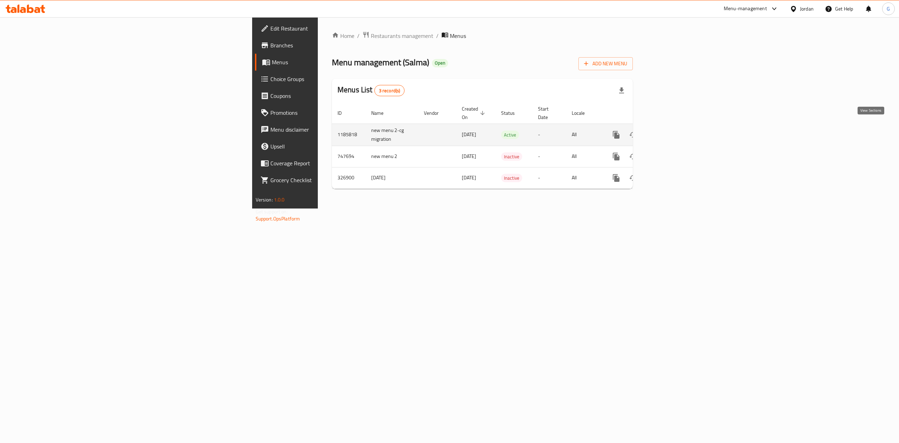
click at [675, 126] on link "enhanced table" at bounding box center [666, 134] width 17 height 17
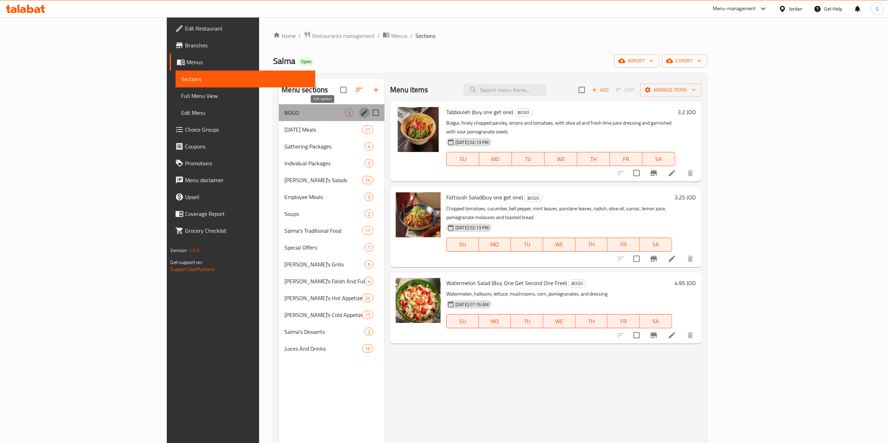
click at [360, 115] on icon "edit" at bounding box center [364, 112] width 8 height 8
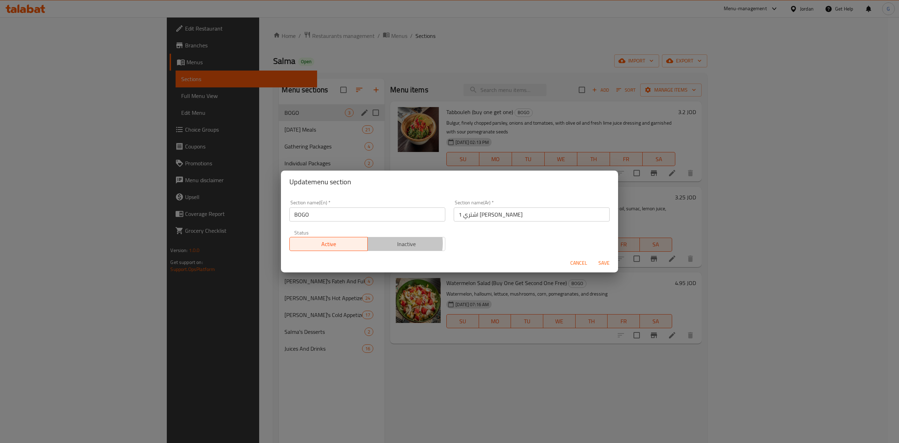
click at [397, 244] on span "Inactive" at bounding box center [406, 244] width 72 height 10
click at [601, 264] on span "Save" at bounding box center [603, 263] width 17 height 9
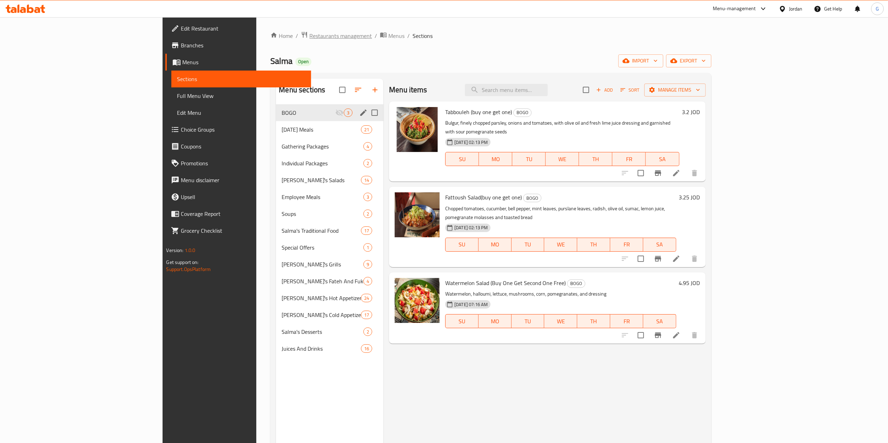
click at [309, 32] on span "Restaurants management" at bounding box center [340, 36] width 62 height 8
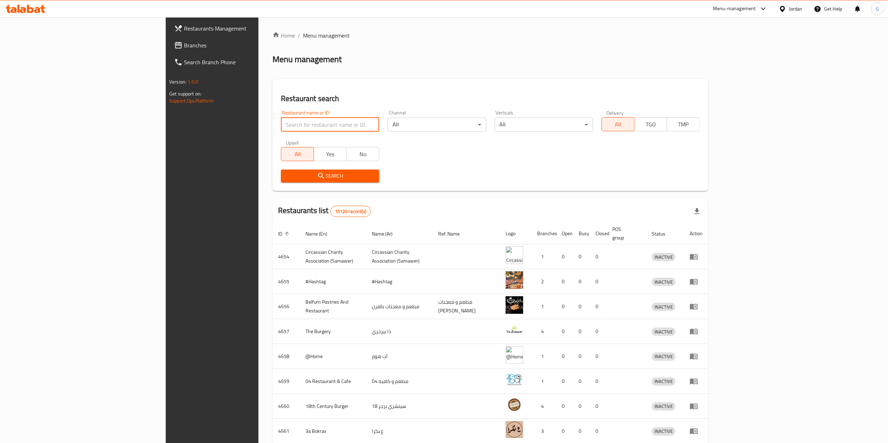
click at [290, 122] on input "search" at bounding box center [330, 125] width 98 height 14
paste input "5216"
type input "5216"
click button "Search" at bounding box center [330, 176] width 98 height 13
